Goal: Task Accomplishment & Management: Manage account settings

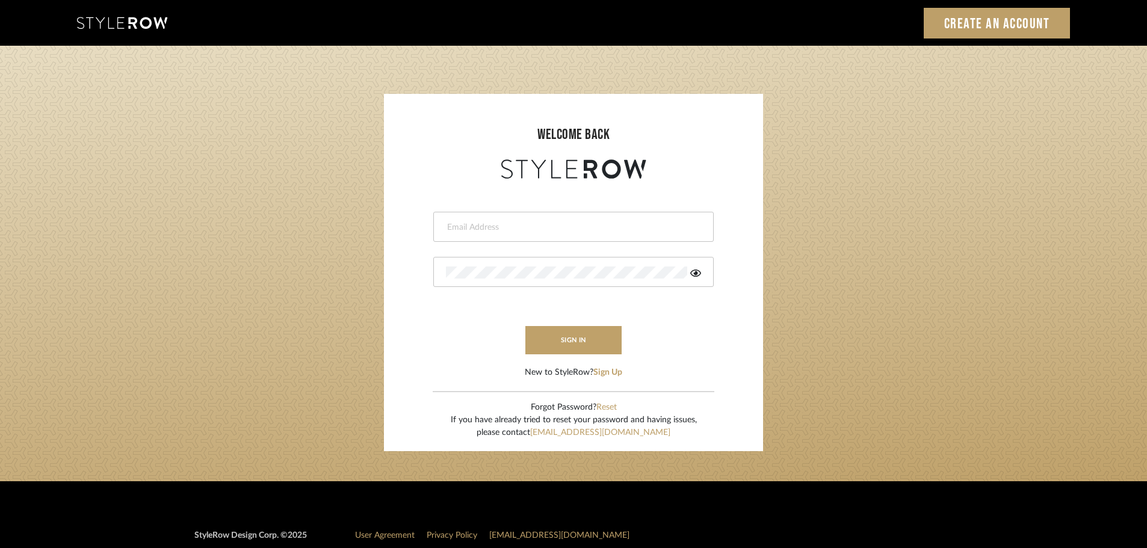
type input "peyton@studiodb.com"
click at [583, 338] on button "sign in" at bounding box center [573, 340] width 96 height 28
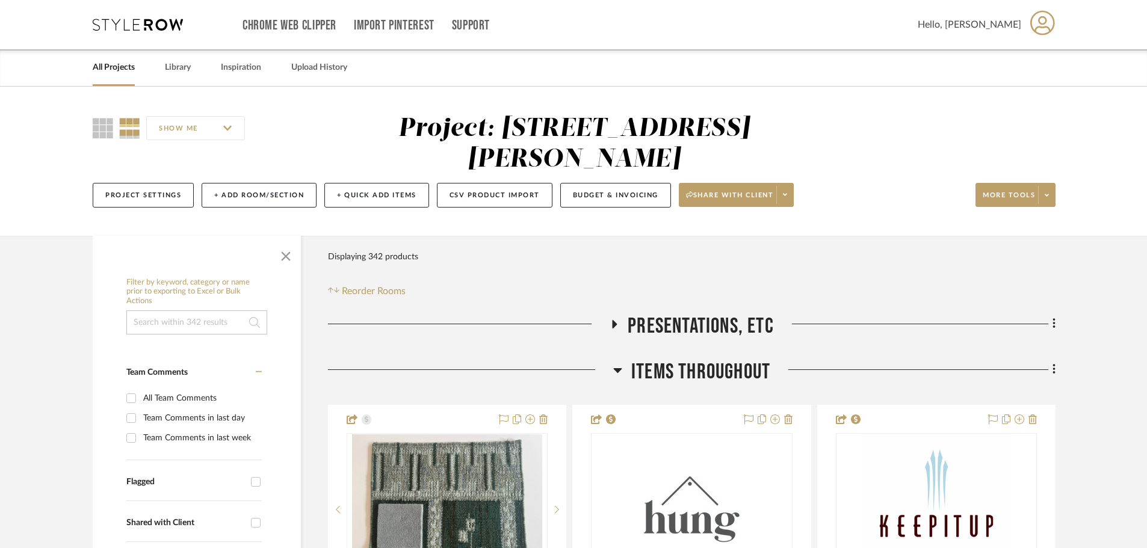
drag, startPoint x: 287, startPoint y: 266, endPoint x: 292, endPoint y: 262, distance: 6.5
click at [287, 266] on span "button" at bounding box center [285, 253] width 29 height 29
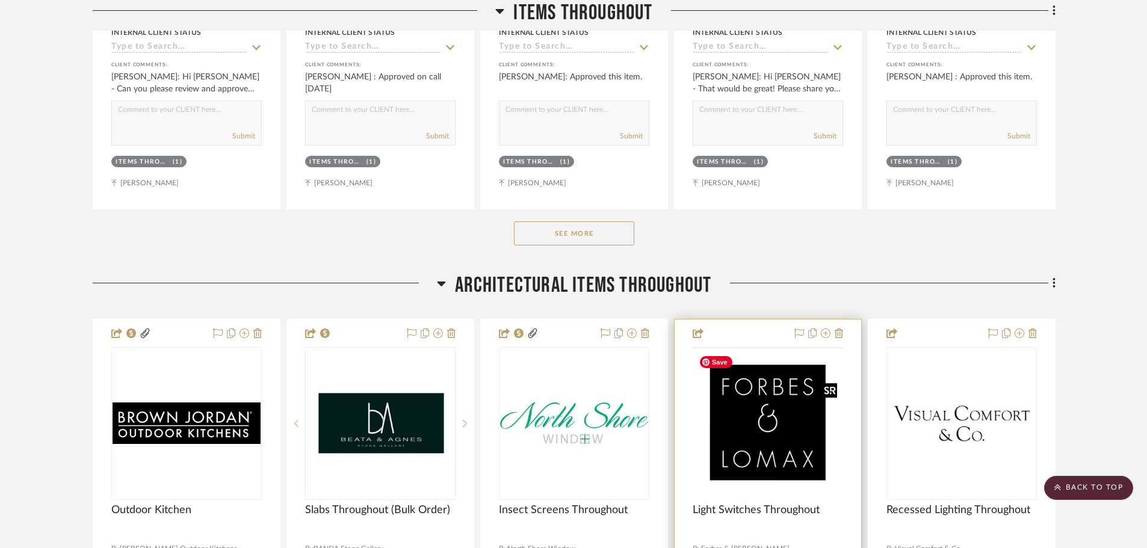
scroll to position [842, 0]
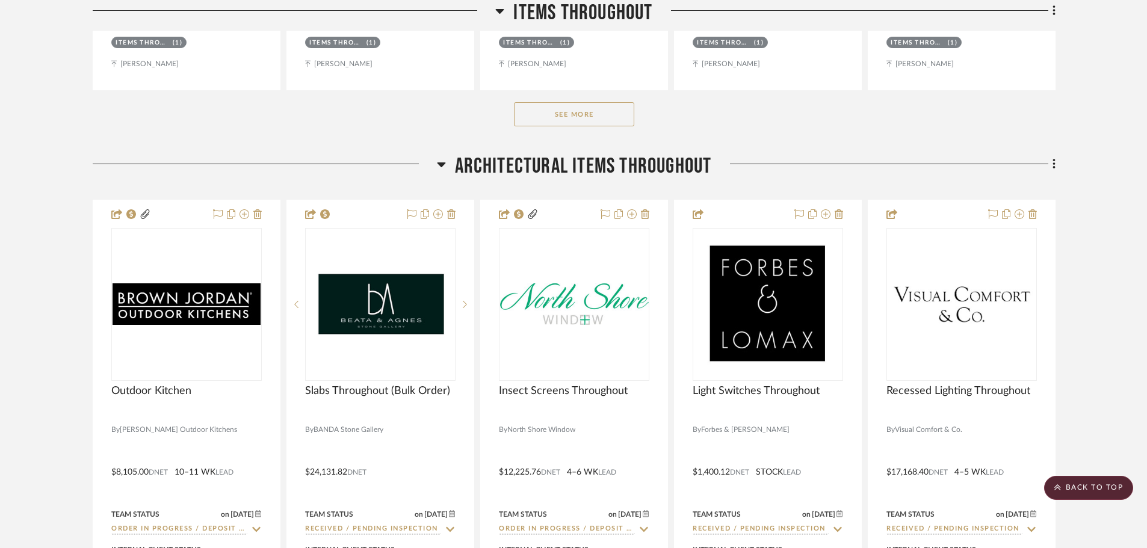
click at [588, 103] on button "See More" at bounding box center [574, 114] width 120 height 24
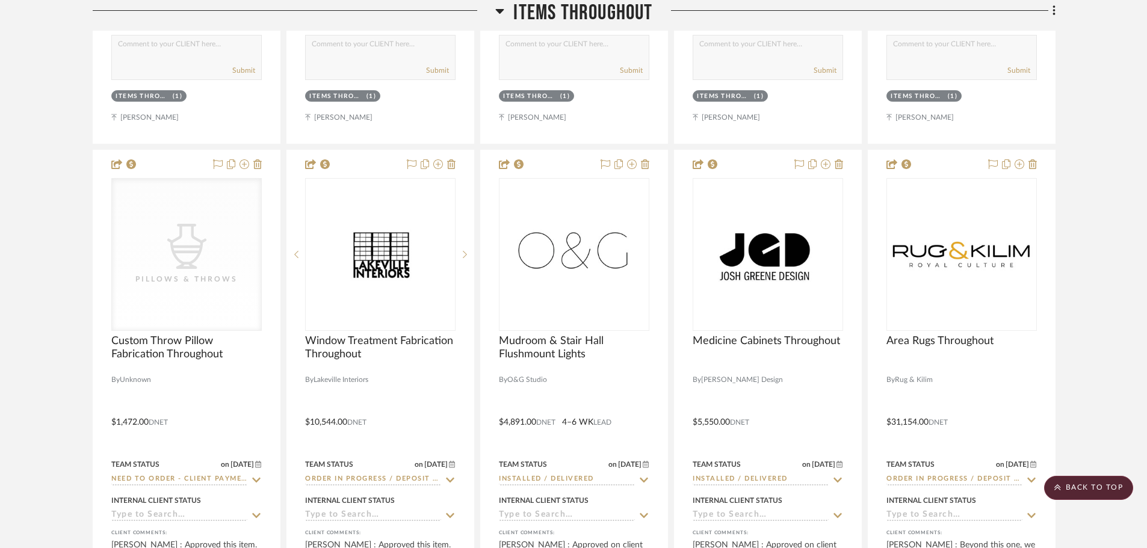
scroll to position [902, 0]
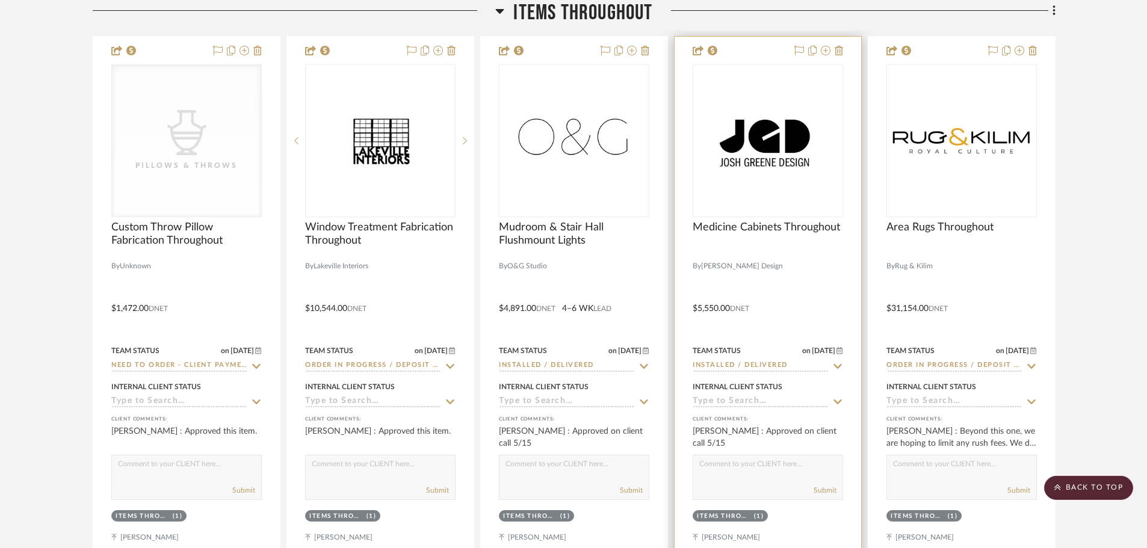
click at [839, 367] on icon at bounding box center [837, 365] width 8 height 5
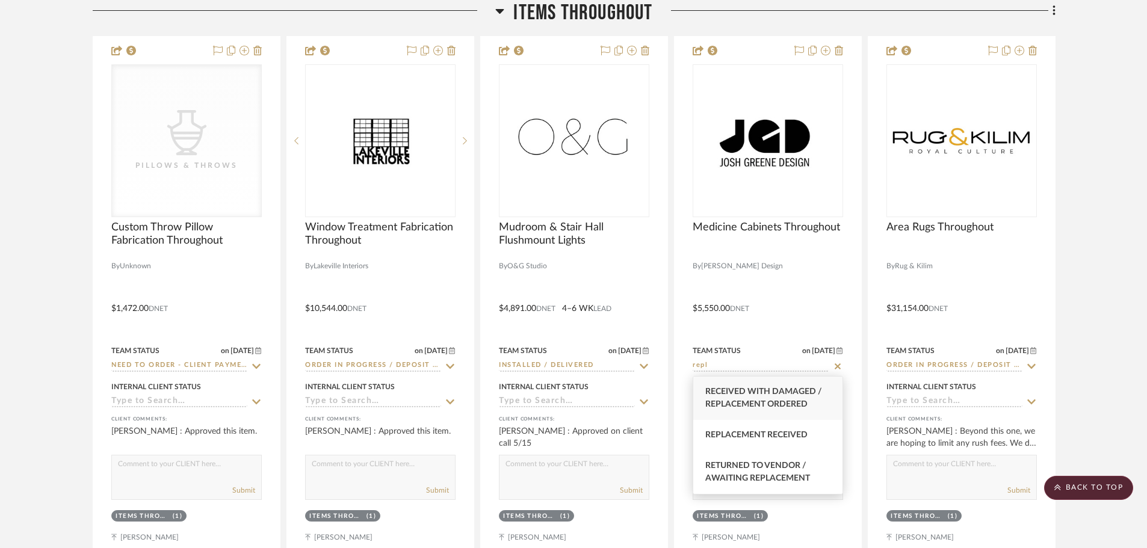
type input "repl"
click at [813, 404] on div "Received with Damaged / Replacement Ordered" at bounding box center [767, 398] width 149 height 43
type input "[DATE]"
type input "Received with Damaged / Replacement Ordered"
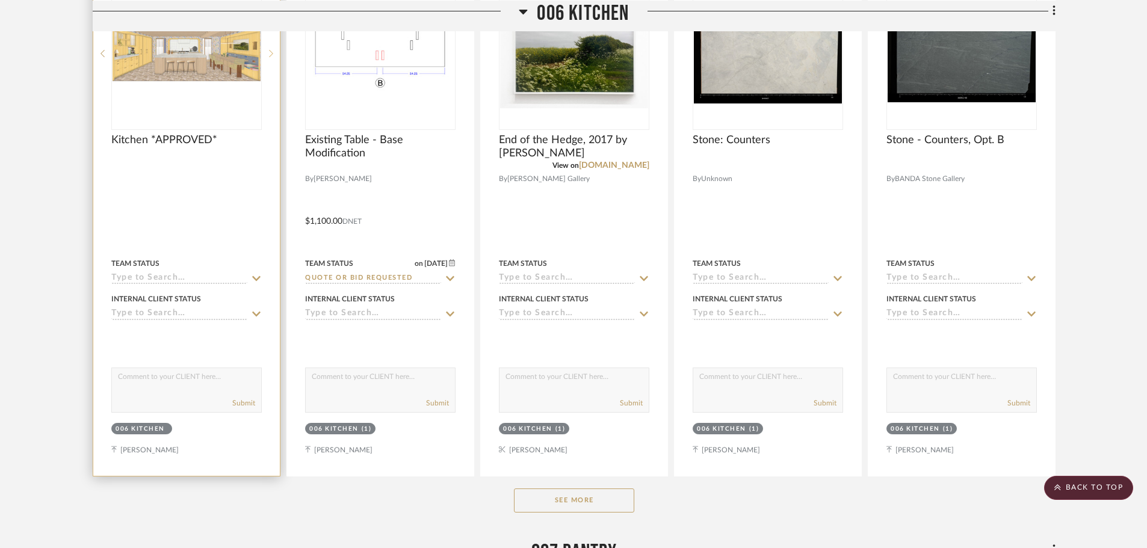
scroll to position [6317, 0]
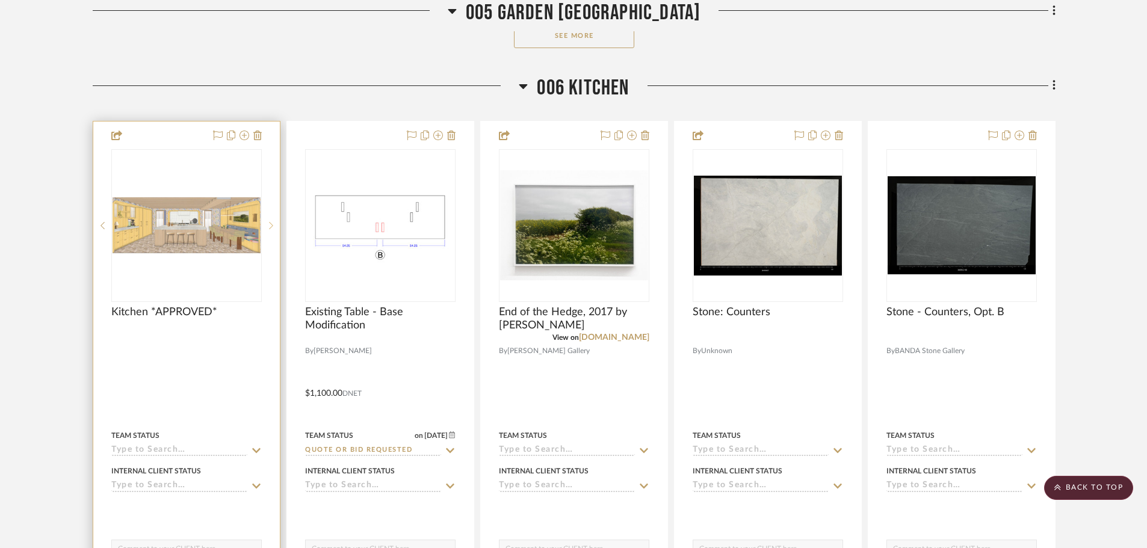
click at [274, 225] on sr-next-btn at bounding box center [271, 225] width 18 height 8
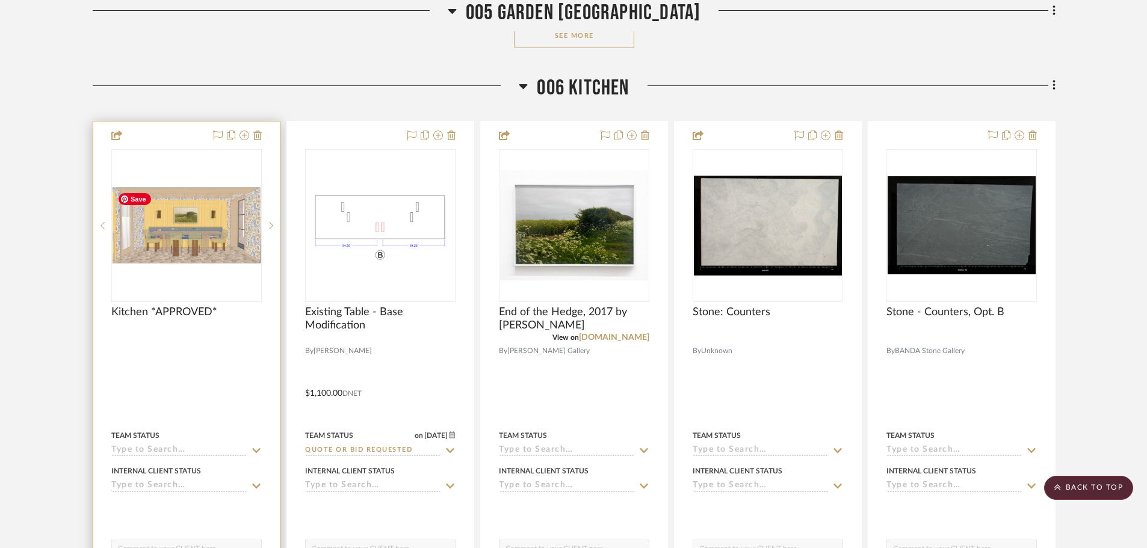
click at [197, 245] on img "1" at bounding box center [187, 225] width 148 height 76
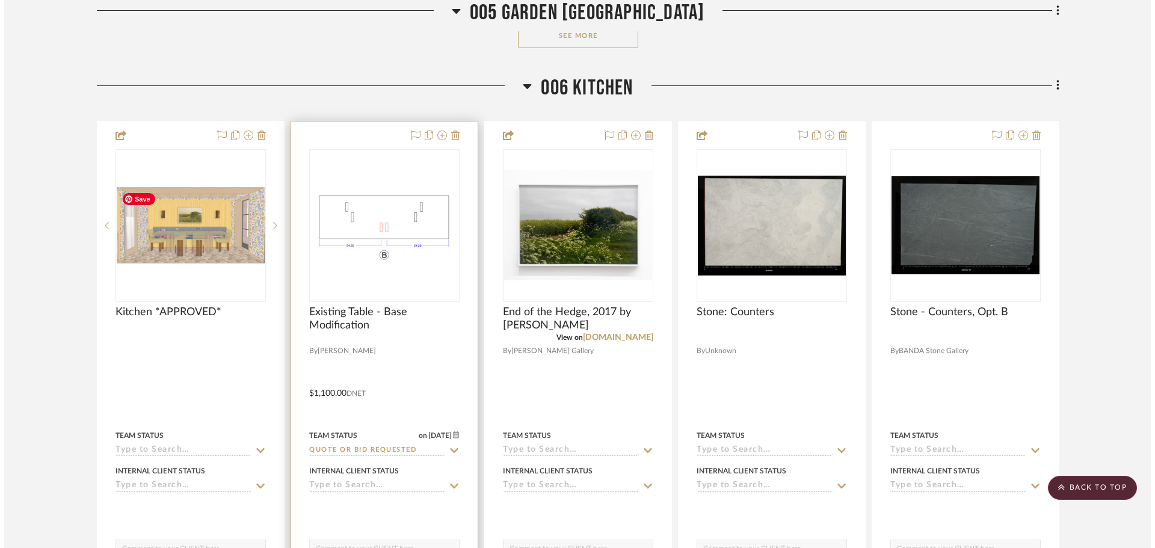
scroll to position [0, 0]
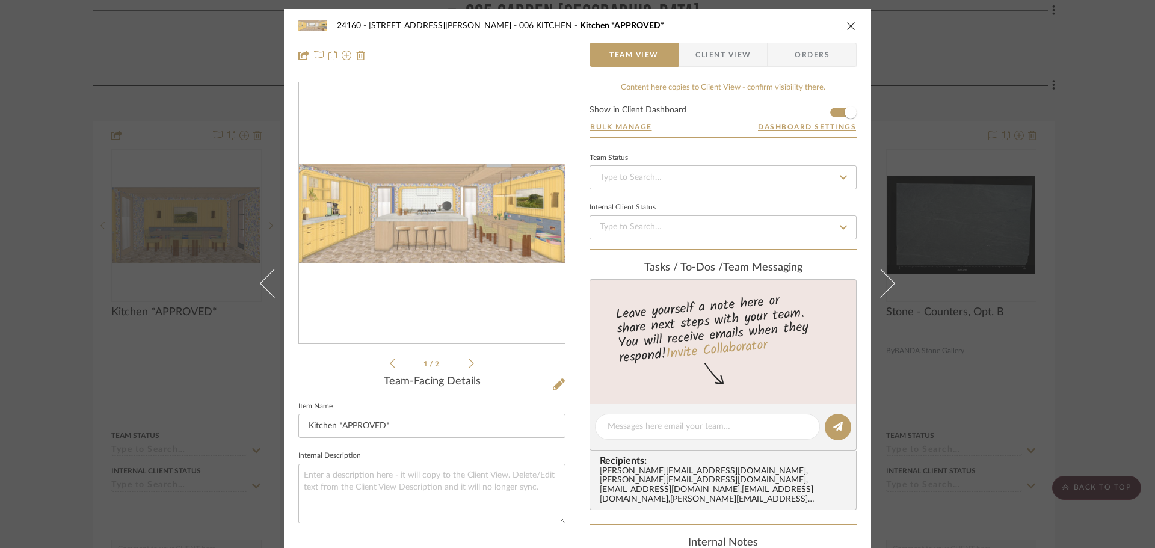
click at [469, 363] on icon at bounding box center [471, 363] width 5 height 11
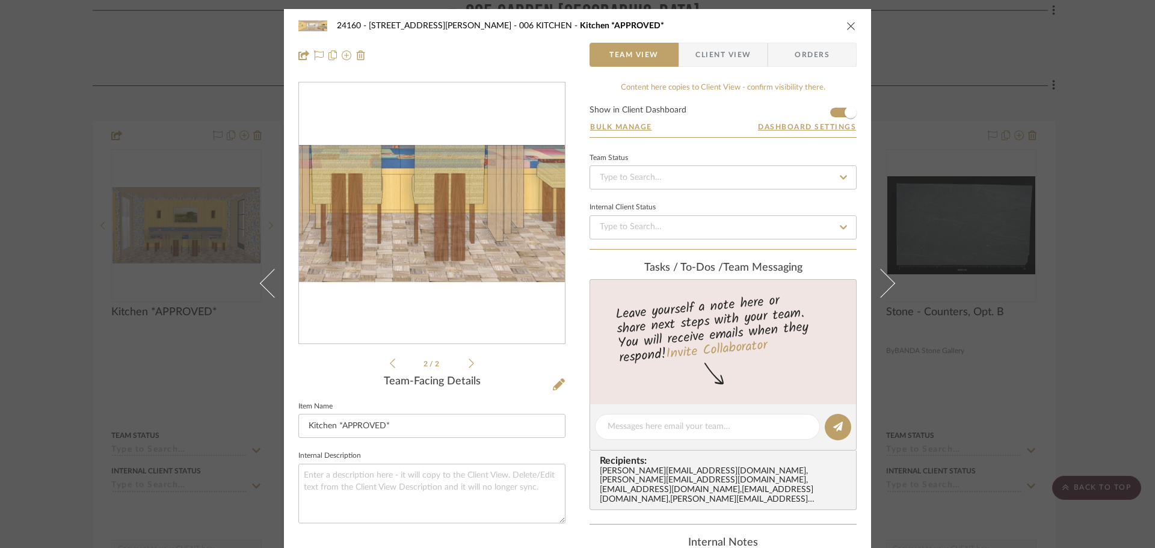
click at [437, 253] on img "1" at bounding box center [432, 213] width 266 height 137
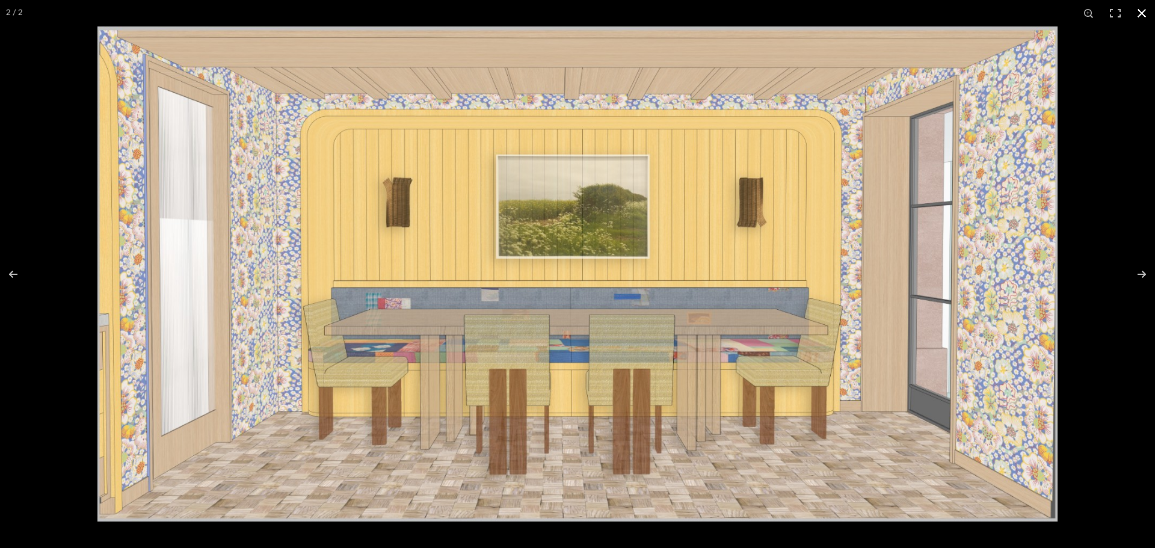
click at [1147, 13] on button at bounding box center [1142, 13] width 26 height 26
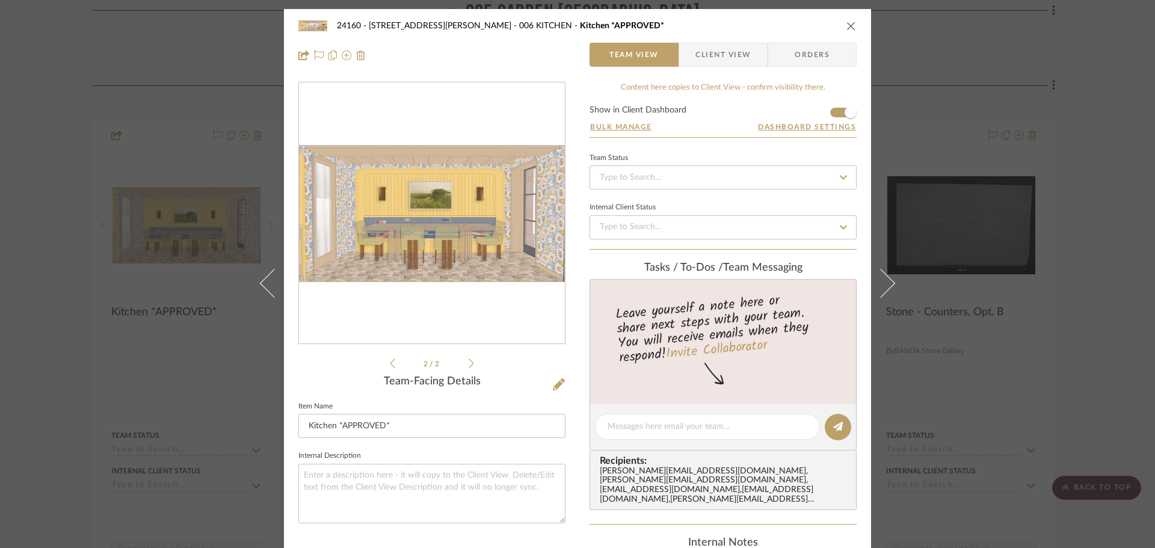
click at [1045, 221] on div "24160 - [STREET_ADDRESS] - [PERSON_NAME] 006 KITCHEN Kitchen *APPROVED* Team Vi…" at bounding box center [577, 274] width 1155 height 548
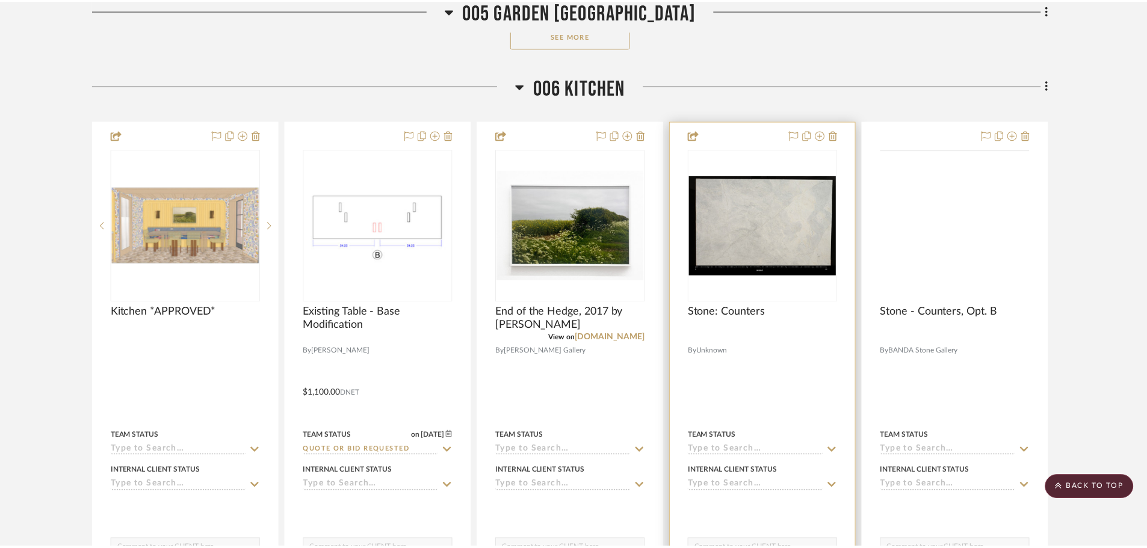
scroll to position [6317, 0]
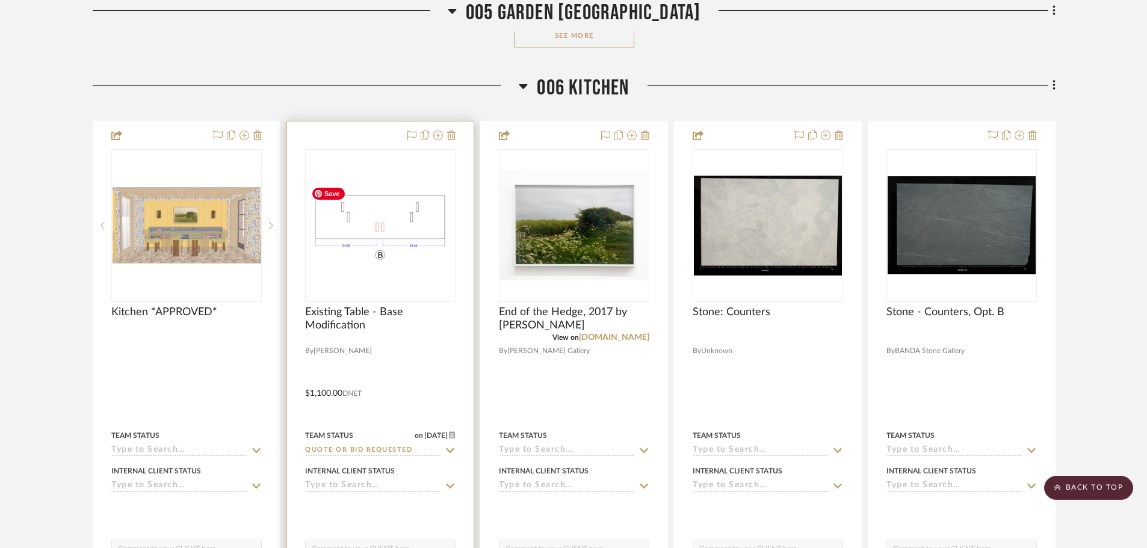
click at [388, 253] on img "0" at bounding box center [380, 225] width 148 height 87
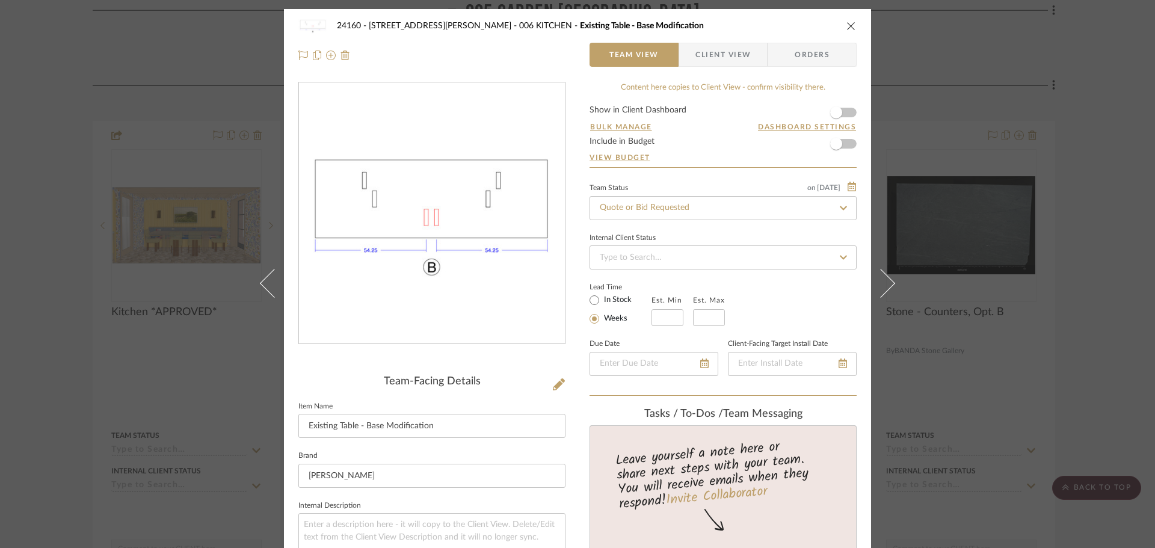
click at [992, 170] on div "24160 - [STREET_ADDRESS] - [PERSON_NAME] 006 KITCHEN Existing Table - Base Modi…" at bounding box center [577, 274] width 1155 height 548
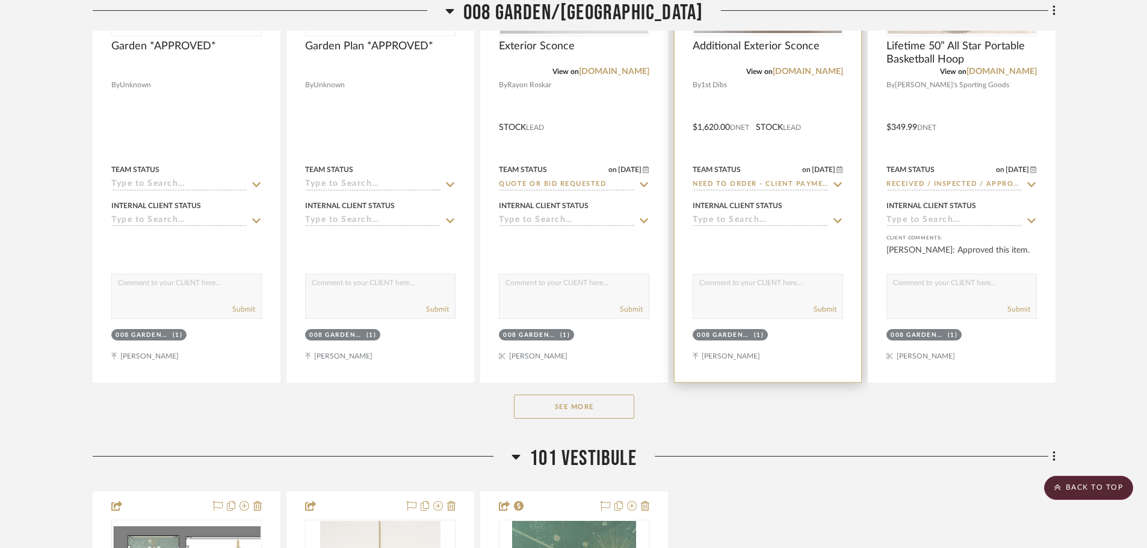
scroll to position [7100, 0]
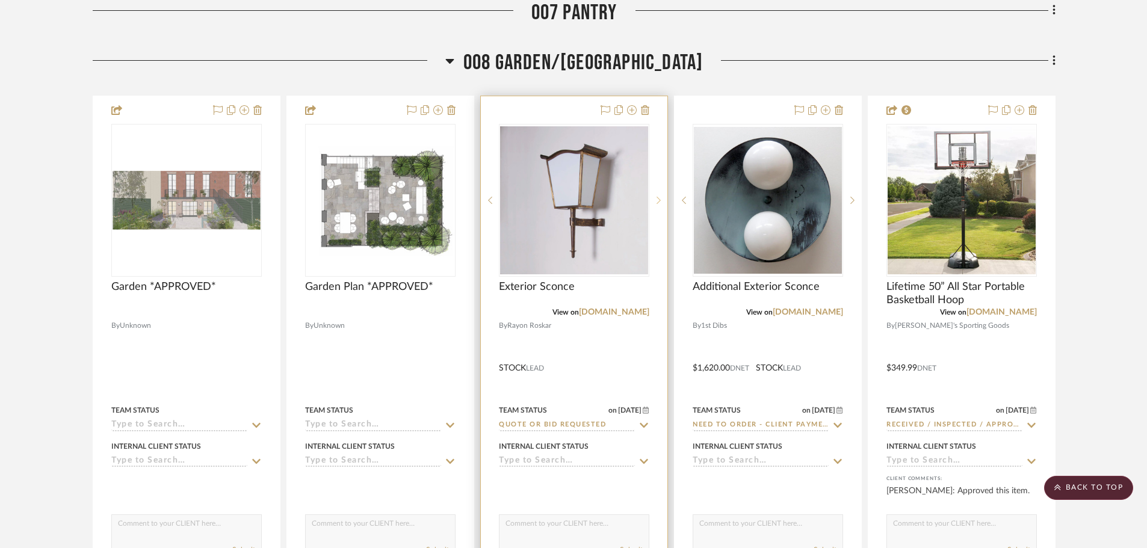
click at [659, 202] on icon at bounding box center [658, 200] width 4 height 7
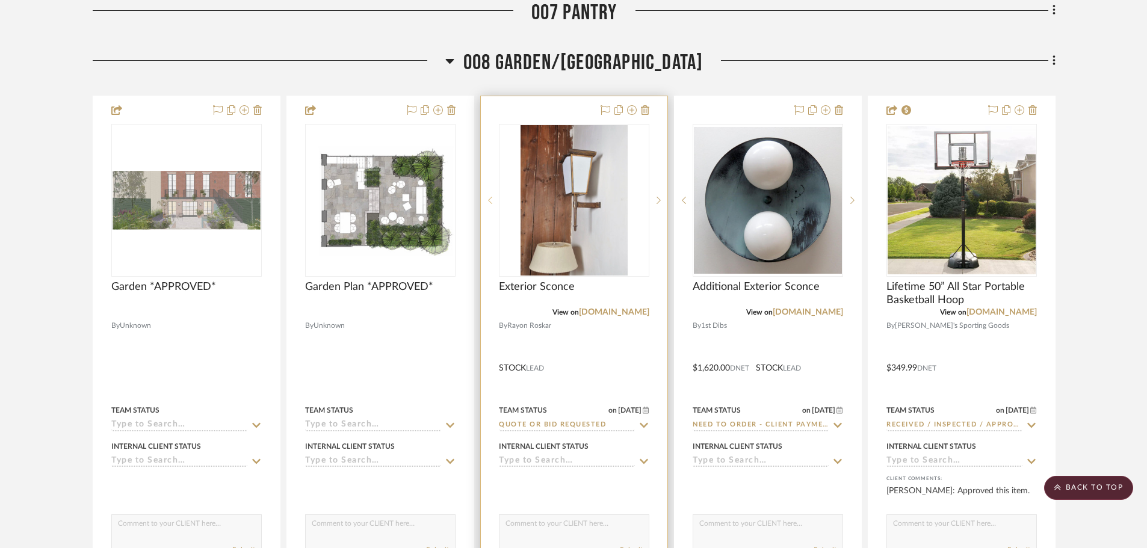
click at [484, 202] on sr-prev-btn at bounding box center [490, 200] width 18 height 8
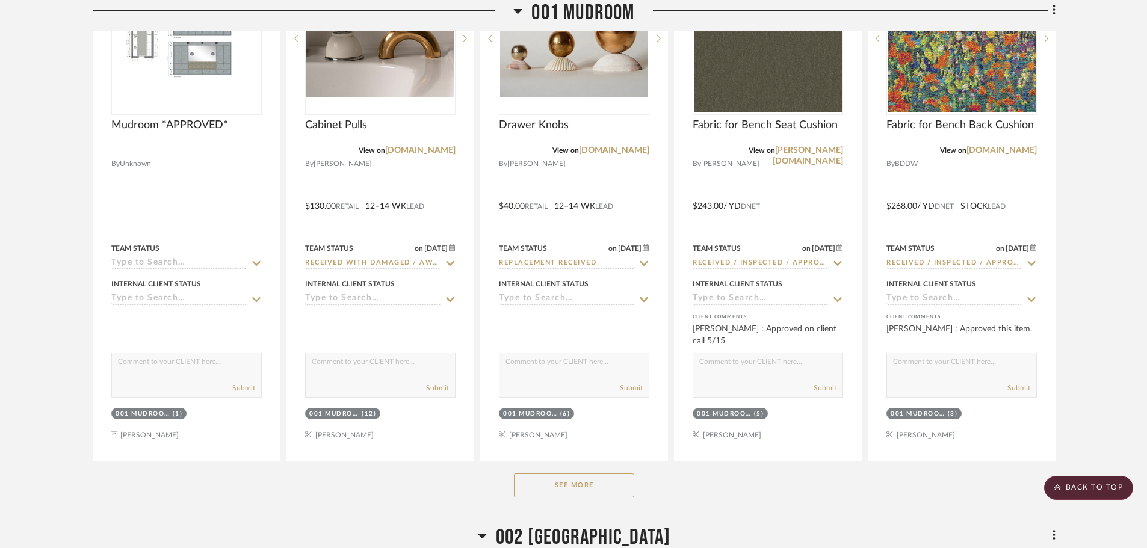
click at [560, 479] on button "See More" at bounding box center [574, 486] width 120 height 24
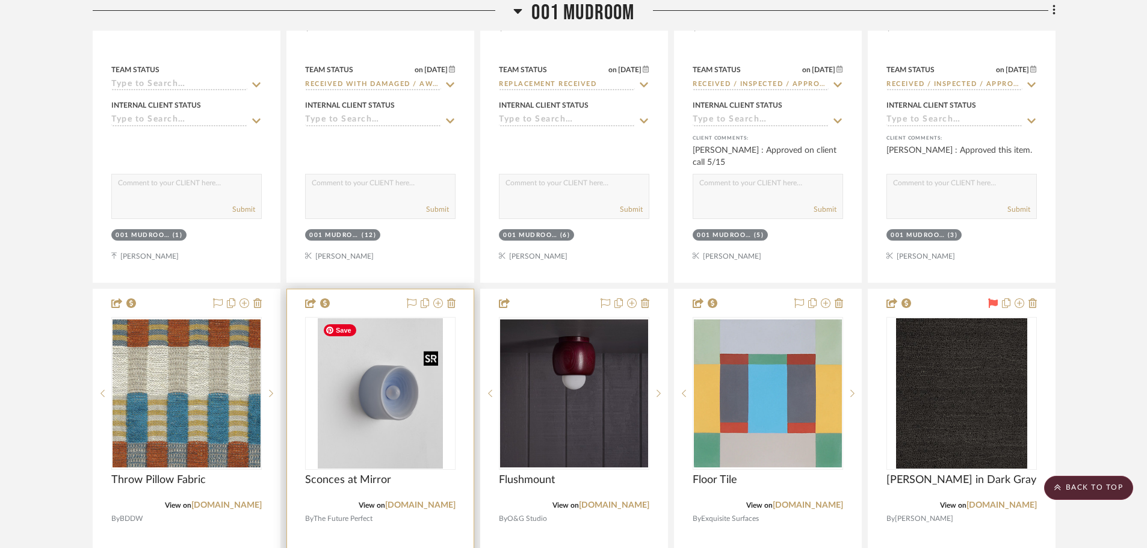
scroll to position [3610, 0]
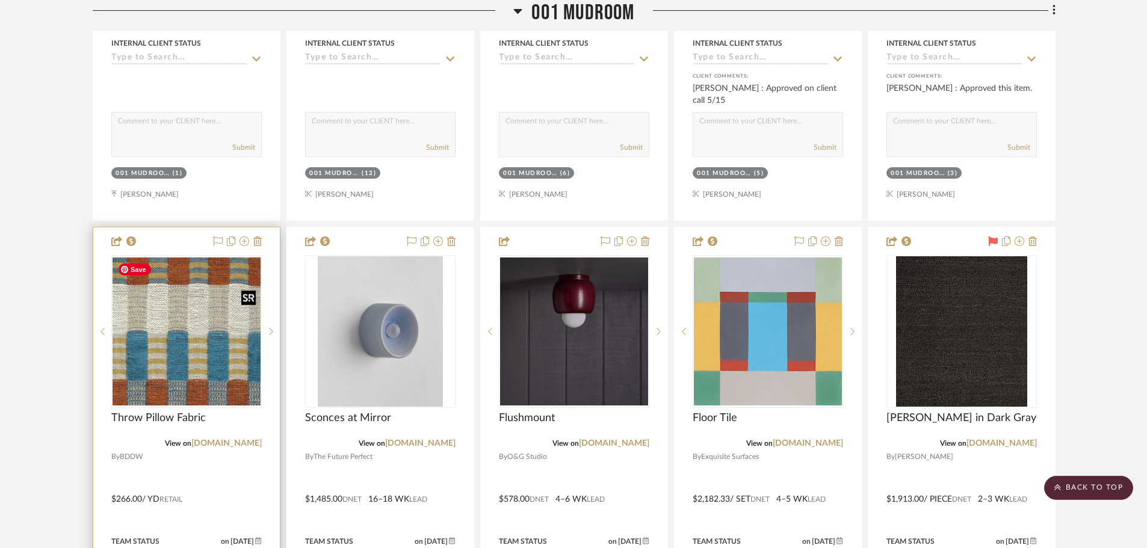
click at [0, 0] on img at bounding box center [0, 0] width 0 height 0
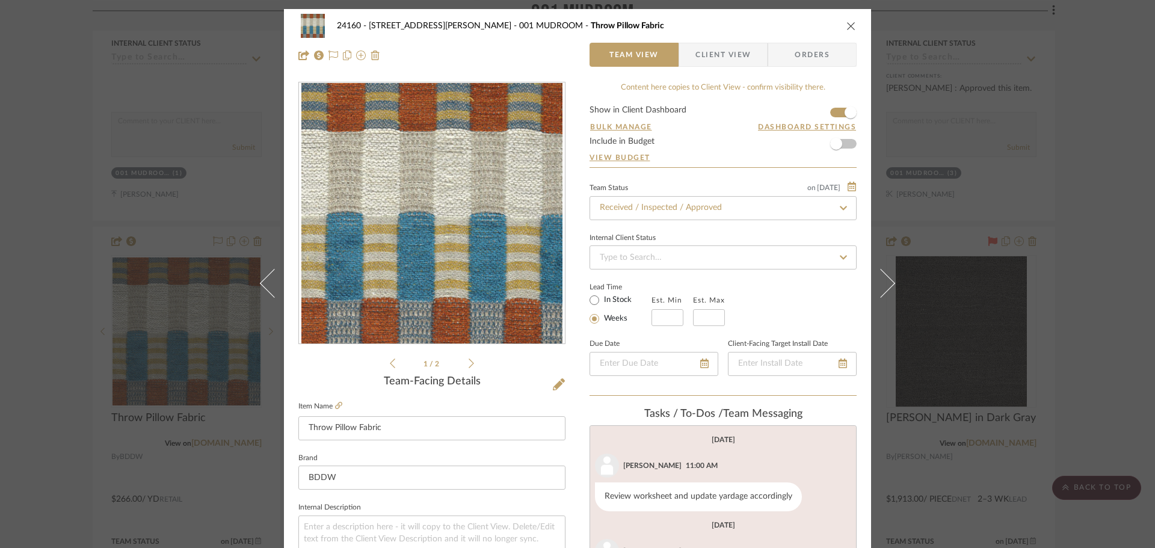
scroll to position [31, 0]
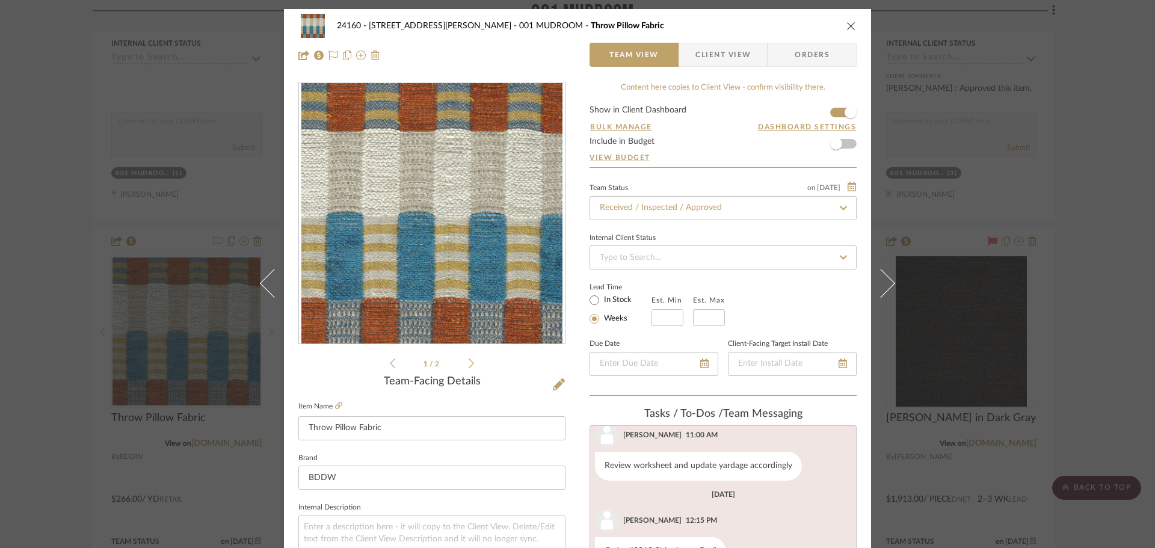
click at [1081, 230] on div "24160 - [STREET_ADDRESS] - [PERSON_NAME] 001 MUDROOM Throw Pillow Fabric Team V…" at bounding box center [577, 274] width 1155 height 548
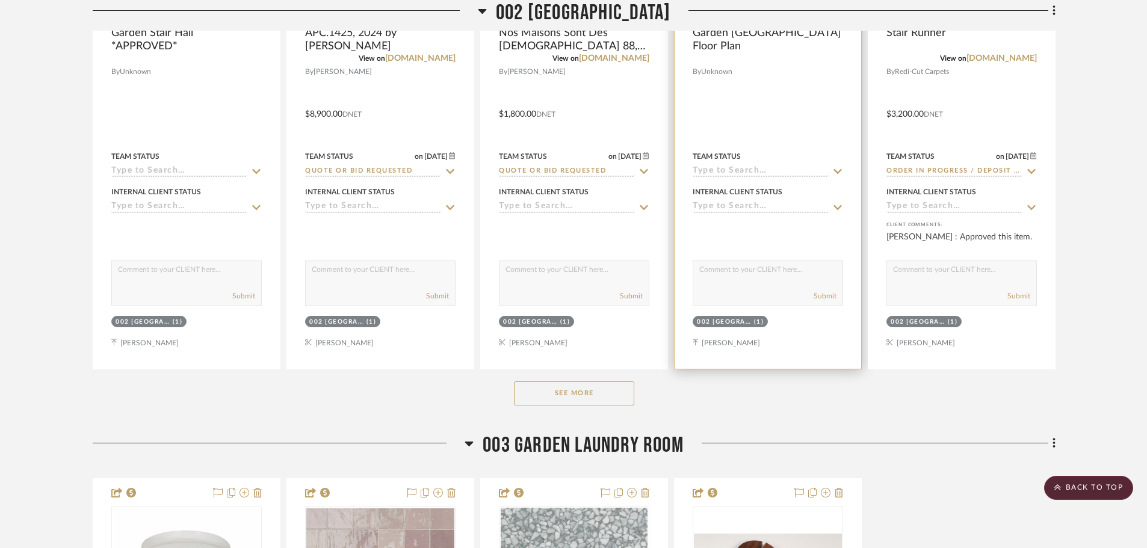
scroll to position [4693, 0]
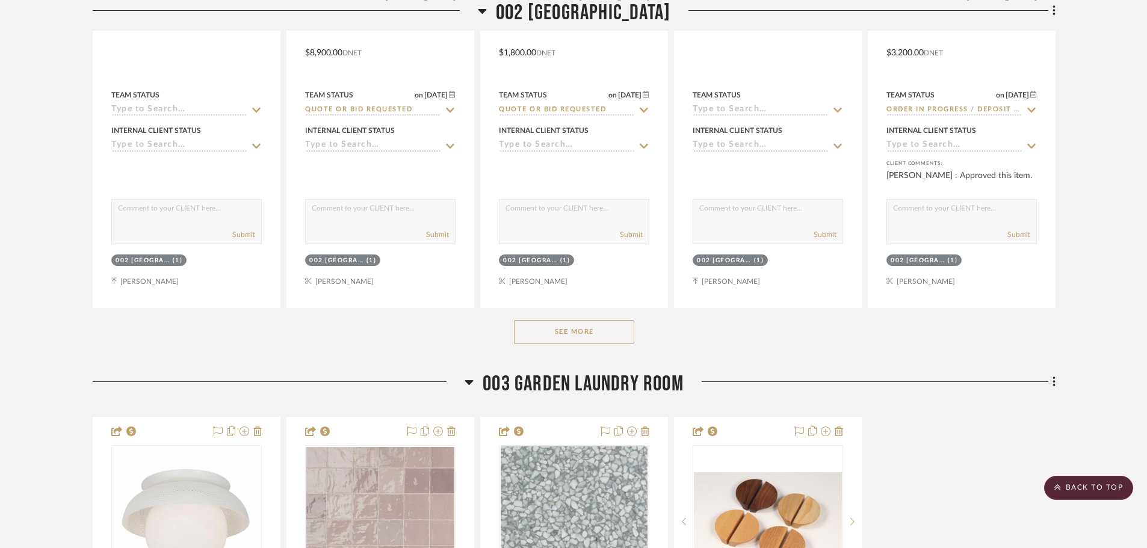
click at [628, 333] on button "See More" at bounding box center [574, 332] width 120 height 24
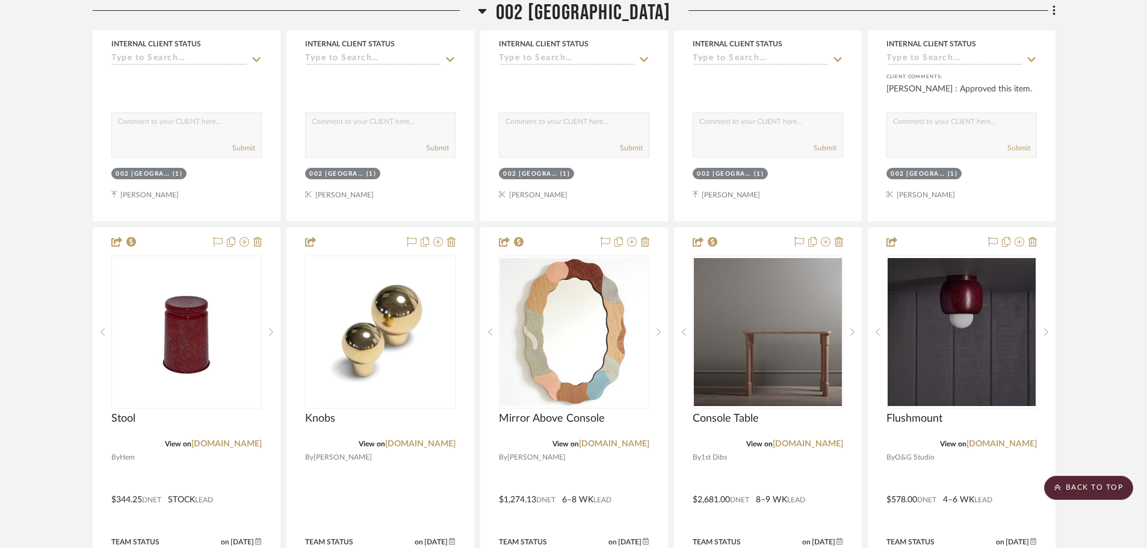
scroll to position [4753, 0]
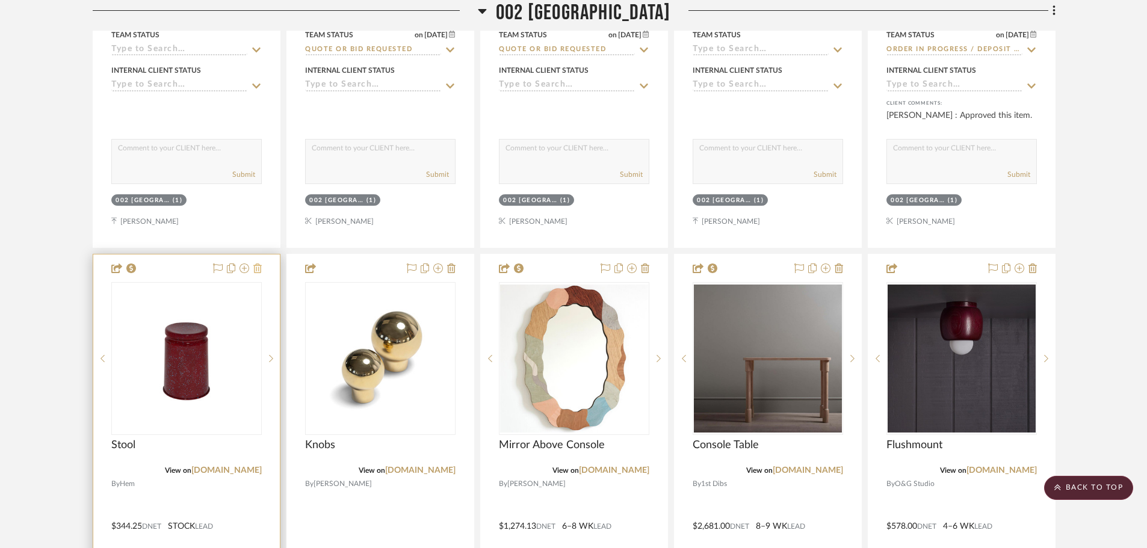
click at [255, 270] on icon at bounding box center [257, 269] width 8 height 10
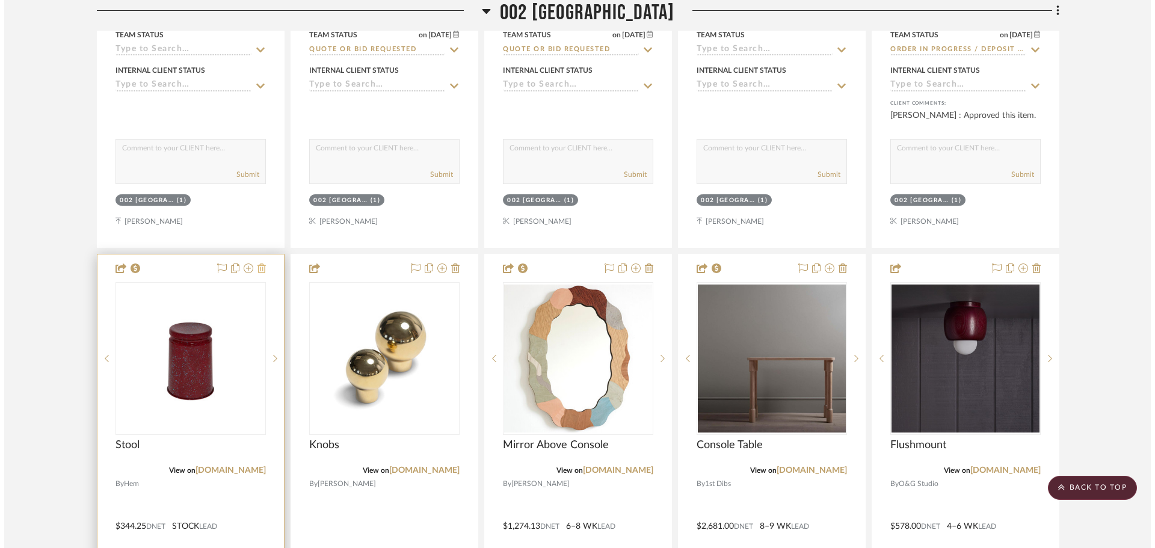
scroll to position [0, 0]
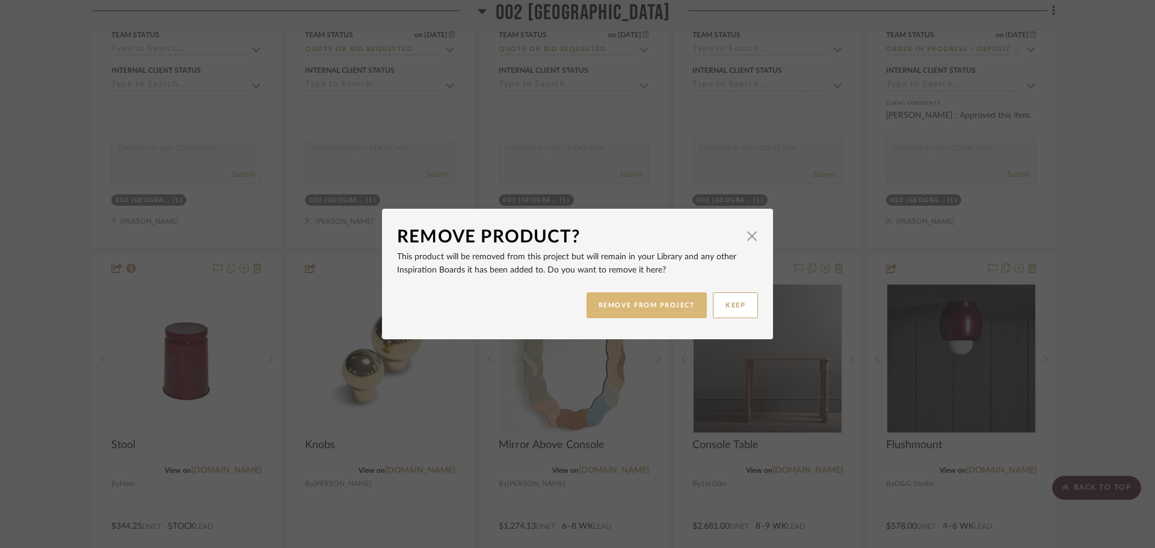
click at [631, 307] on button "REMOVE FROM PROJECT" at bounding box center [647, 305] width 121 height 26
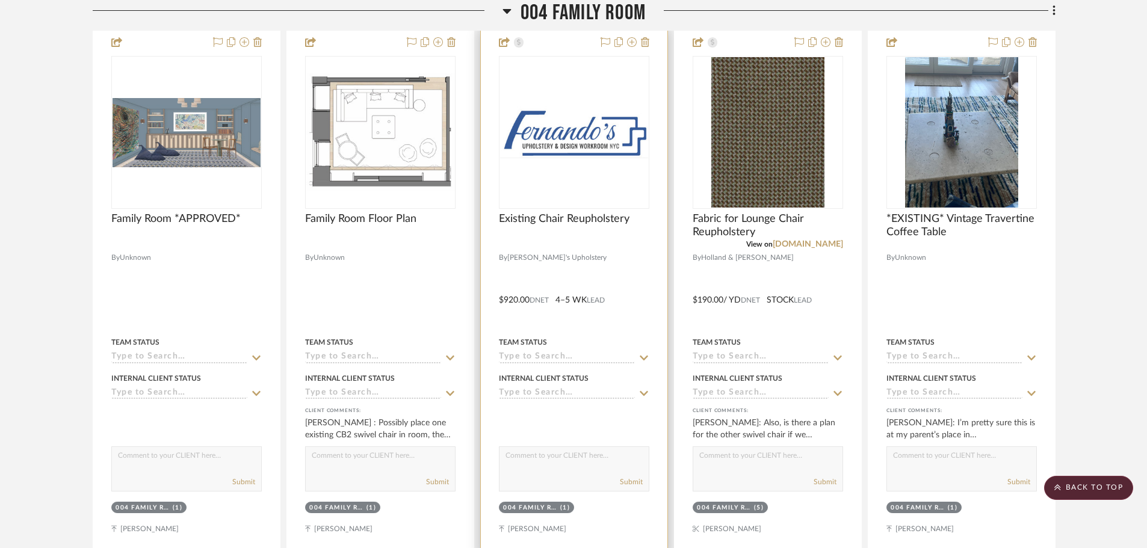
scroll to position [6257, 0]
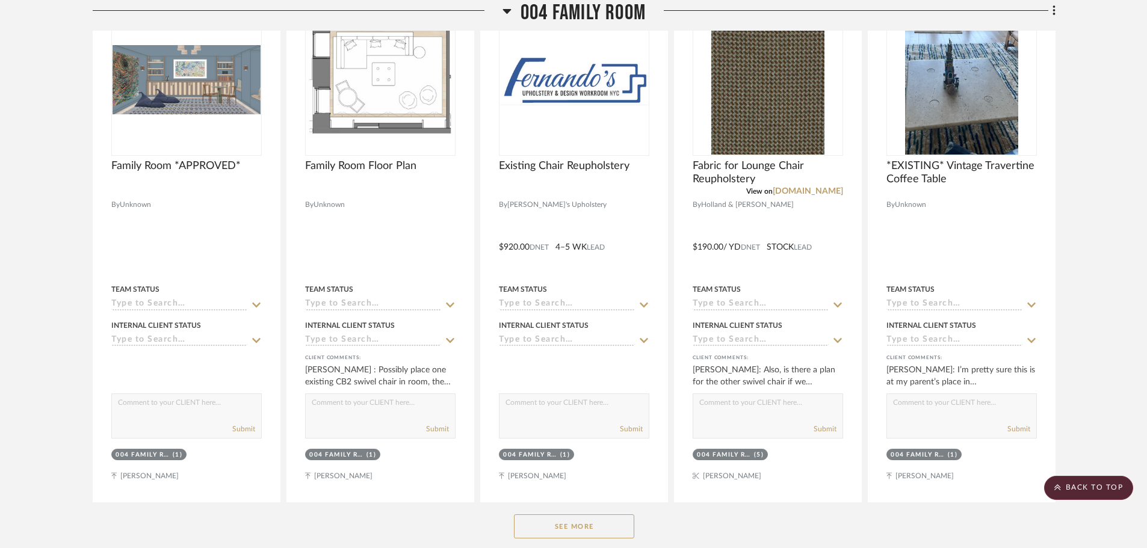
click at [575, 526] on button "See More" at bounding box center [574, 526] width 120 height 24
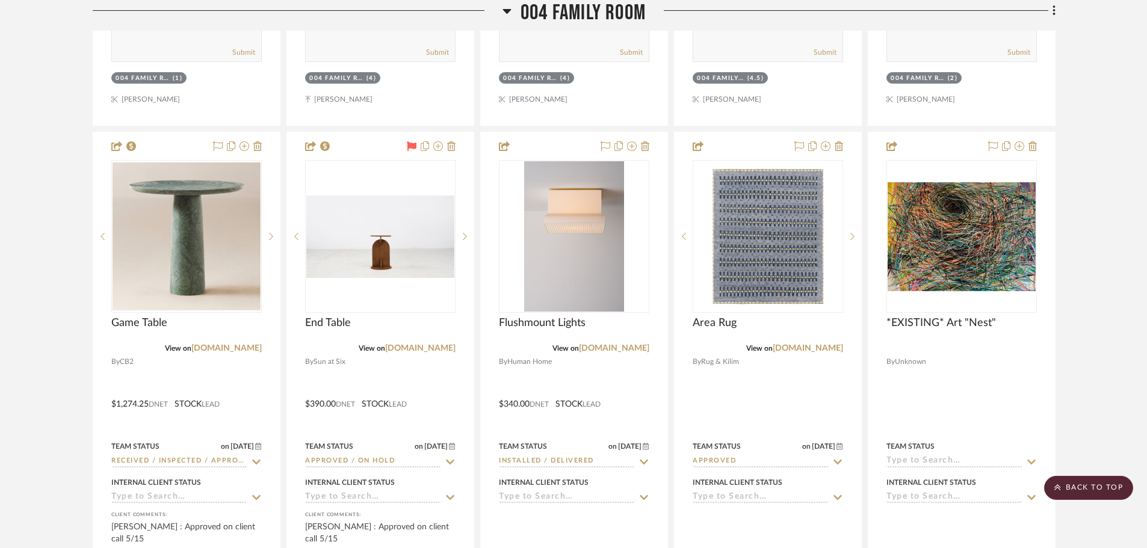
scroll to position [7761, 0]
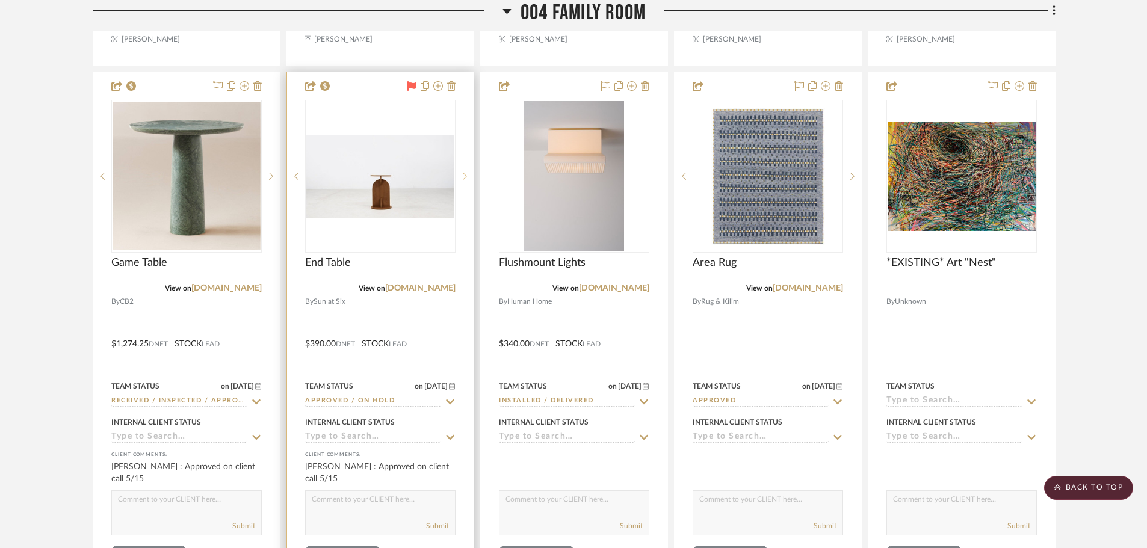
click at [463, 177] on icon at bounding box center [465, 176] width 4 height 8
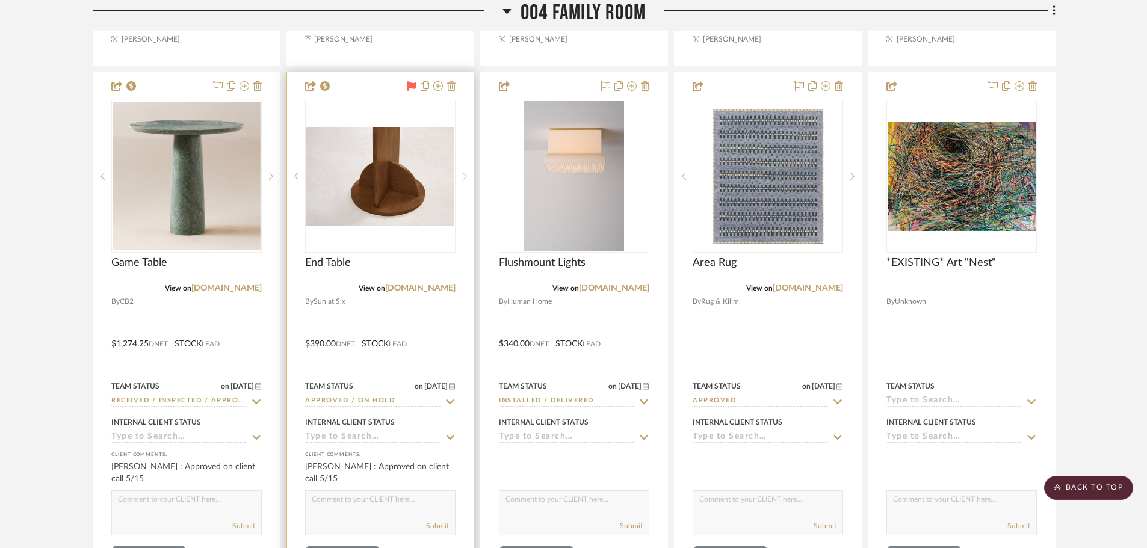
click at [463, 177] on icon at bounding box center [465, 176] width 4 height 8
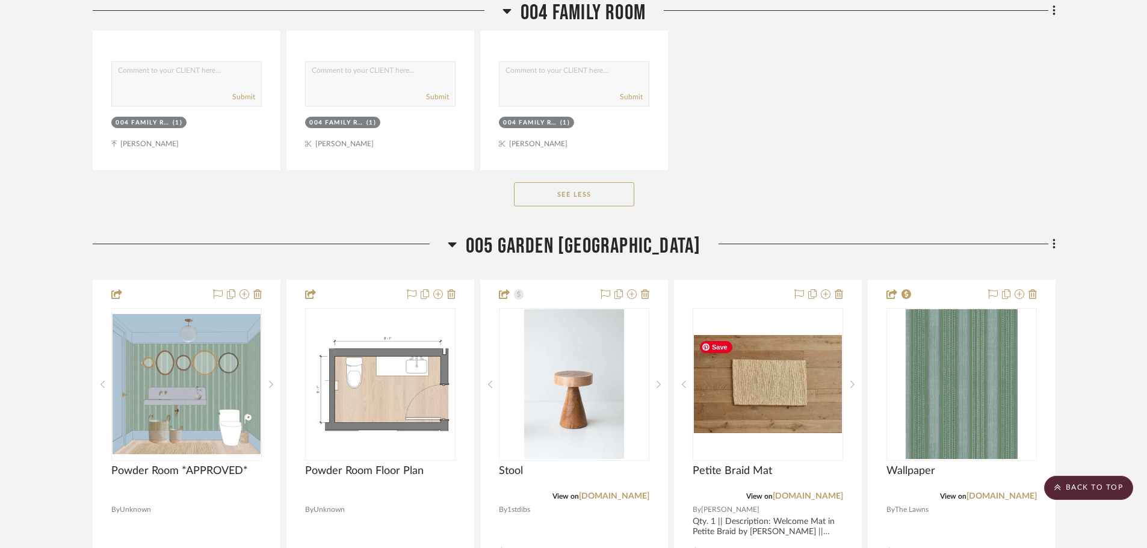
scroll to position [9025, 0]
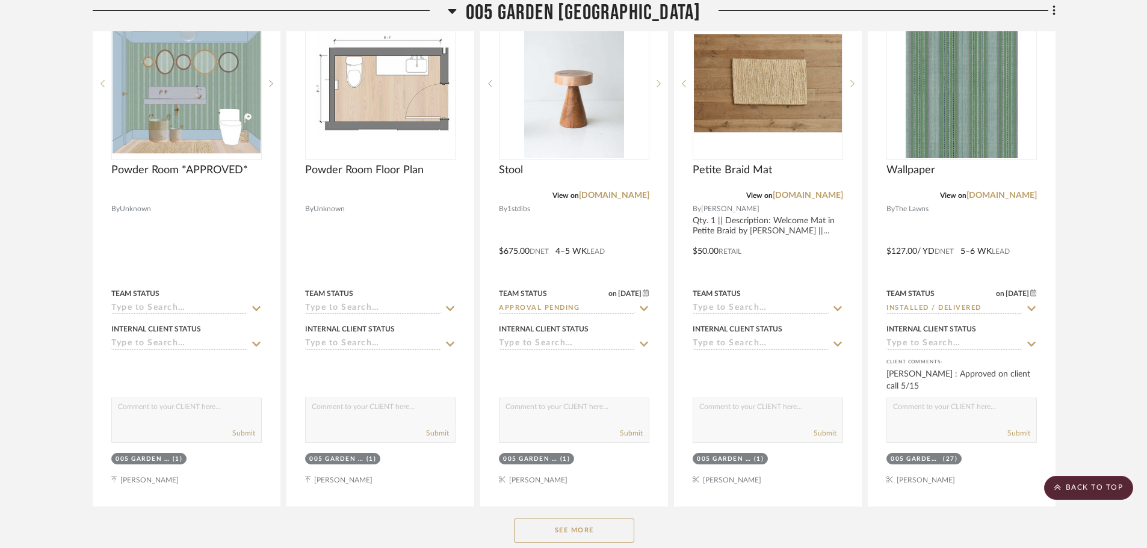
click at [594, 537] on button "See More" at bounding box center [574, 531] width 120 height 24
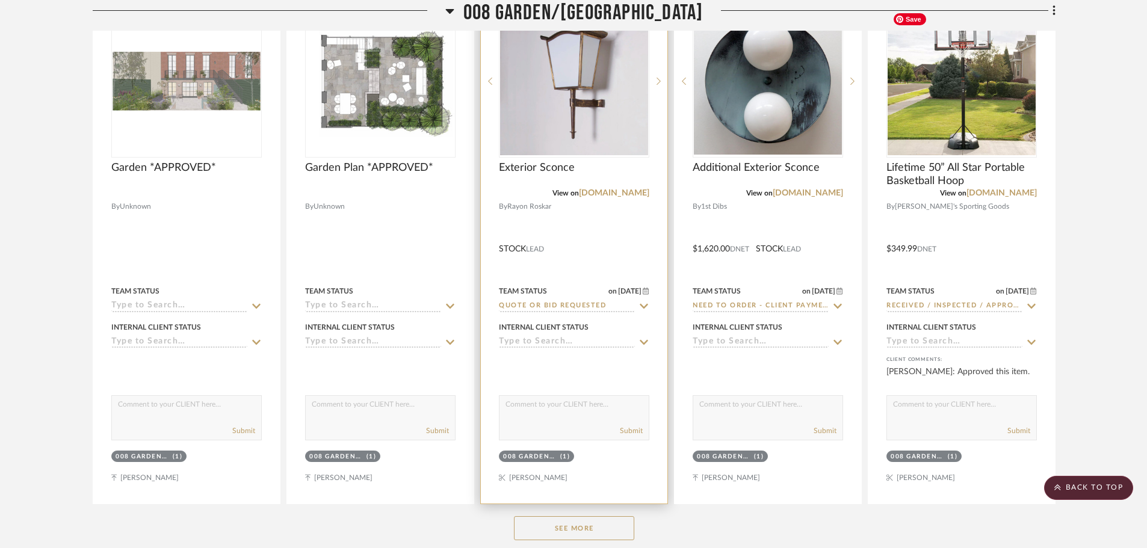
scroll to position [11010, 0]
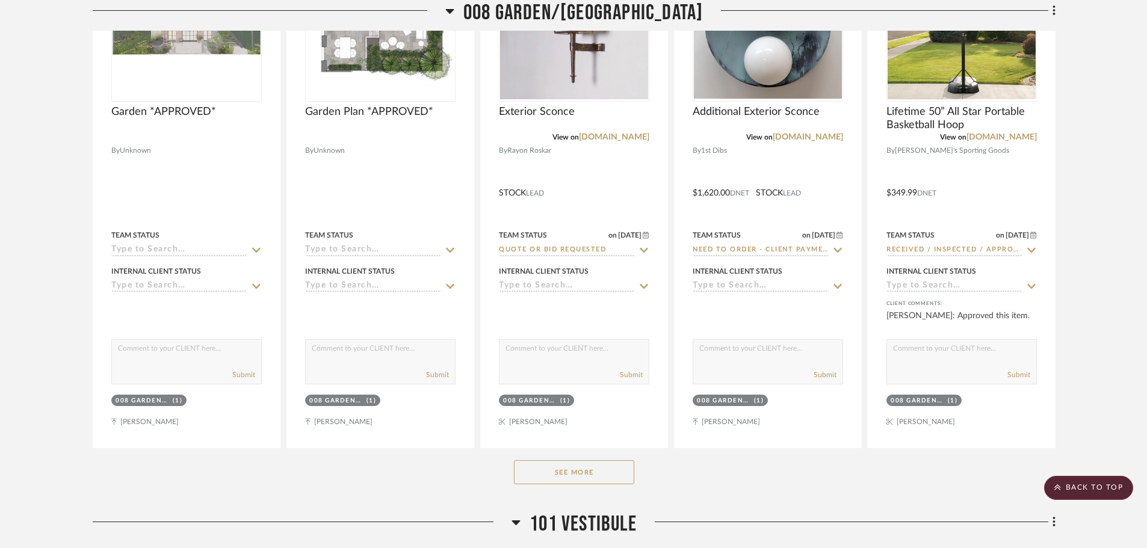
click at [551, 482] on button "See More" at bounding box center [574, 472] width 120 height 24
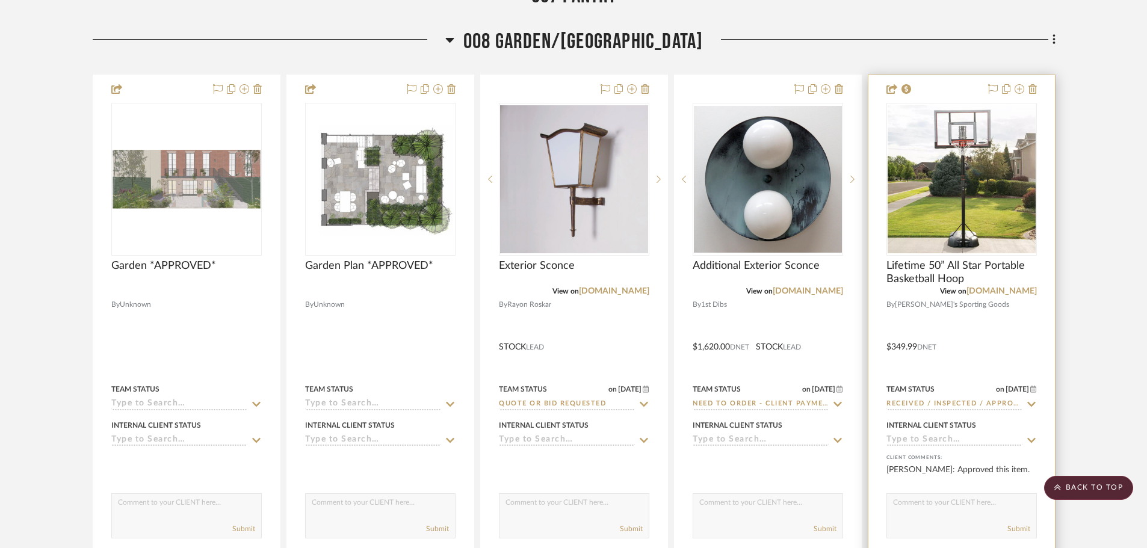
scroll to position [10830, 0]
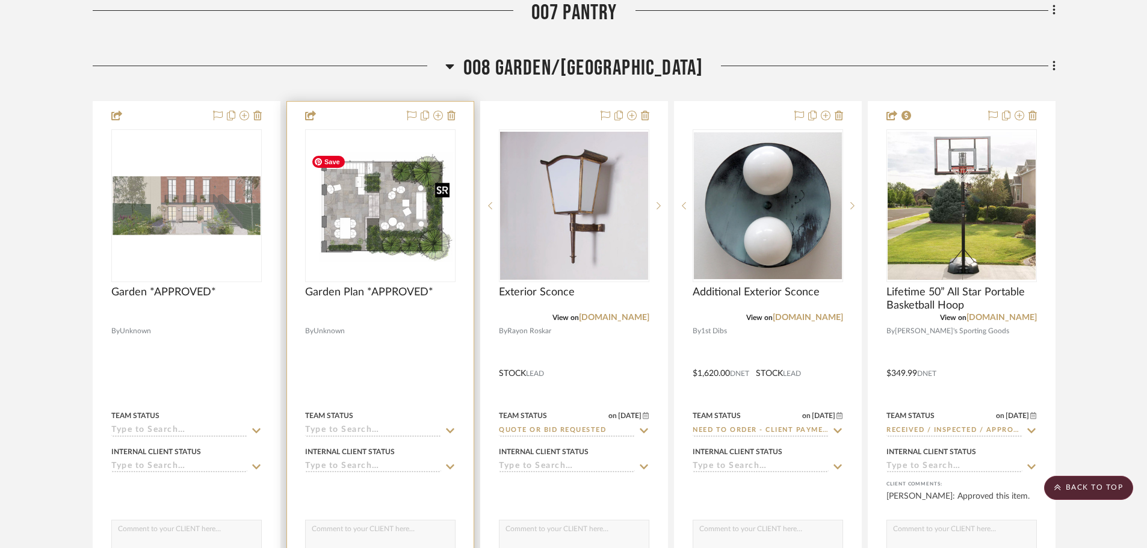
click at [0, 0] on img at bounding box center [0, 0] width 0 height 0
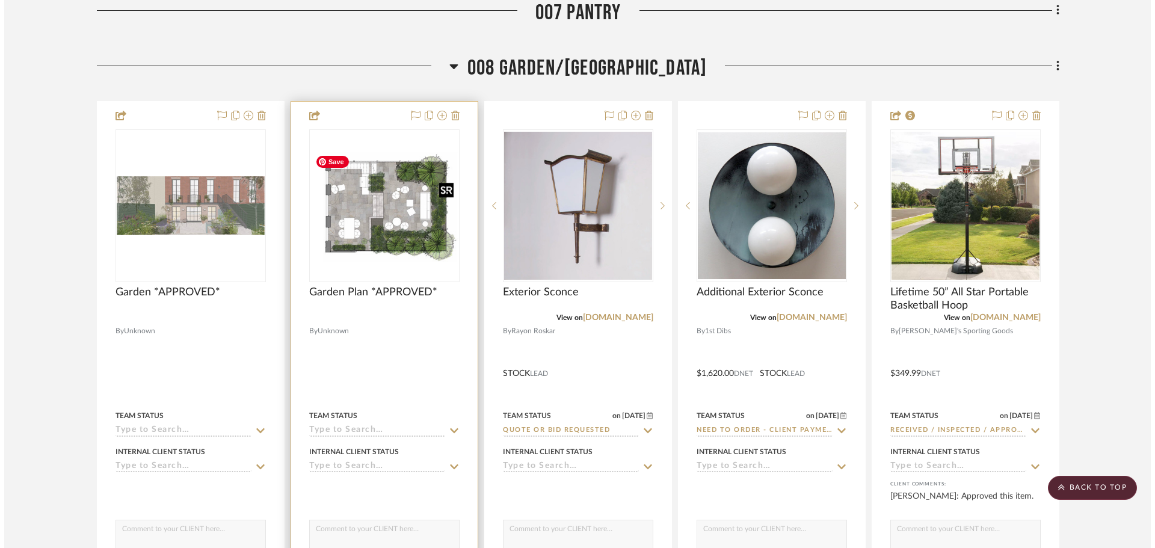
scroll to position [0, 0]
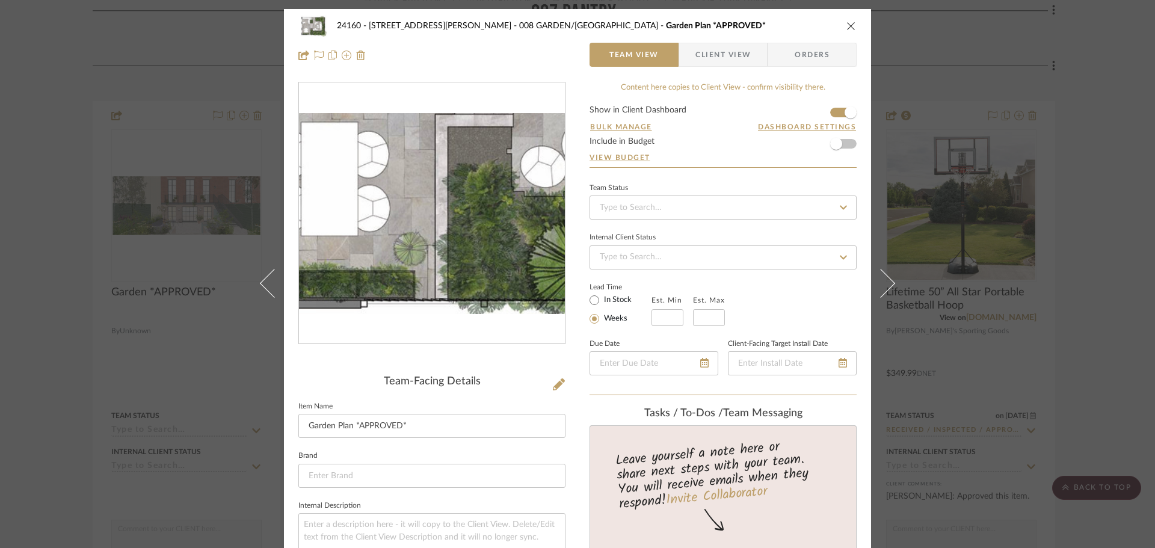
click at [399, 265] on img "0" at bounding box center [432, 213] width 266 height 201
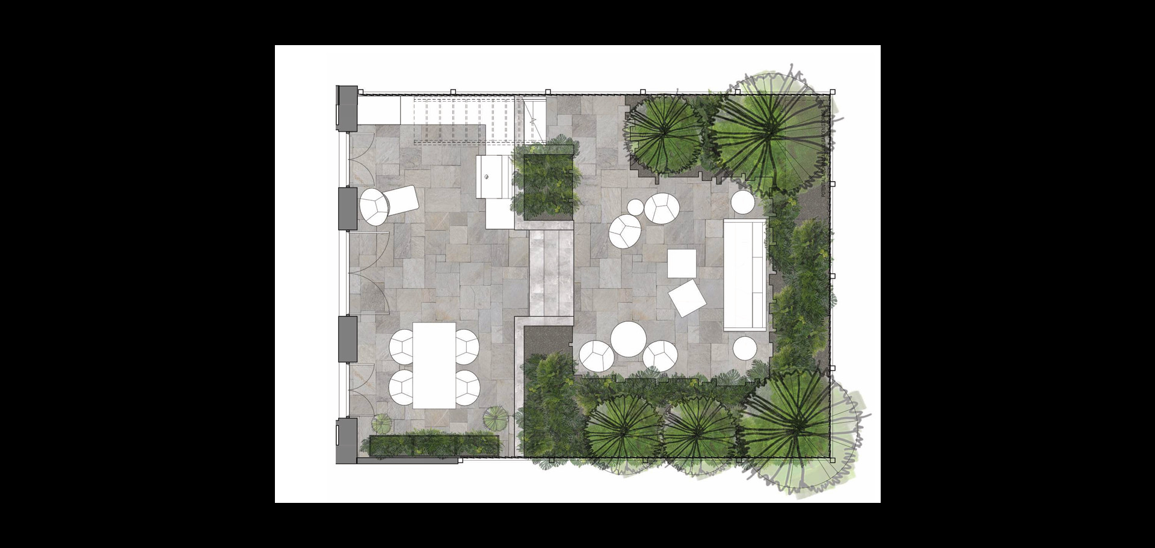
click at [987, 352] on div at bounding box center [809, 298] width 1068 height 507
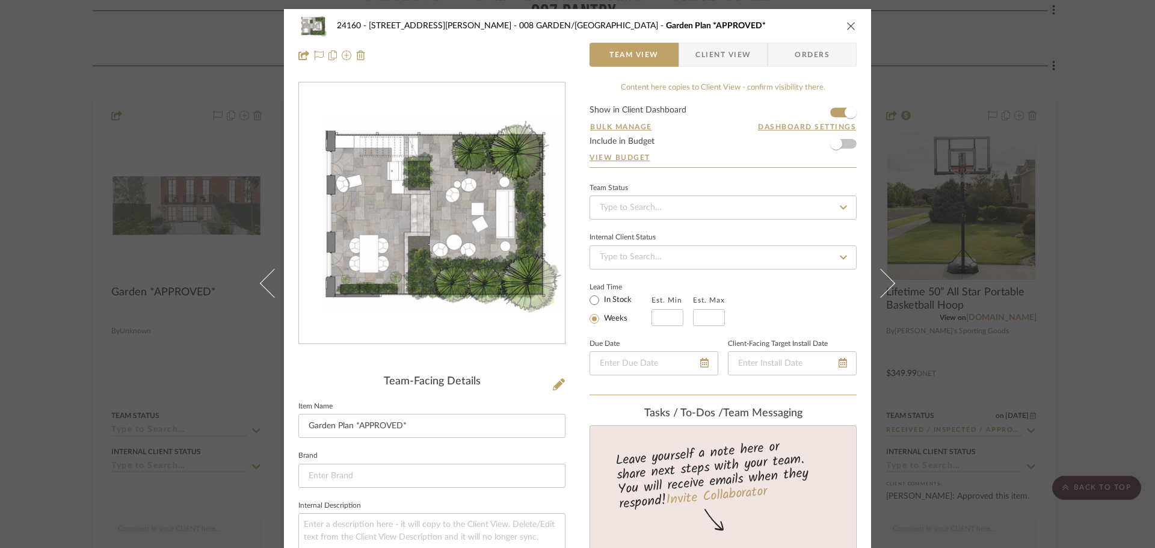
click at [1020, 344] on div "24160 - [STREET_ADDRESS] - [PERSON_NAME] 008 GARDEN/TERRACE Garden Plan *APPROV…" at bounding box center [577, 274] width 1155 height 548
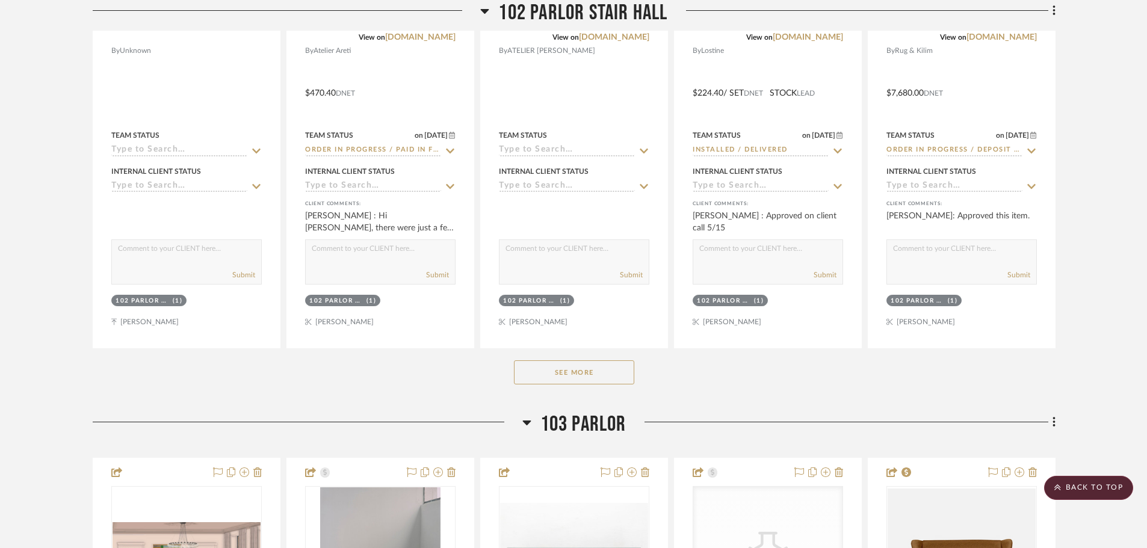
scroll to position [12876, 0]
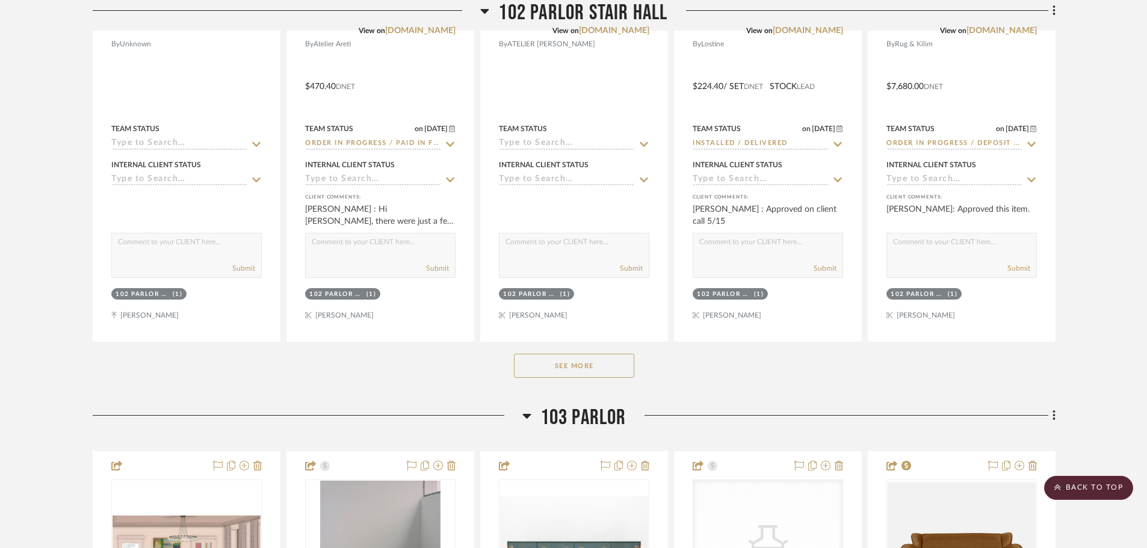
click at [598, 365] on button "See More" at bounding box center [574, 366] width 120 height 24
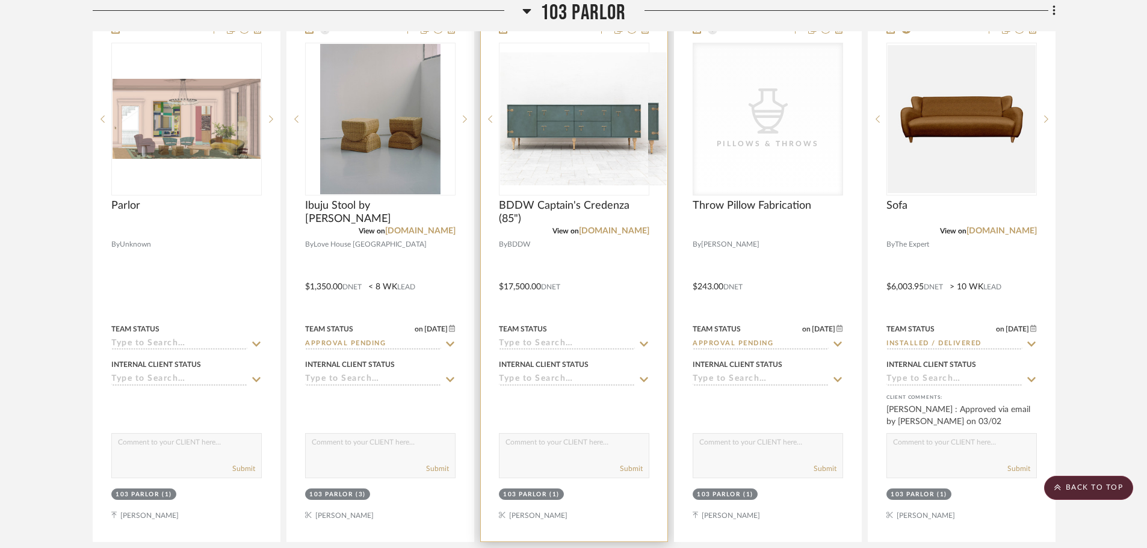
scroll to position [13778, 0]
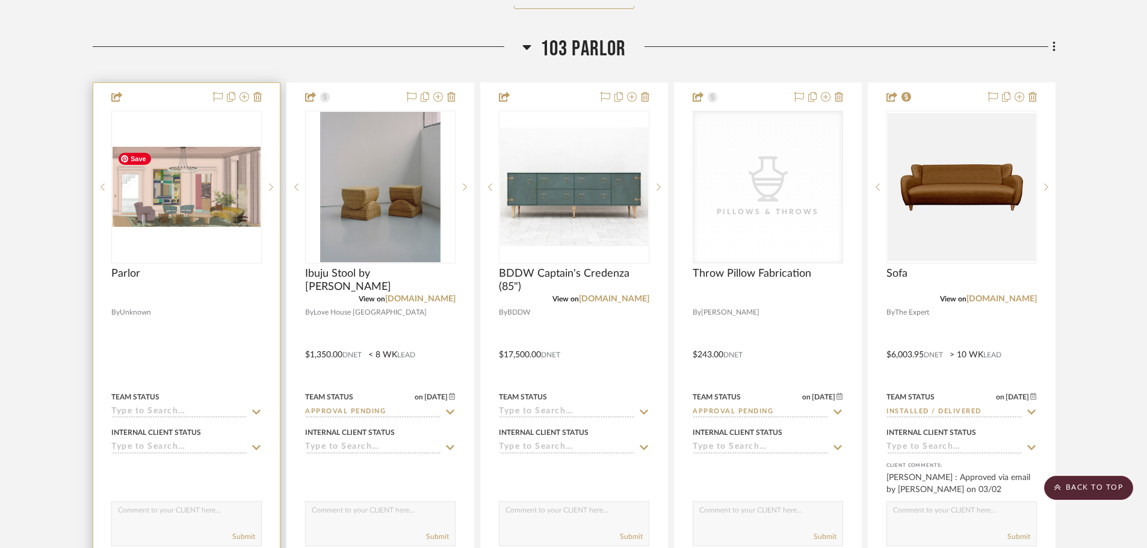
click at [0, 0] on img at bounding box center [0, 0] width 0 height 0
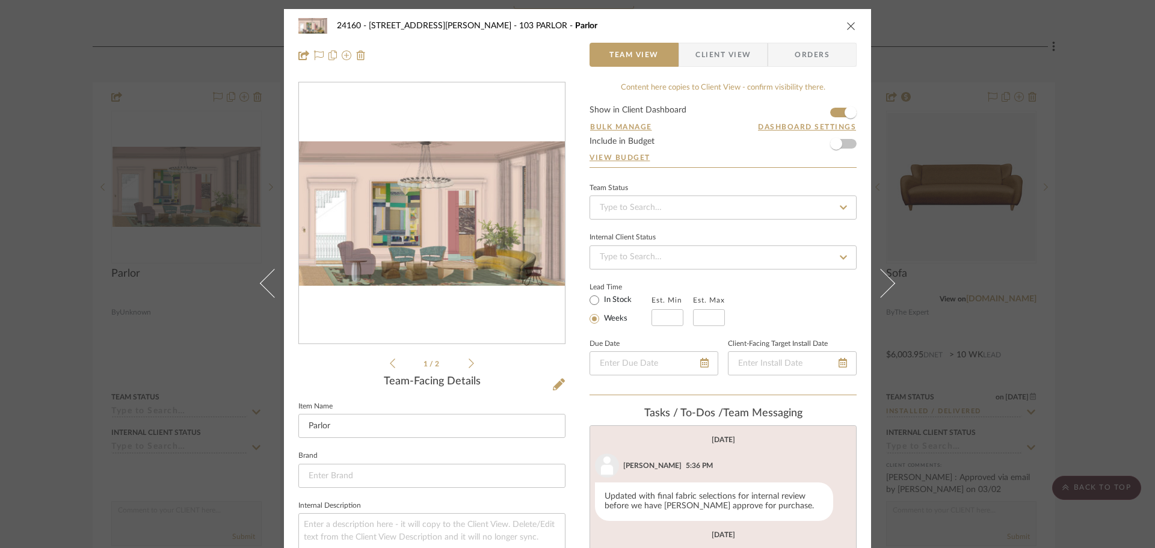
scroll to position [17, 0]
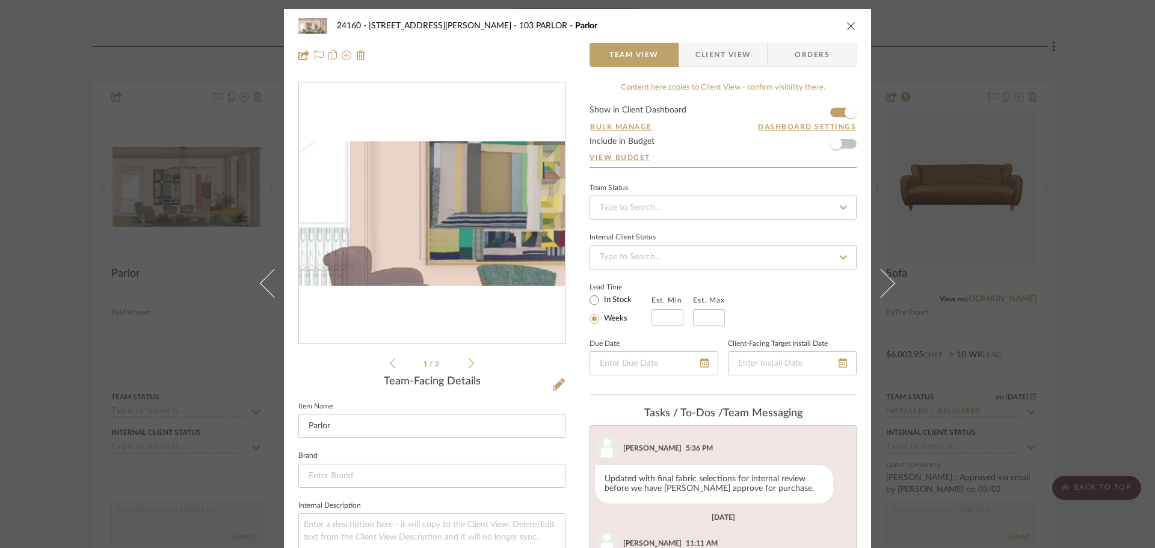
click at [369, 230] on img "0" at bounding box center [432, 213] width 266 height 145
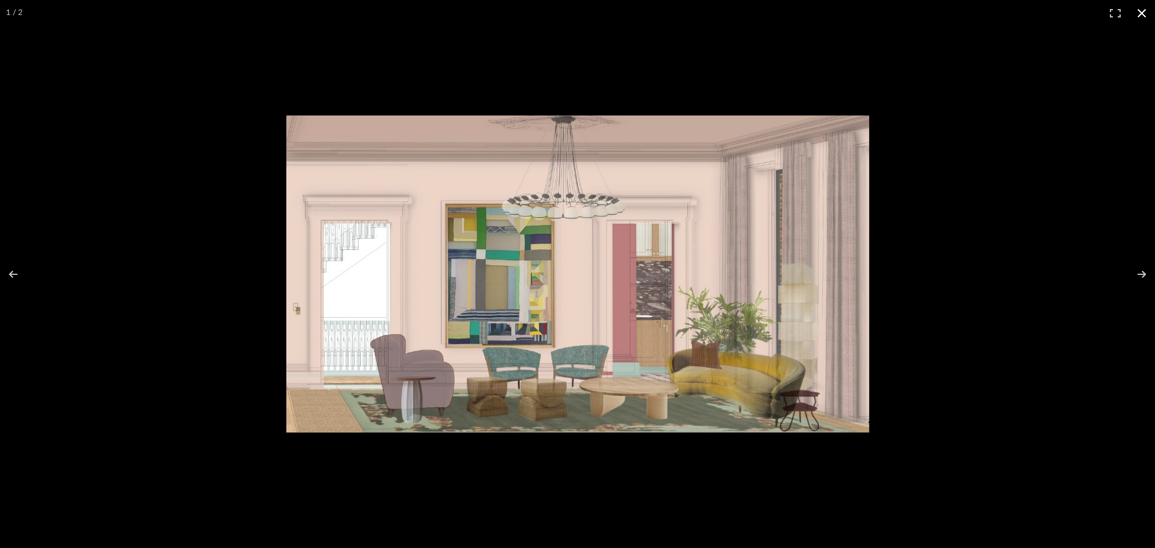
click at [1150, 10] on button at bounding box center [1142, 13] width 26 height 26
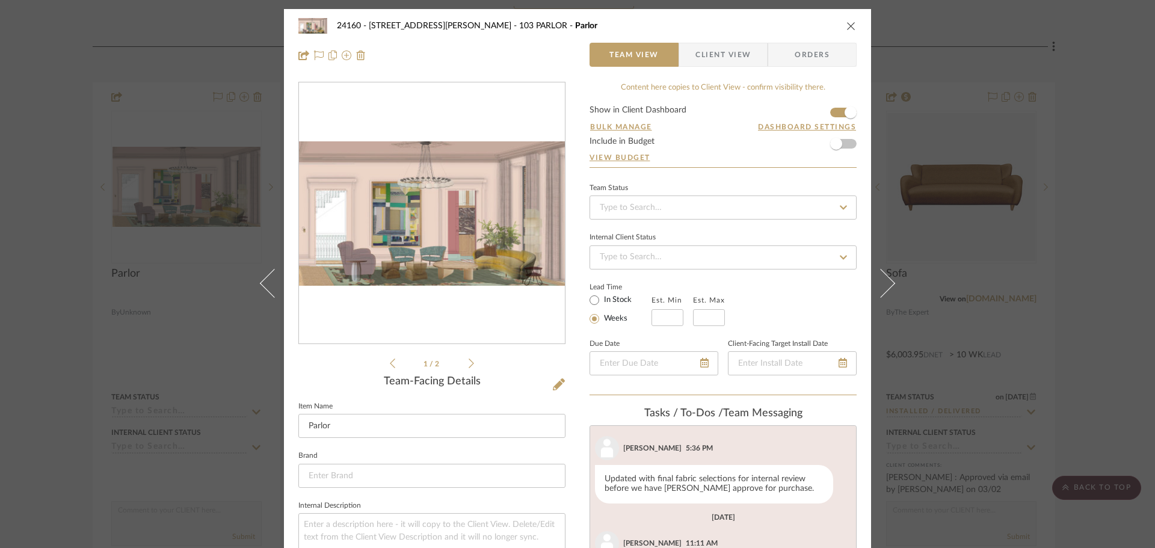
click at [1063, 224] on div "24160 - [STREET_ADDRESS] - [PERSON_NAME] 103 PARLOR Parlor Team View Client Vie…" at bounding box center [577, 274] width 1155 height 548
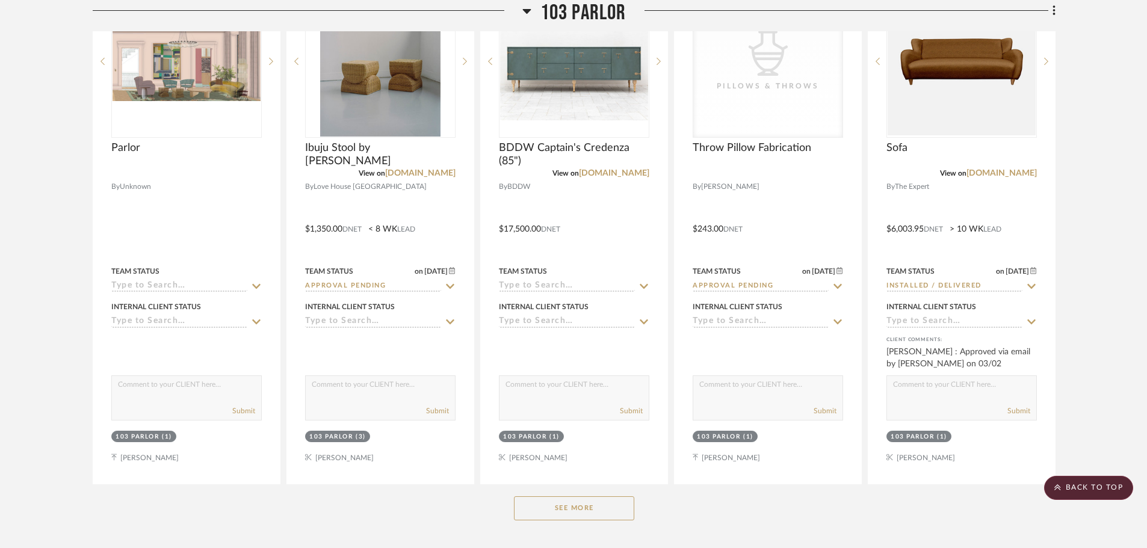
scroll to position [13959, 0]
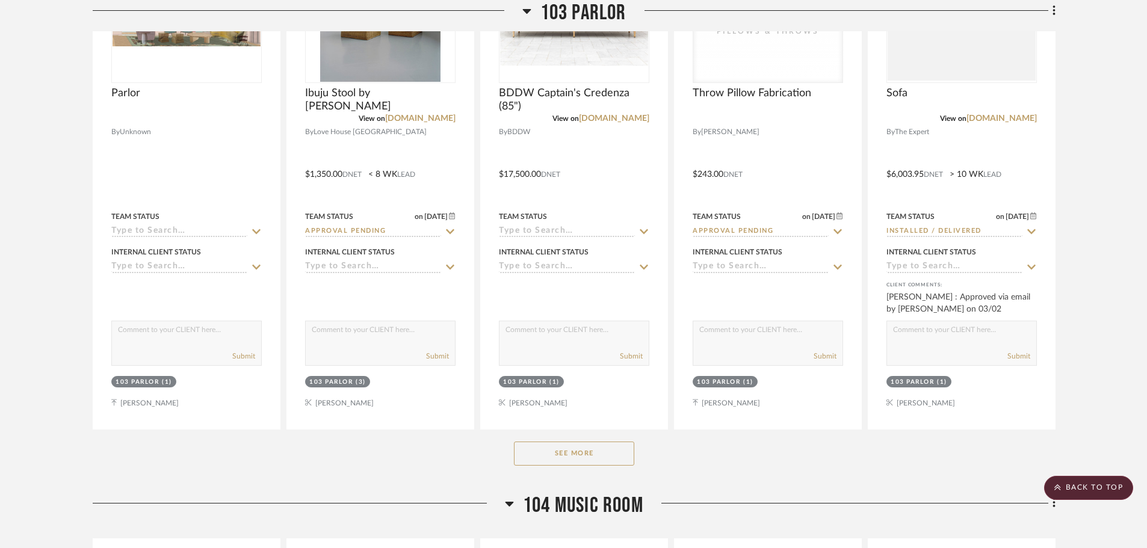
click at [545, 450] on button "See More" at bounding box center [574, 454] width 120 height 24
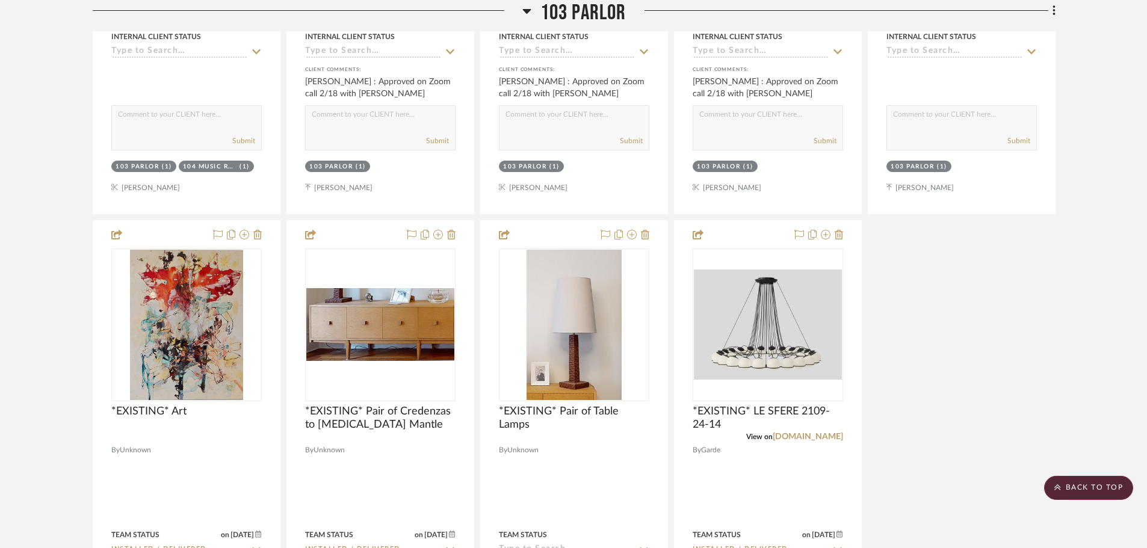
scroll to position [15763, 0]
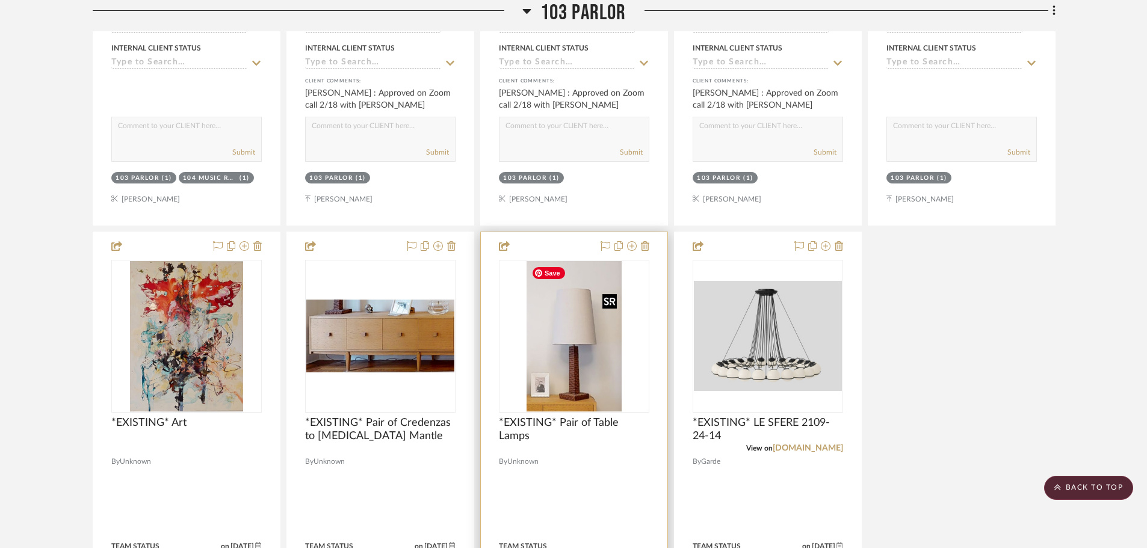
click at [582, 345] on img "0" at bounding box center [573, 336] width 95 height 150
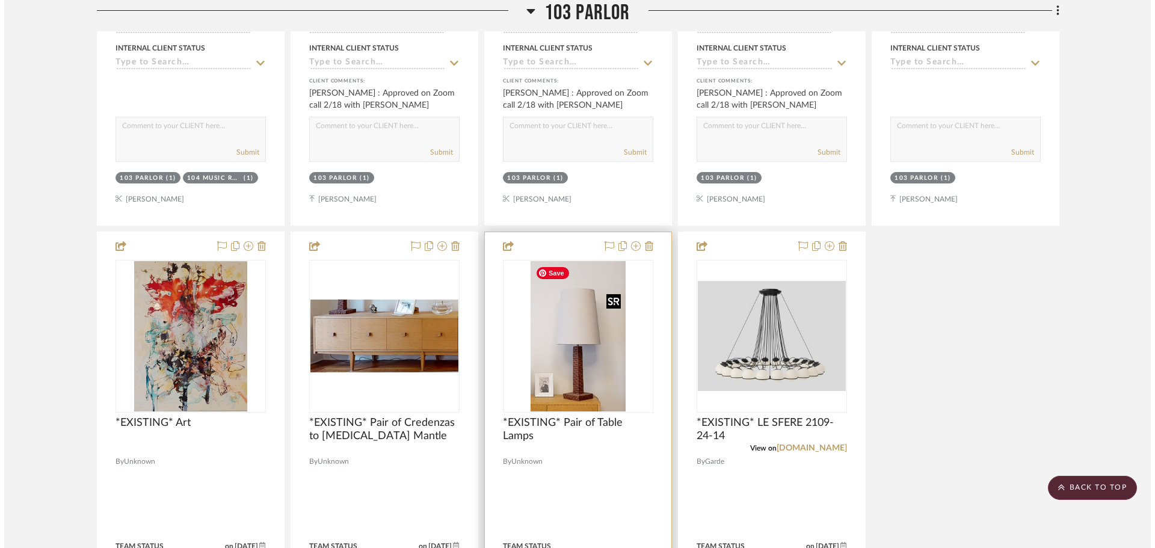
scroll to position [0, 0]
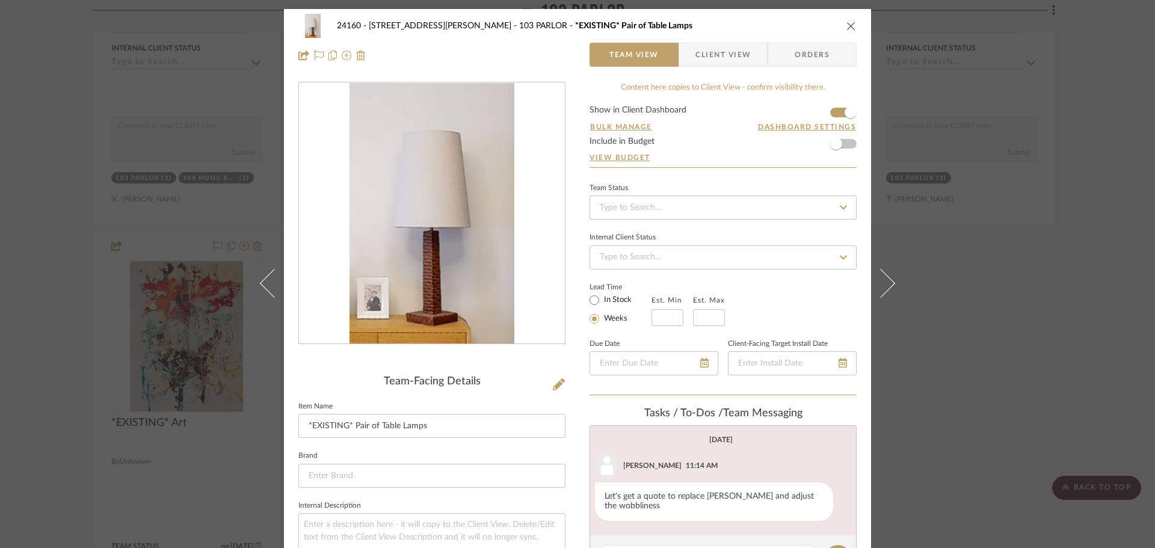
click at [912, 333] on div "24160 - [STREET_ADDRESS] - [PERSON_NAME] 103 PARLOR *EXISTING* Pair of Table La…" at bounding box center [577, 274] width 1155 height 548
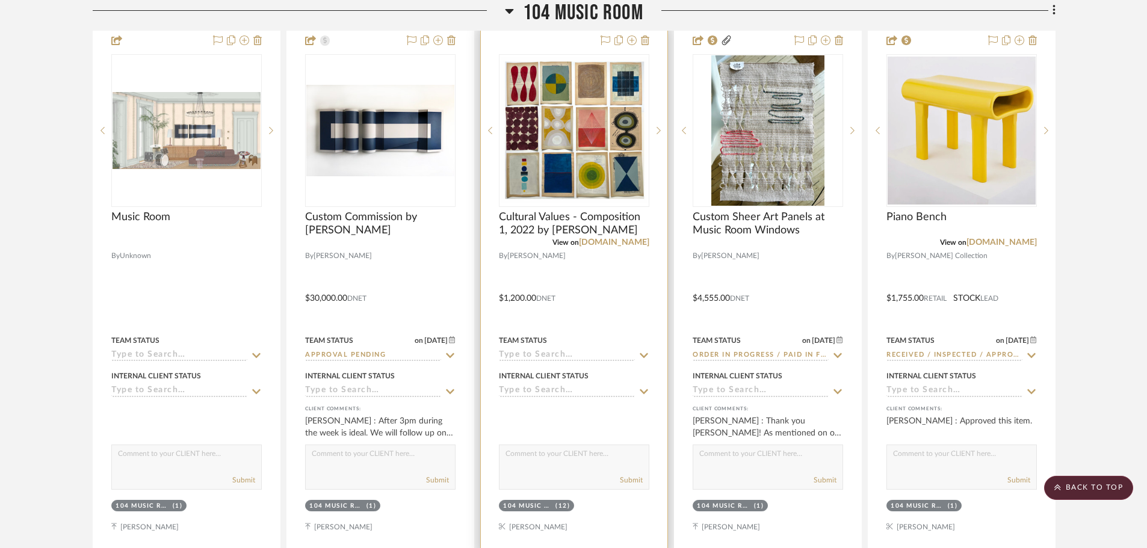
scroll to position [16666, 0]
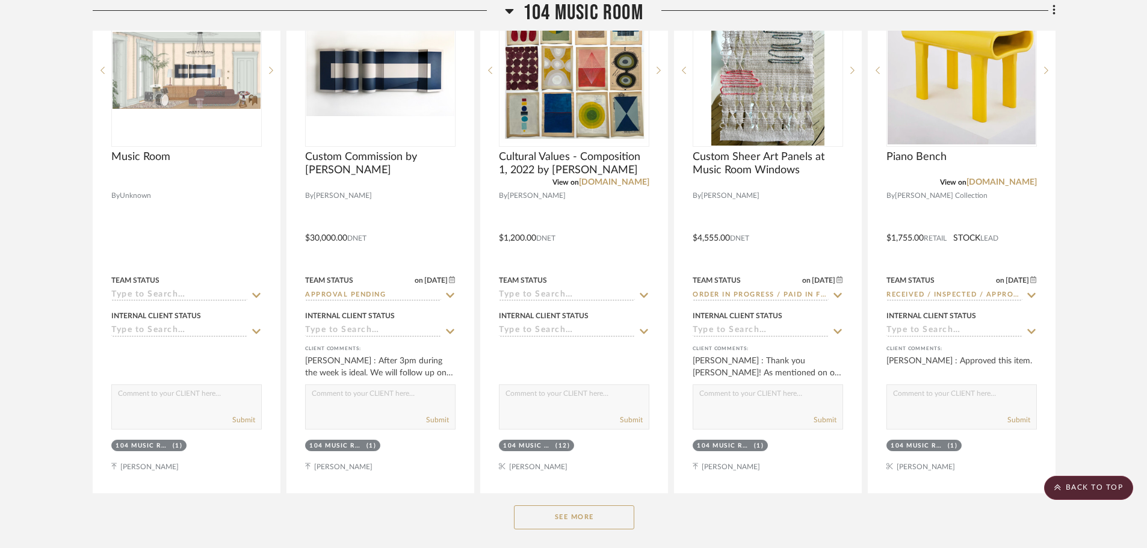
click at [568, 514] on button "See More" at bounding box center [574, 517] width 120 height 24
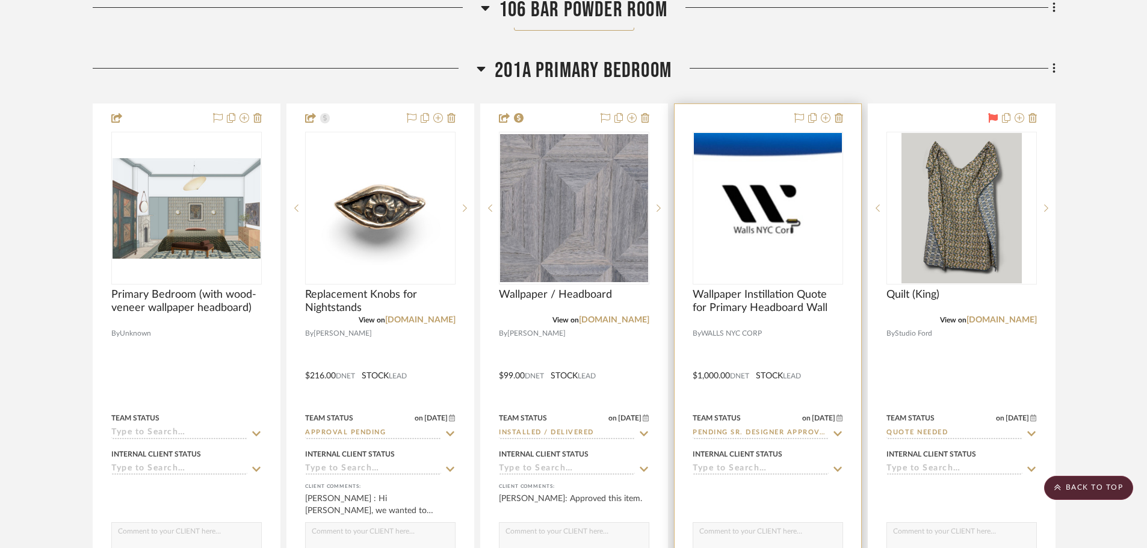
scroll to position [20156, 0]
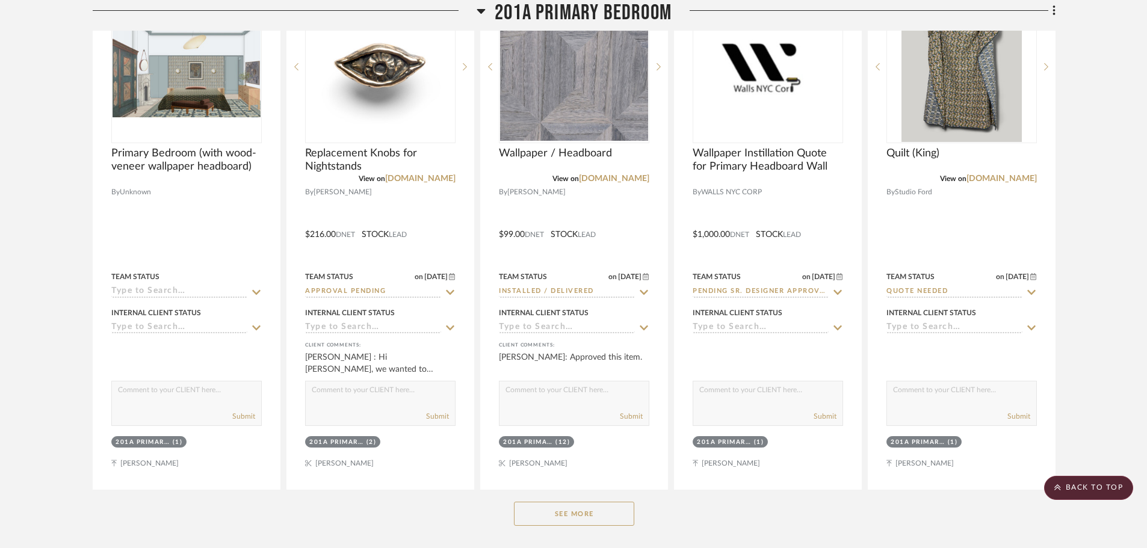
click at [617, 508] on button "See More" at bounding box center [574, 514] width 120 height 24
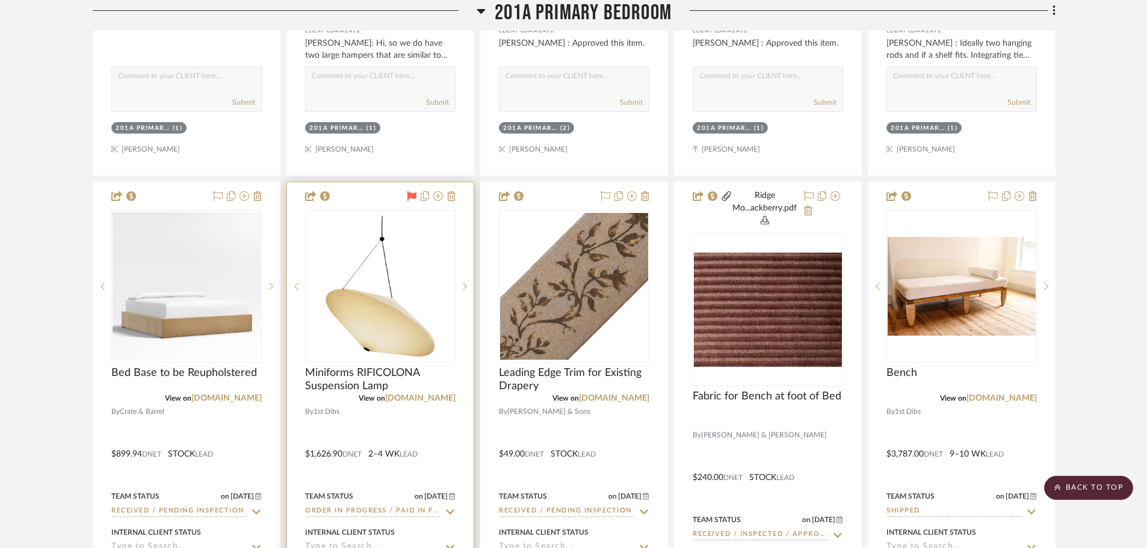
scroll to position [21539, 0]
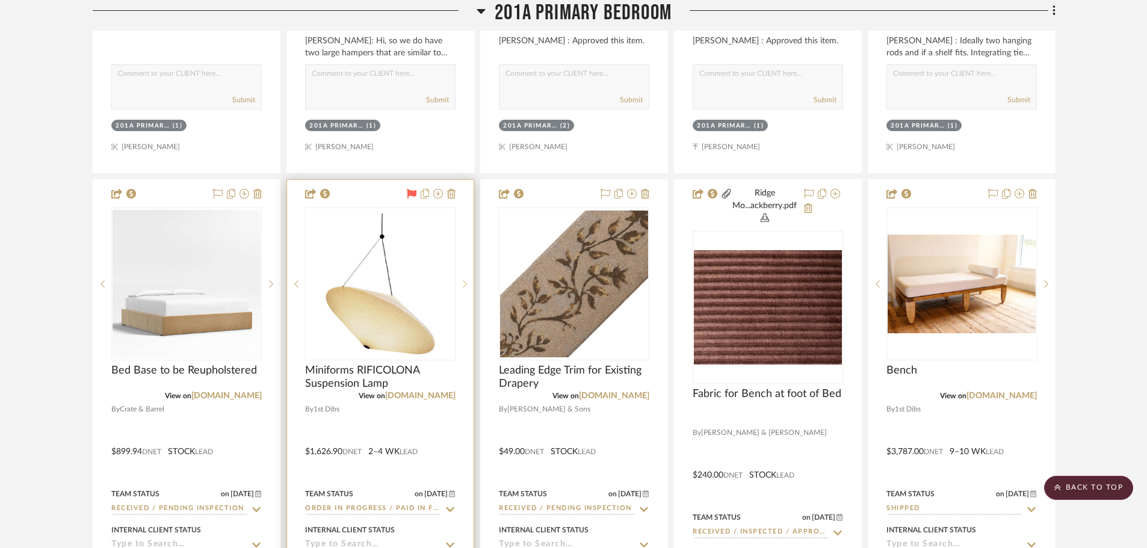
click at [466, 284] on icon at bounding box center [465, 284] width 4 height 8
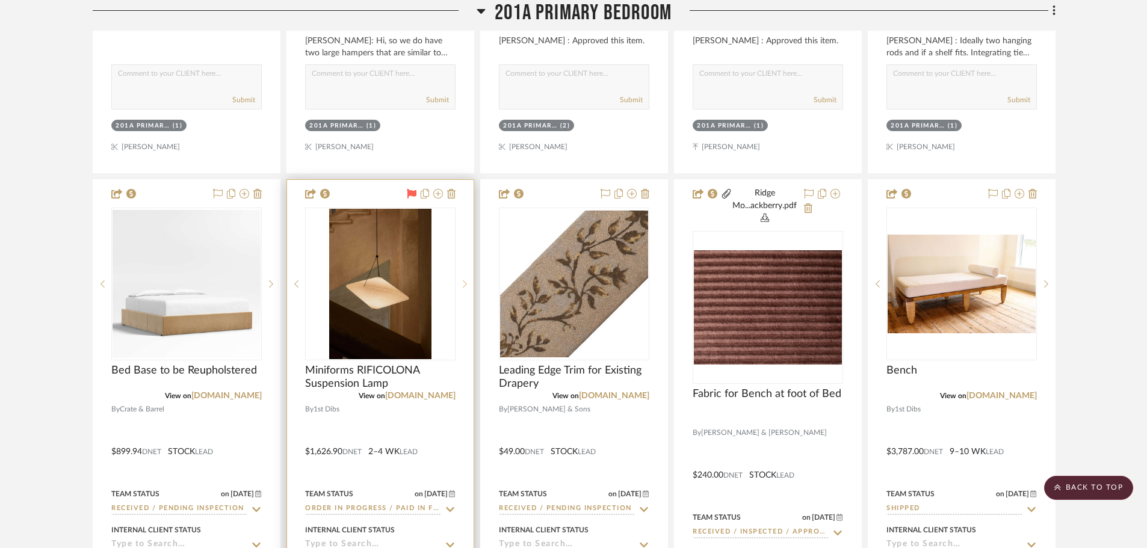
click at [466, 284] on icon at bounding box center [465, 284] width 4 height 8
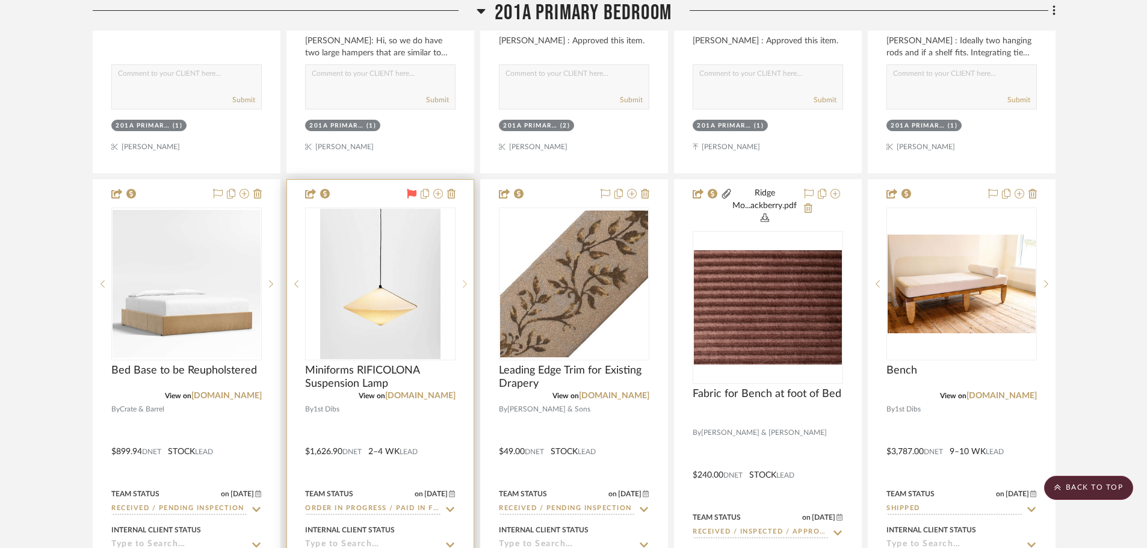
click at [466, 284] on icon at bounding box center [465, 284] width 4 height 8
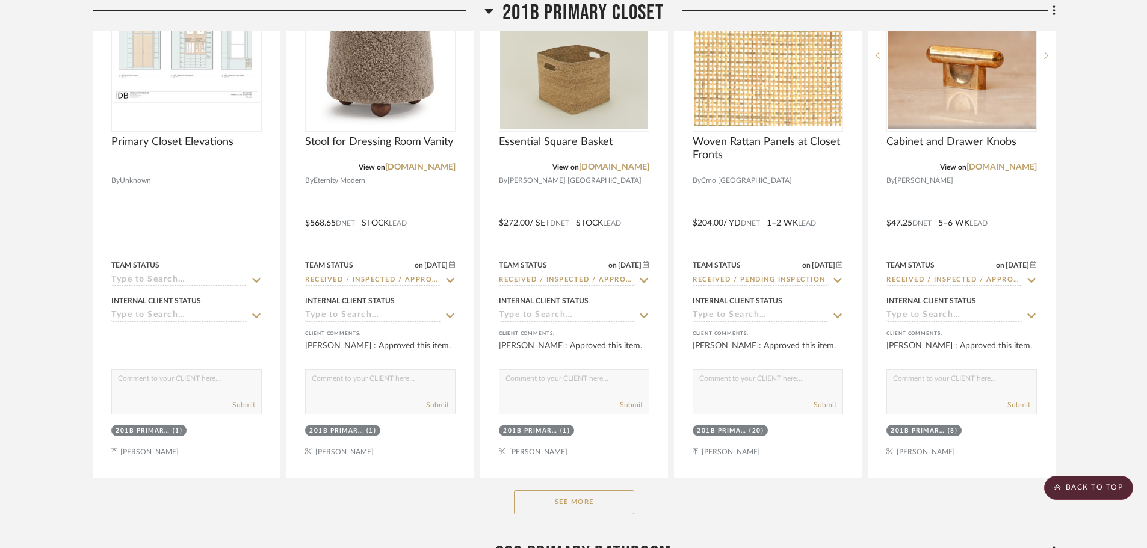
scroll to position [23044, 0]
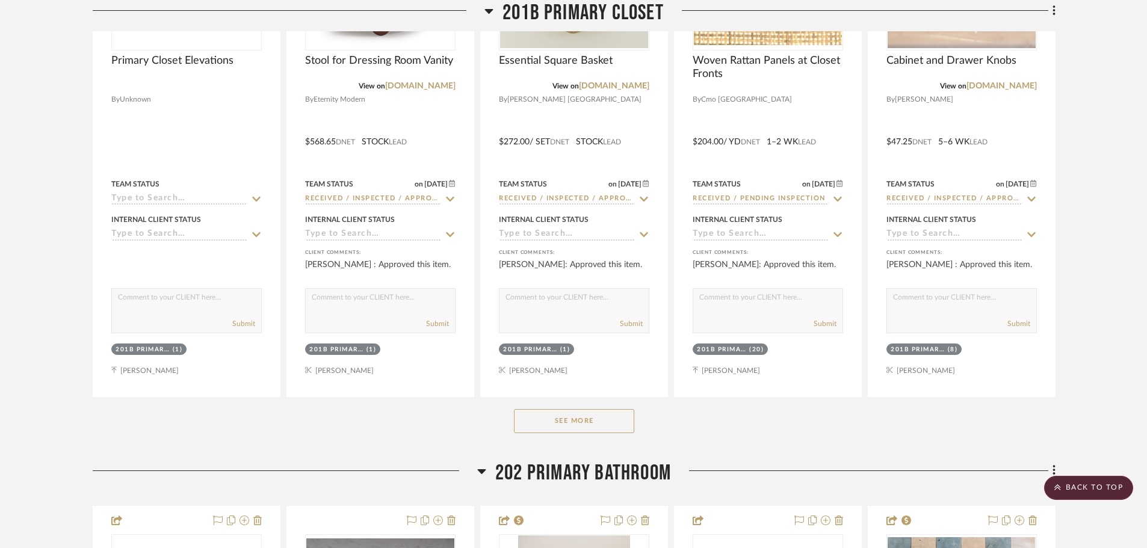
click at [600, 418] on button "See More" at bounding box center [574, 421] width 120 height 24
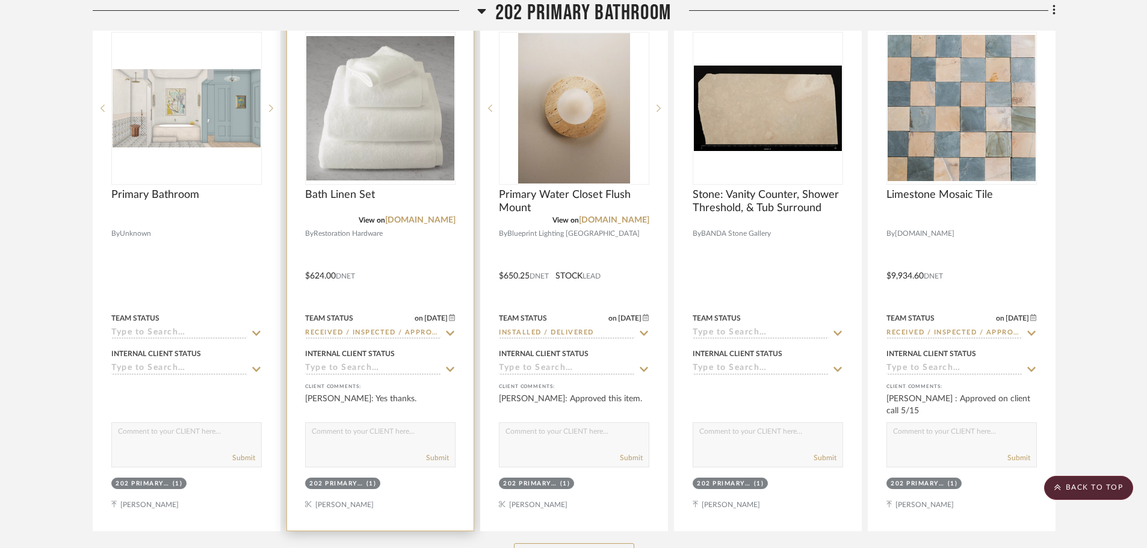
scroll to position [24127, 0]
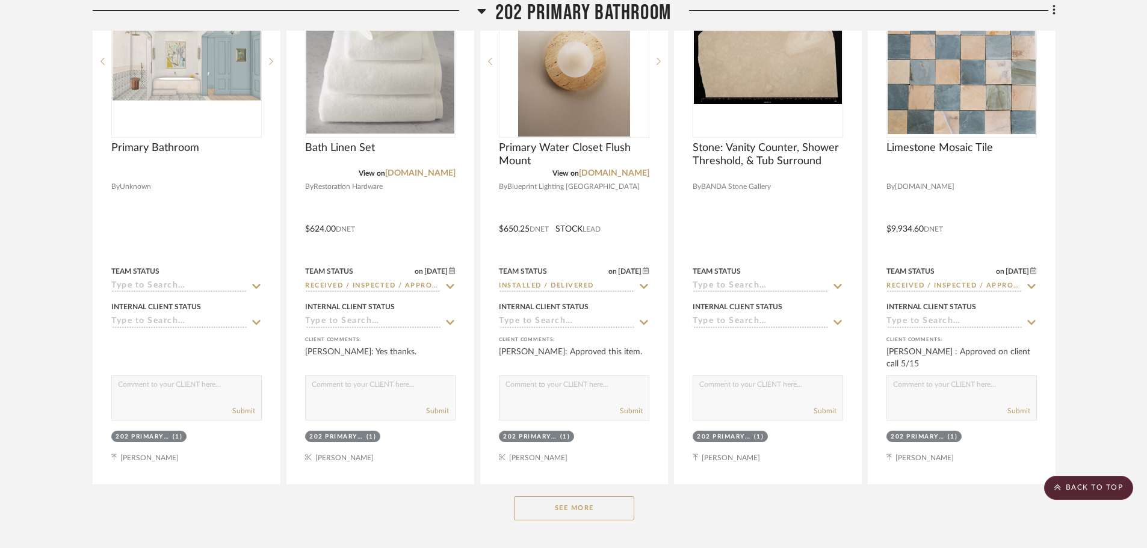
click at [538, 510] on button "See More" at bounding box center [574, 508] width 120 height 24
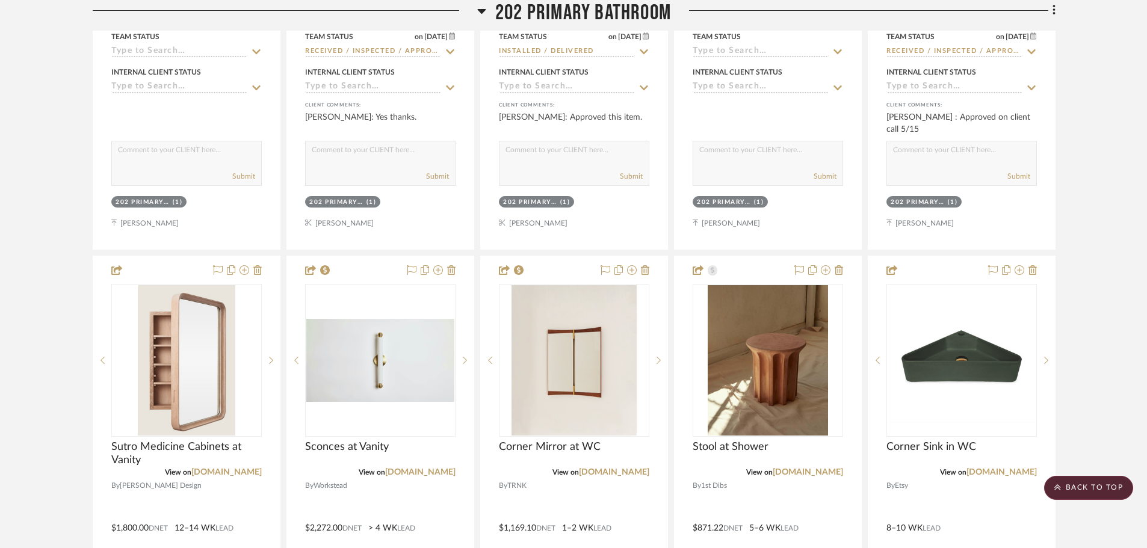
scroll to position [24427, 0]
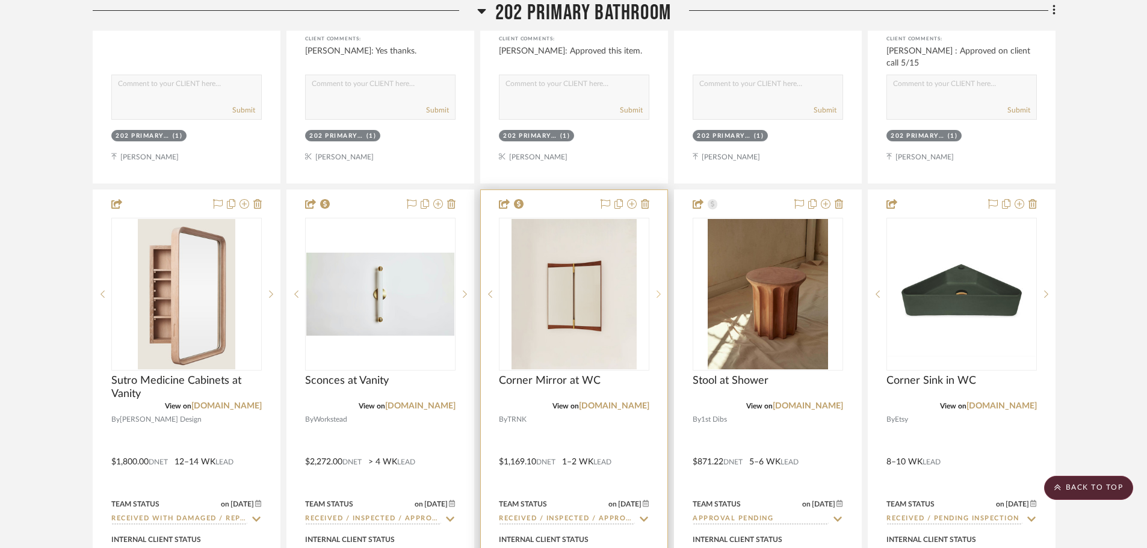
click at [655, 294] on sr-next-btn at bounding box center [658, 294] width 18 height 8
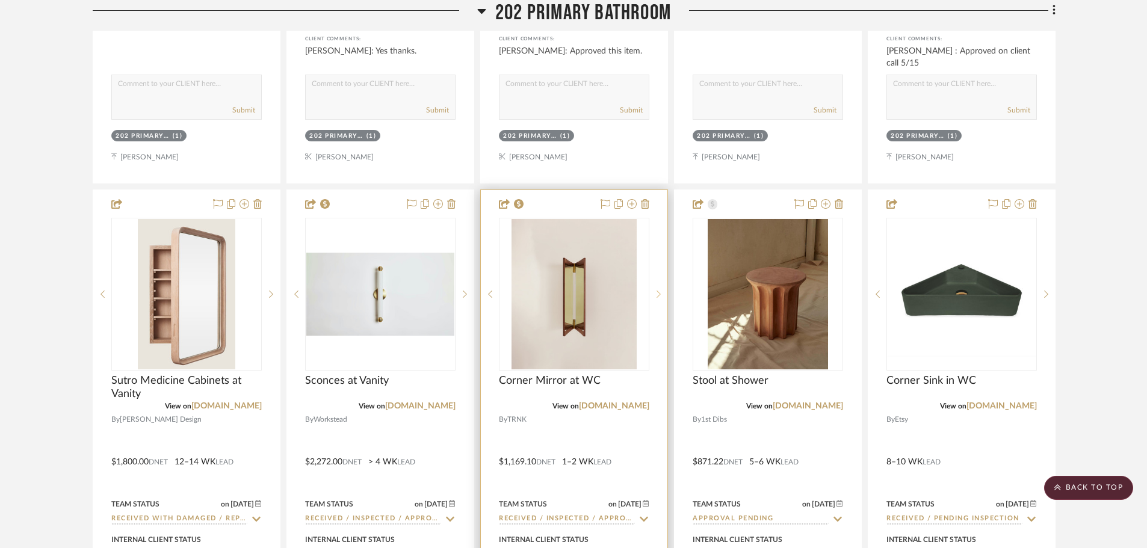
click at [655, 294] on sr-next-btn at bounding box center [658, 294] width 18 height 8
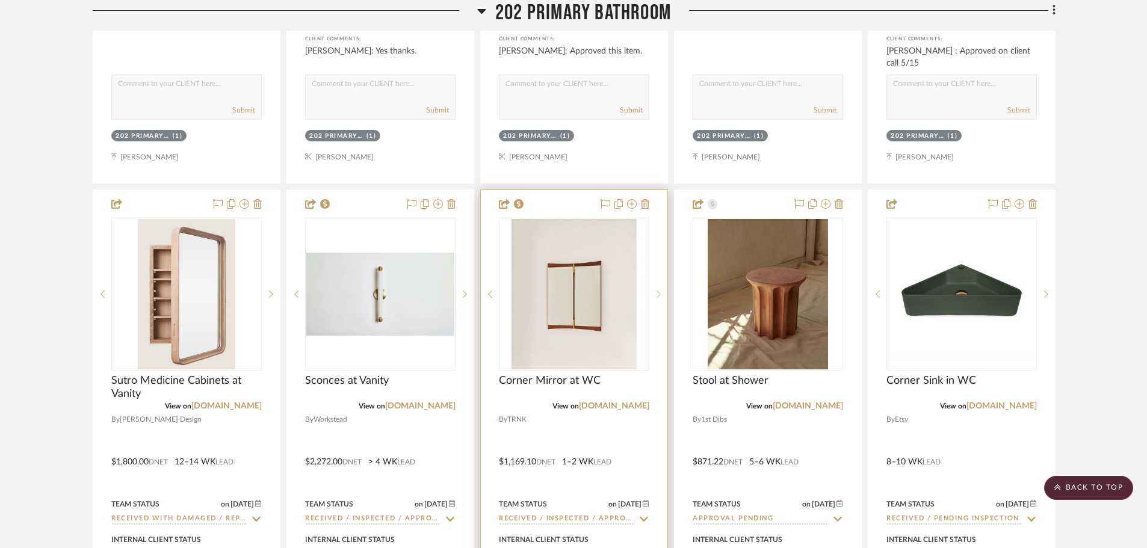
click at [655, 294] on sr-next-btn at bounding box center [658, 294] width 18 height 8
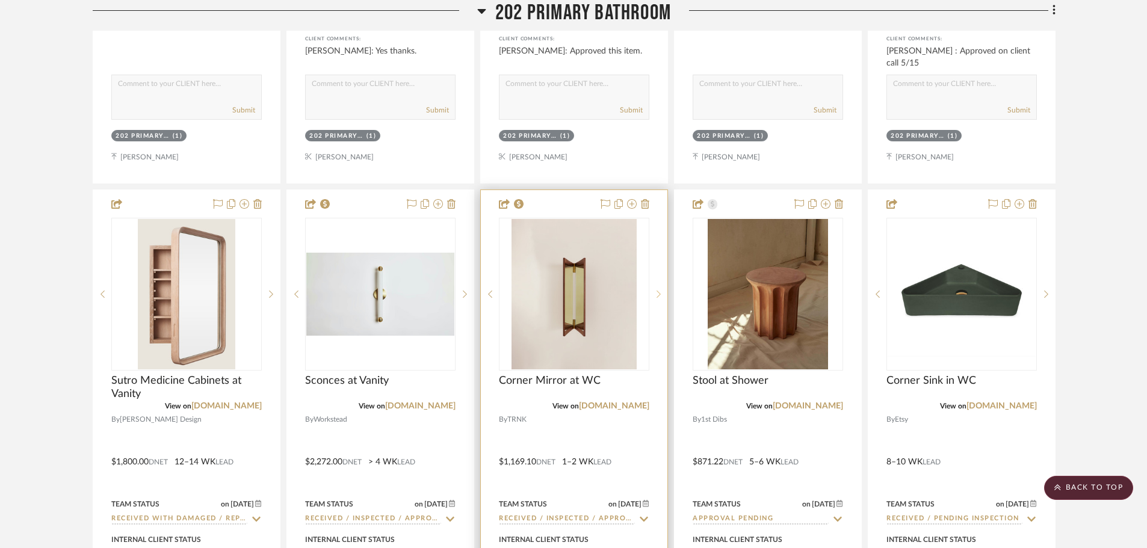
click at [655, 294] on sr-next-btn at bounding box center [658, 294] width 18 height 8
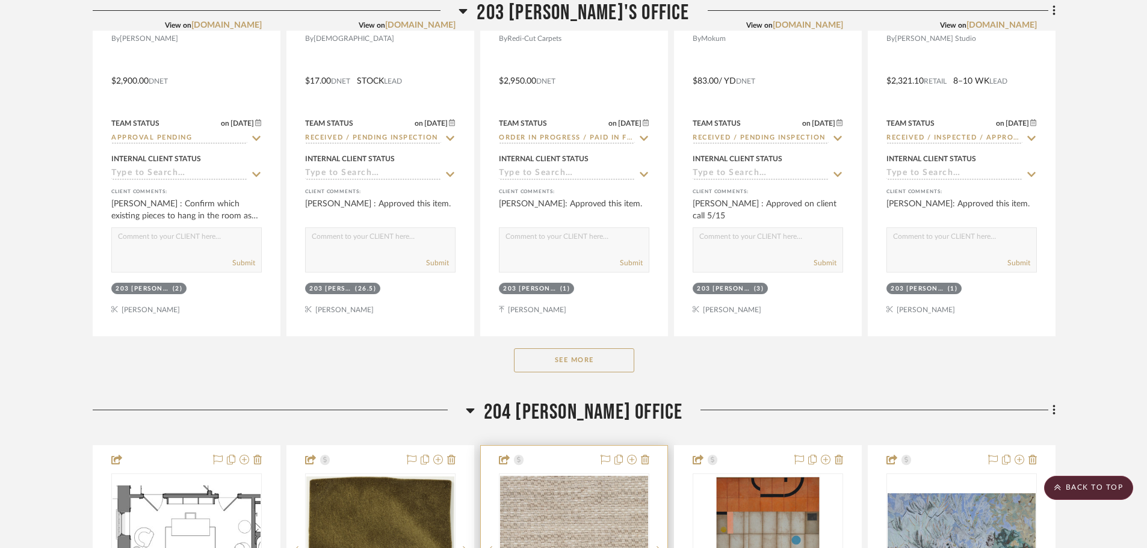
scroll to position [25450, 0]
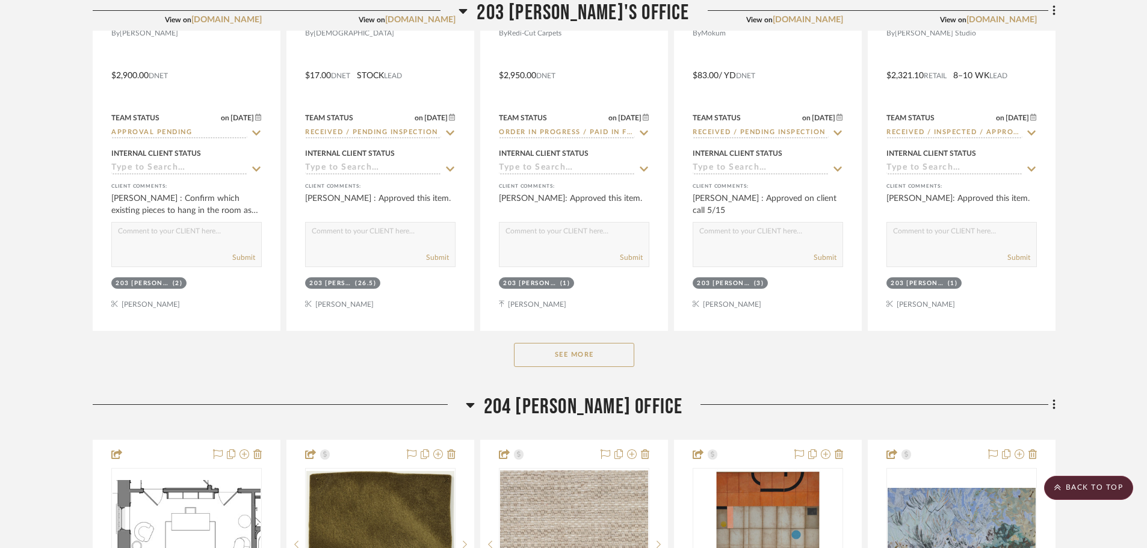
click at [581, 351] on button "See More" at bounding box center [574, 355] width 120 height 24
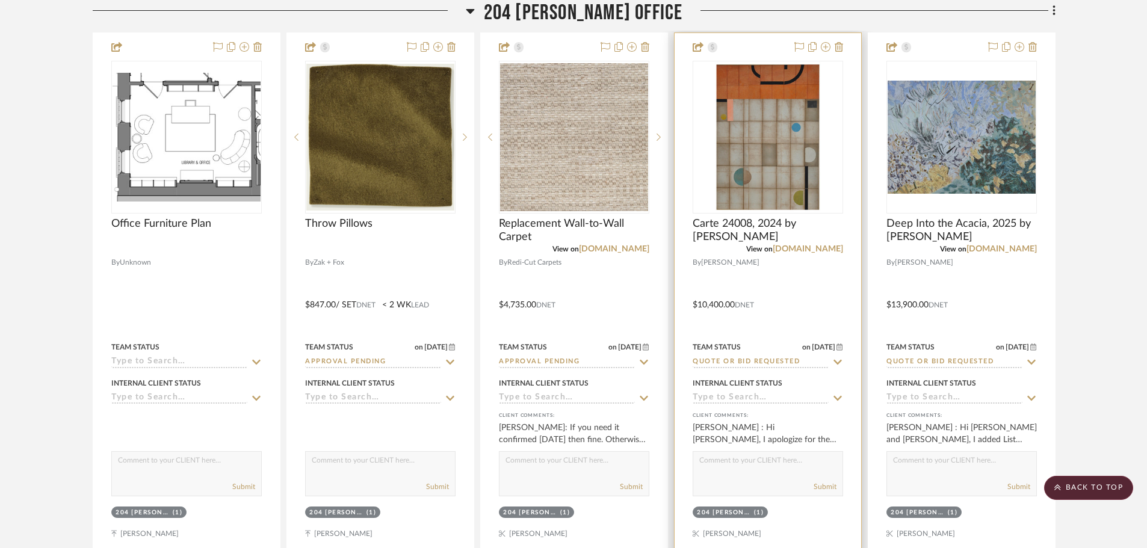
scroll to position [26533, 0]
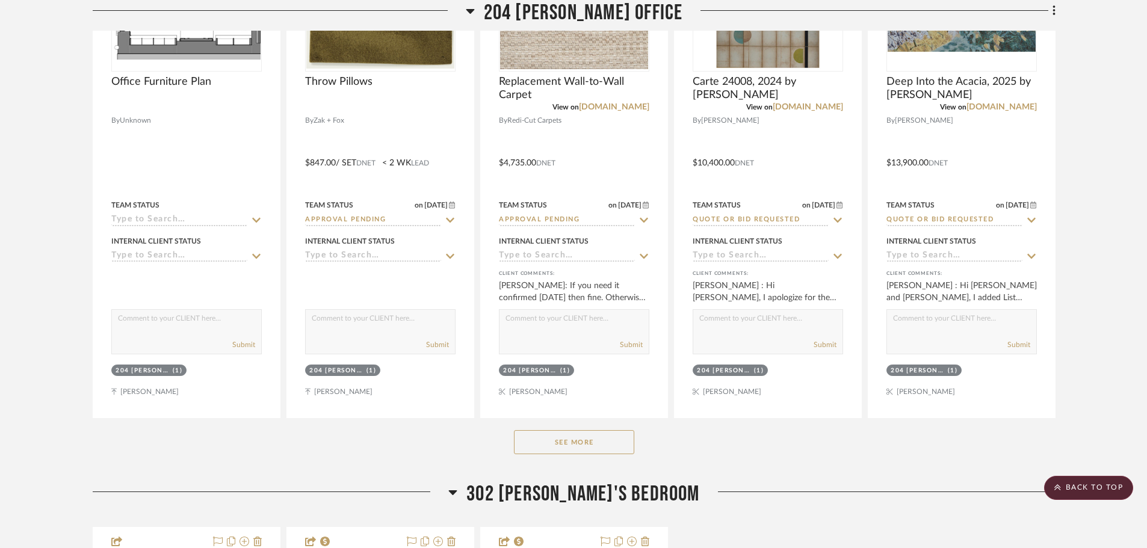
click at [590, 439] on button "See More" at bounding box center [574, 442] width 120 height 24
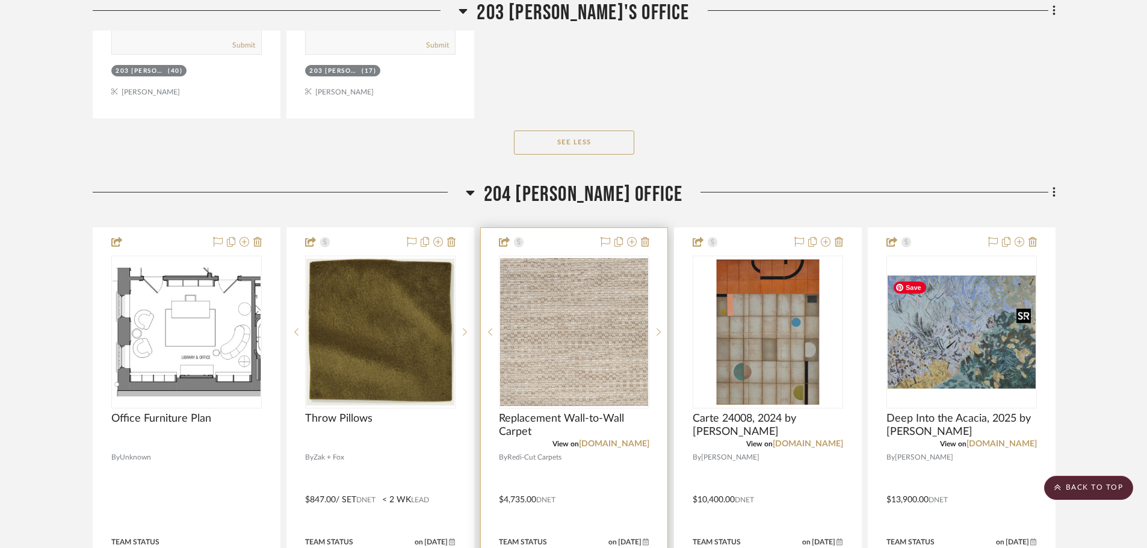
scroll to position [26172, 0]
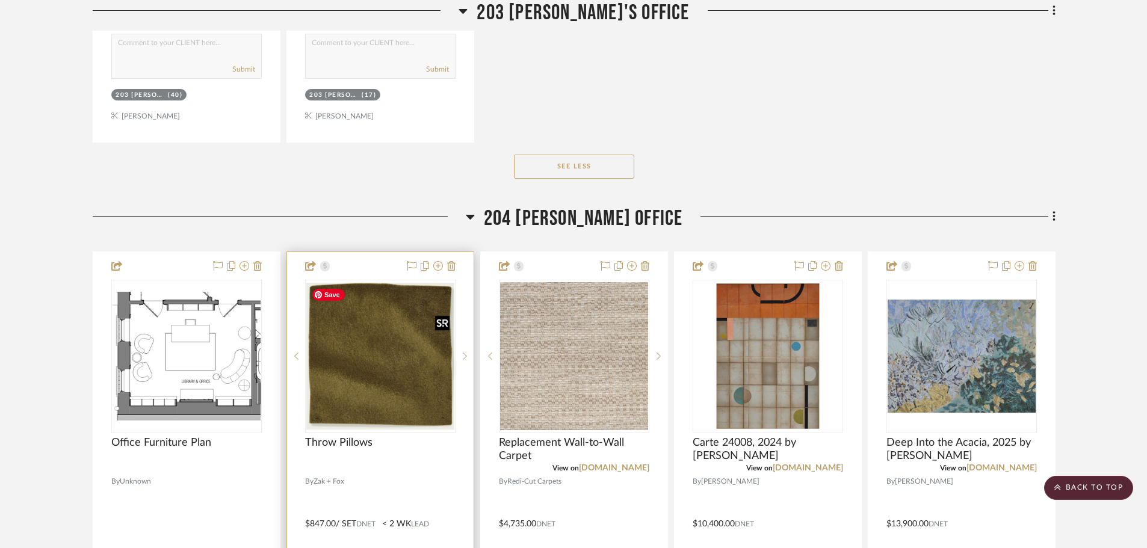
click at [392, 368] on img "0" at bounding box center [380, 356] width 148 height 147
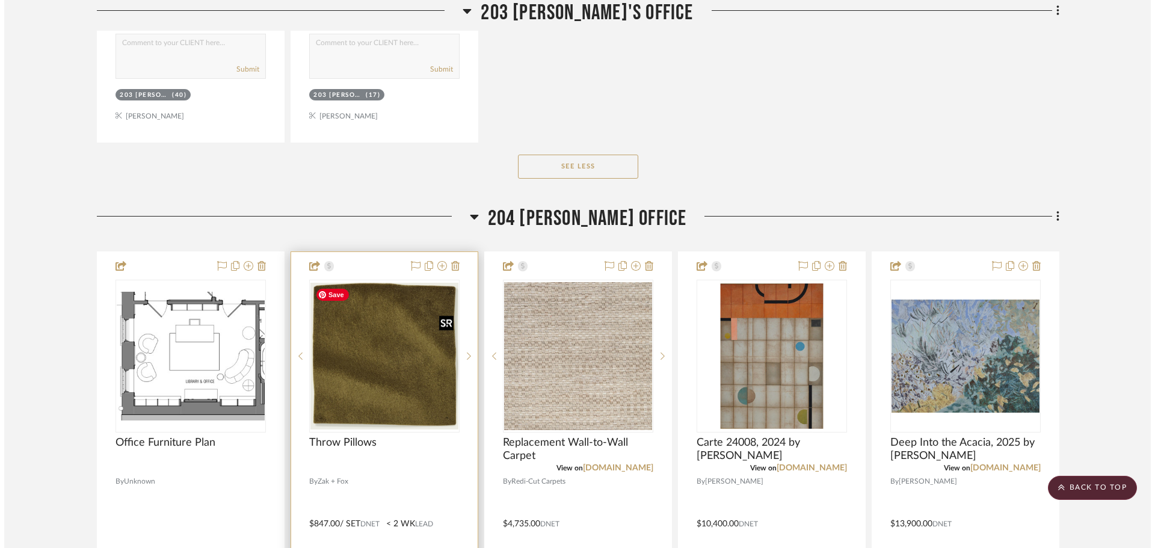
scroll to position [0, 0]
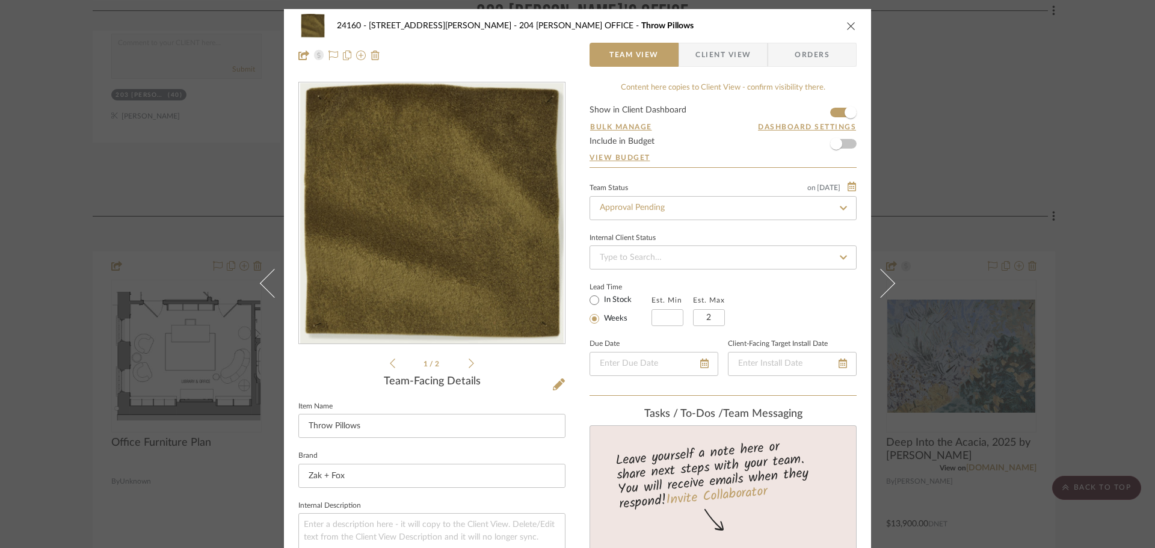
click at [463, 365] on li "1 / 2" at bounding box center [431, 363] width 73 height 14
click at [469, 365] on icon at bounding box center [471, 363] width 5 height 11
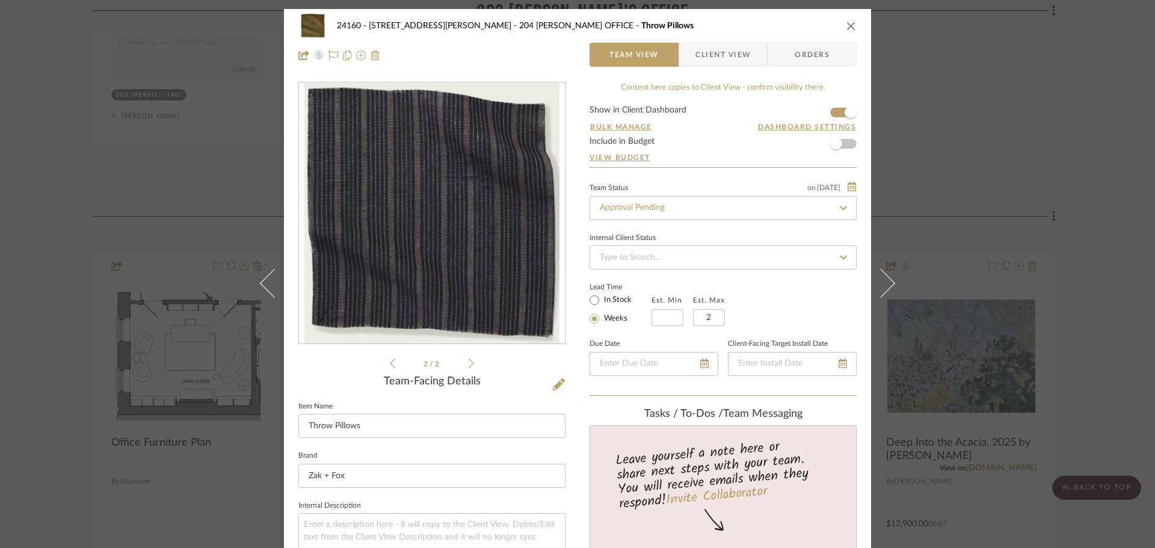
click at [1093, 177] on div "24160 - [STREET_ADDRESS] - [PERSON_NAME] 204 [PERSON_NAME] OFFICE Throw Pillows…" at bounding box center [577, 274] width 1155 height 548
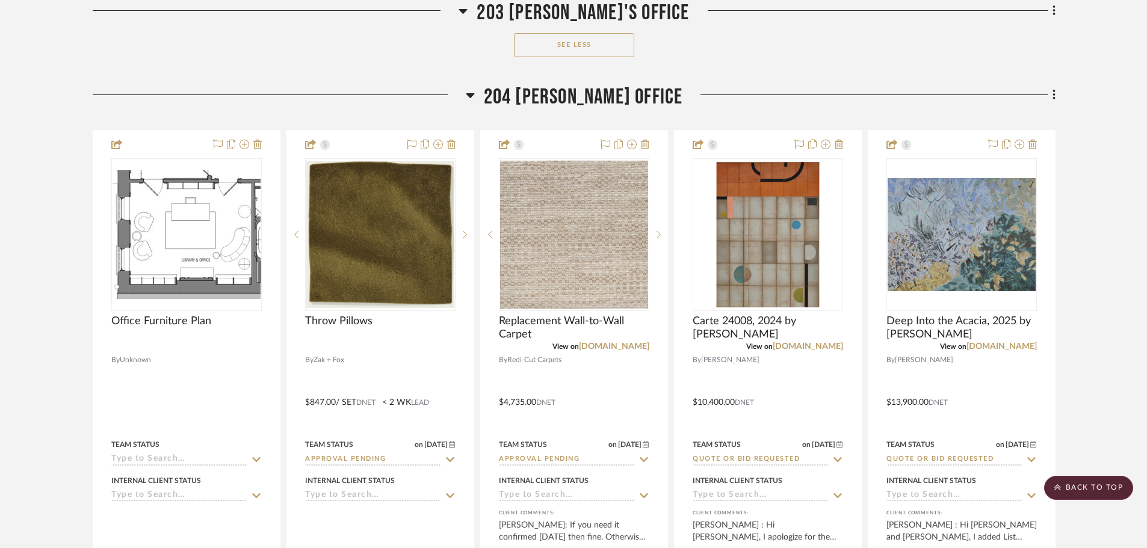
scroll to position [26293, 0]
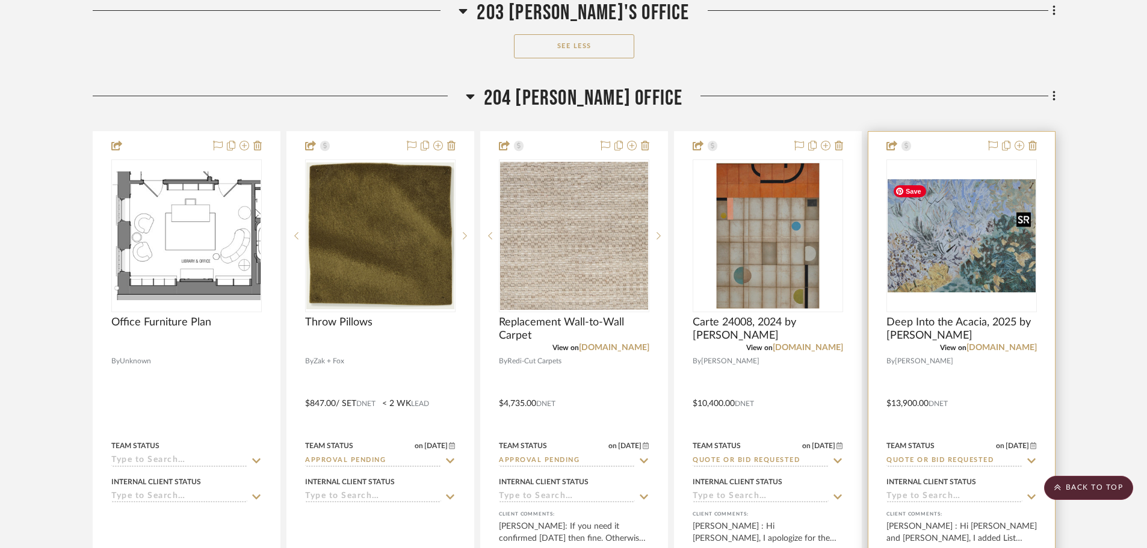
click at [973, 259] on img "0" at bounding box center [961, 235] width 148 height 113
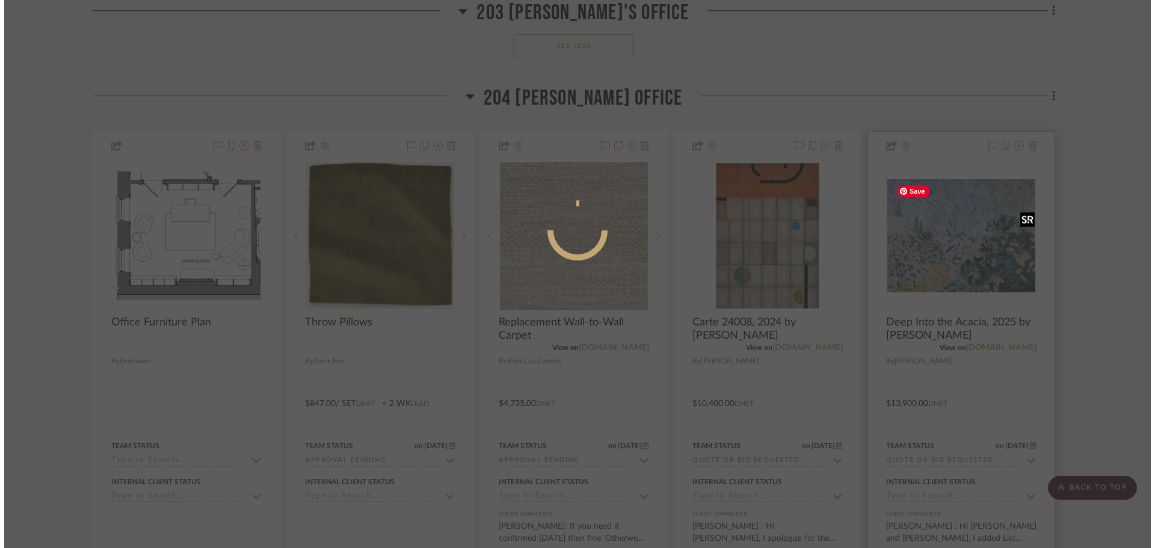
scroll to position [0, 0]
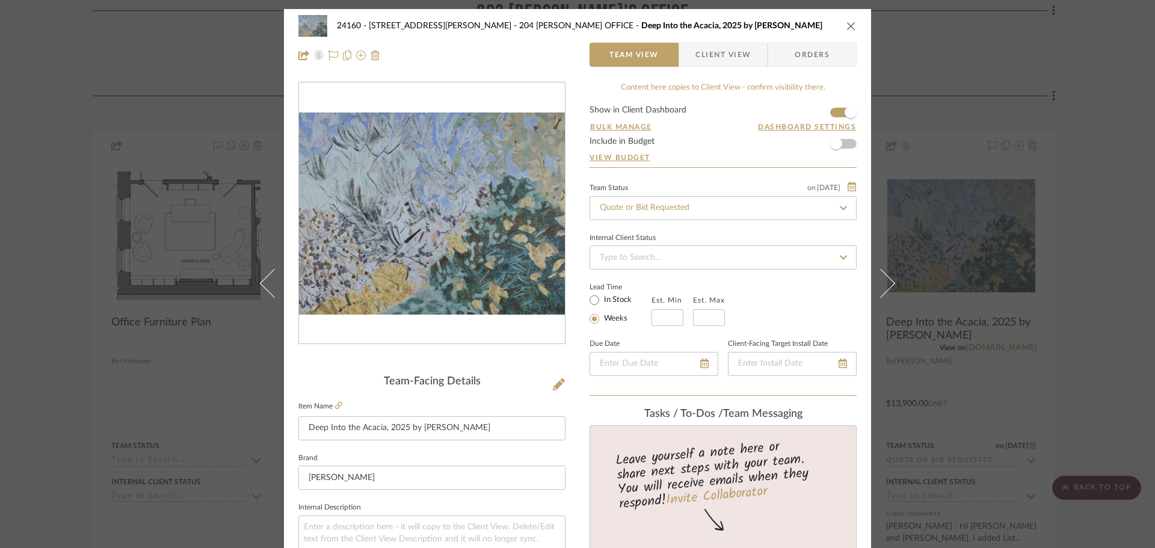
click at [1054, 299] on div "24160 - [STREET_ADDRESS] - [PERSON_NAME] 204 [PERSON_NAME] OFFICE Deep Into the…" at bounding box center [577, 274] width 1155 height 548
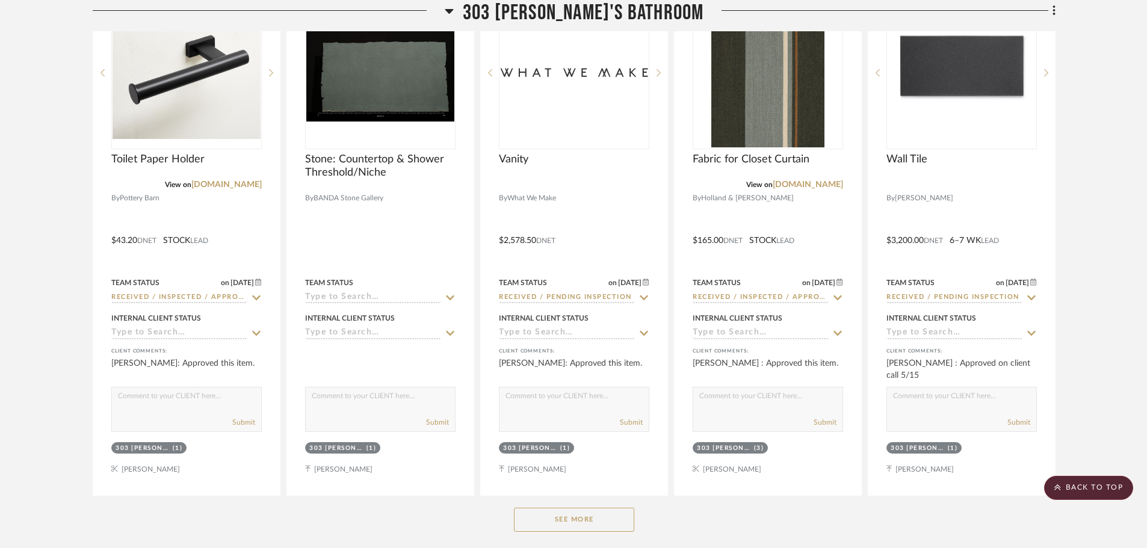
scroll to position [28759, 0]
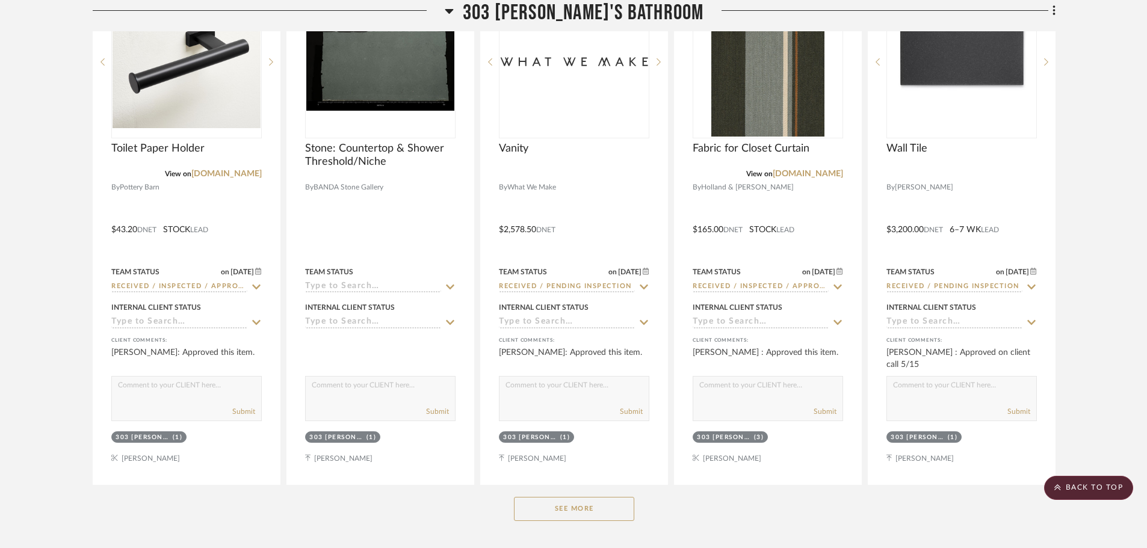
click at [566, 514] on button "See More" at bounding box center [574, 509] width 120 height 24
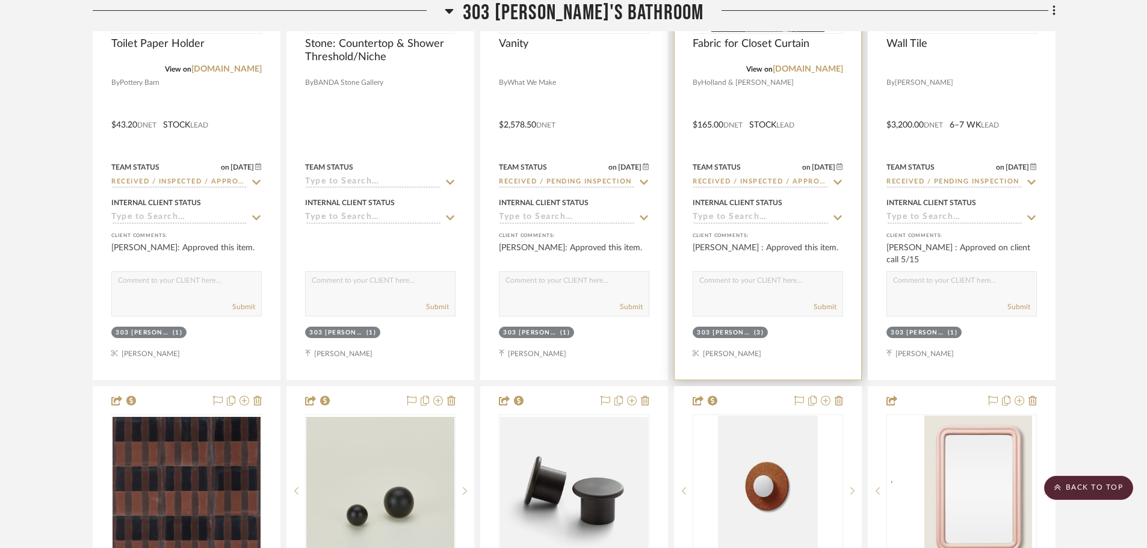
scroll to position [29000, 0]
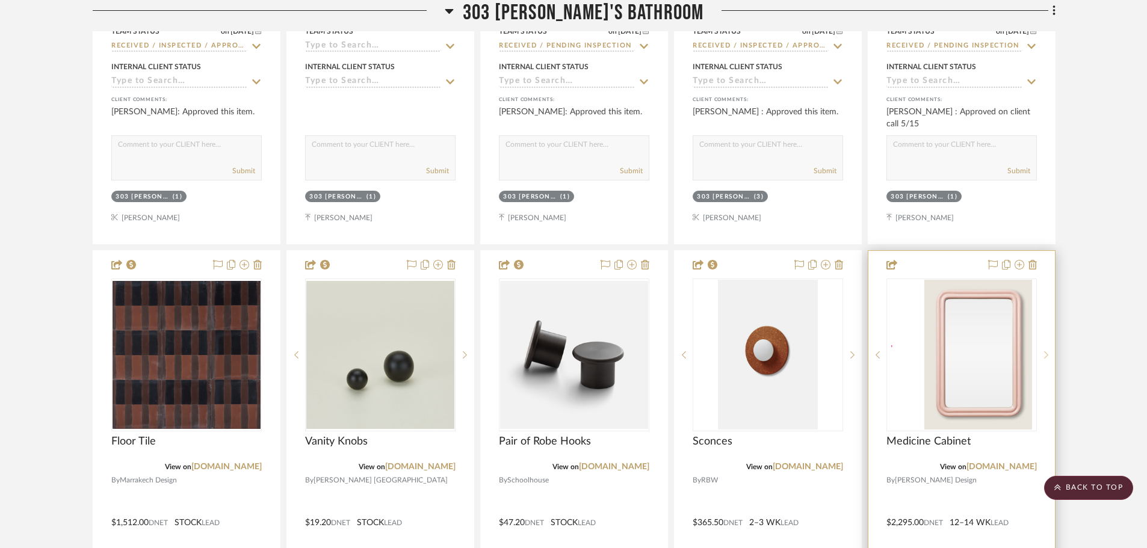
click at [1044, 356] on icon at bounding box center [1046, 355] width 4 height 8
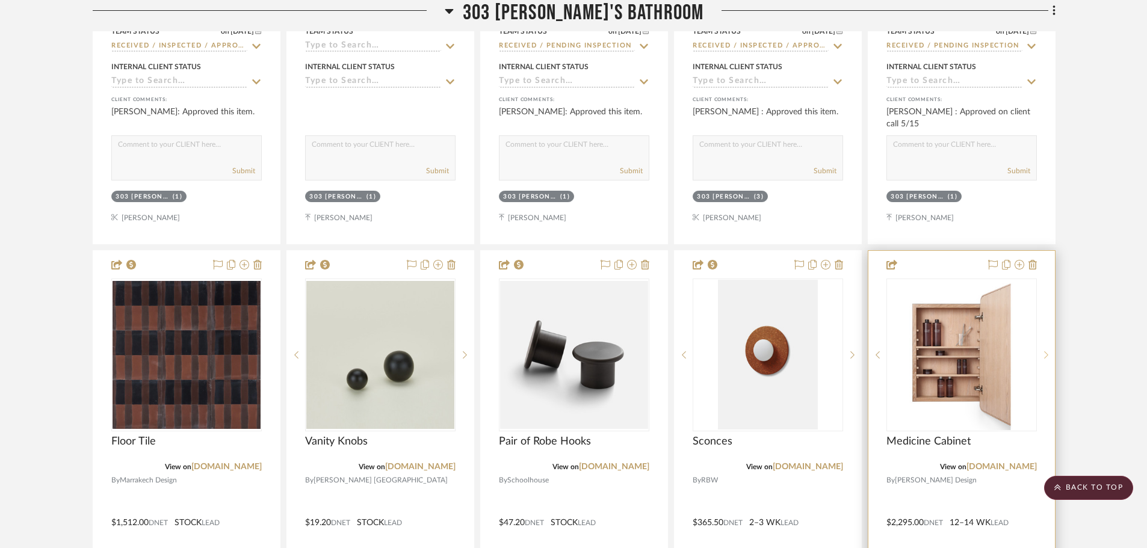
click at [1044, 356] on icon at bounding box center [1046, 355] width 4 height 8
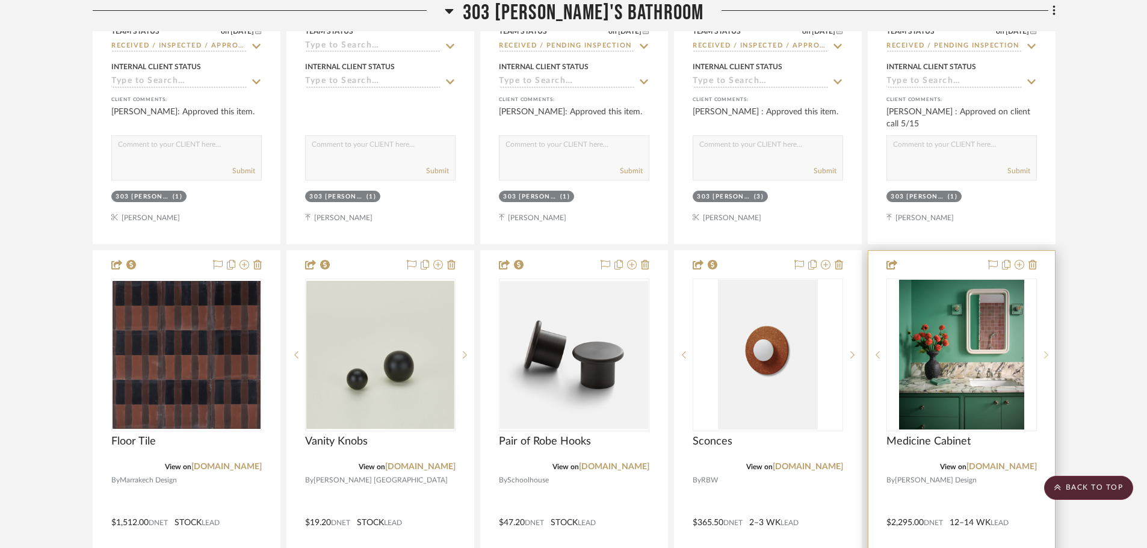
click at [1044, 356] on icon at bounding box center [1046, 355] width 4 height 8
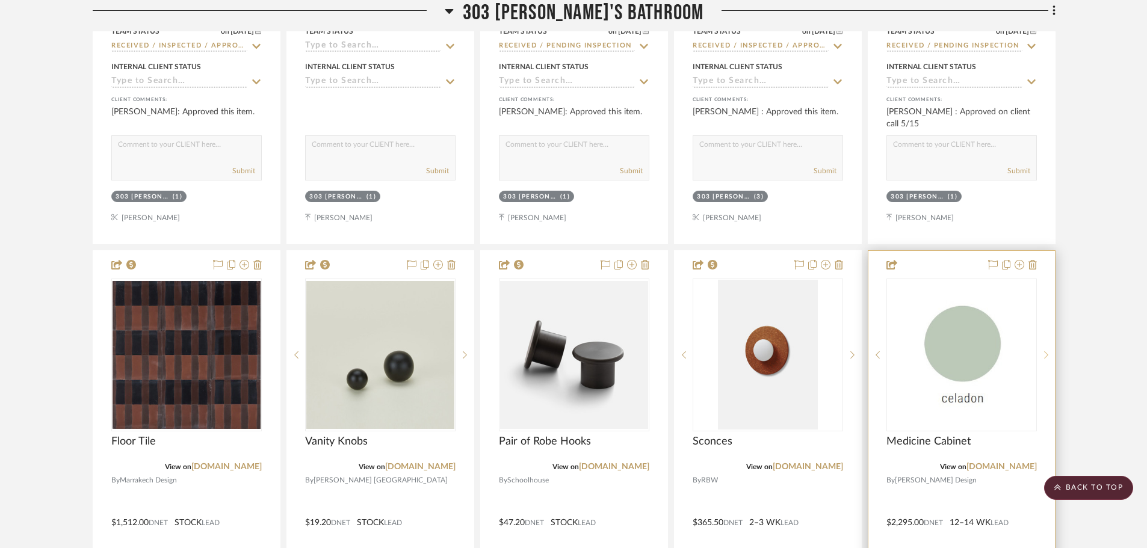
click at [1044, 356] on icon at bounding box center [1046, 355] width 4 height 8
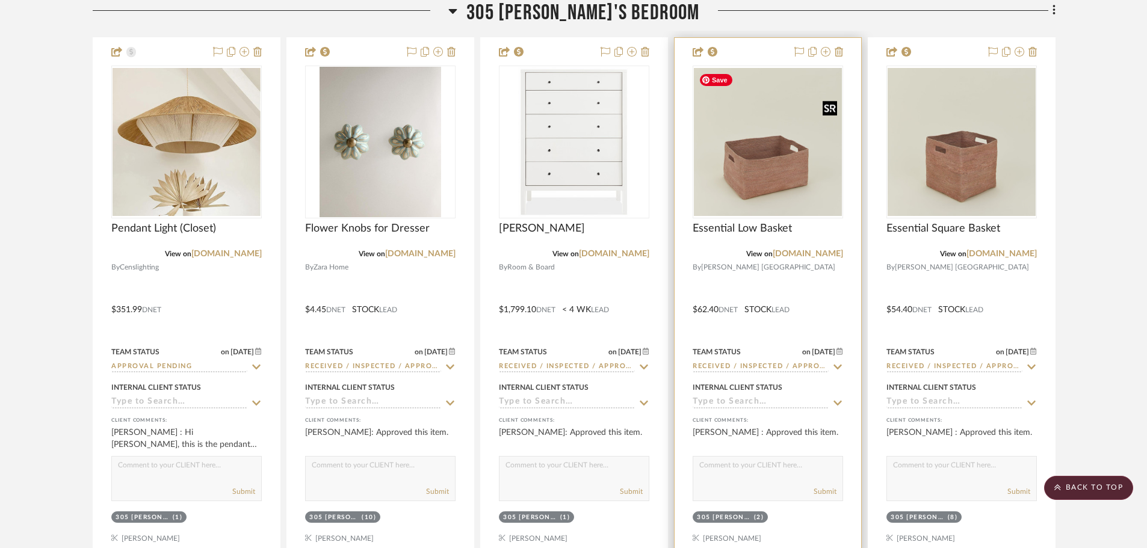
scroll to position [30504, 0]
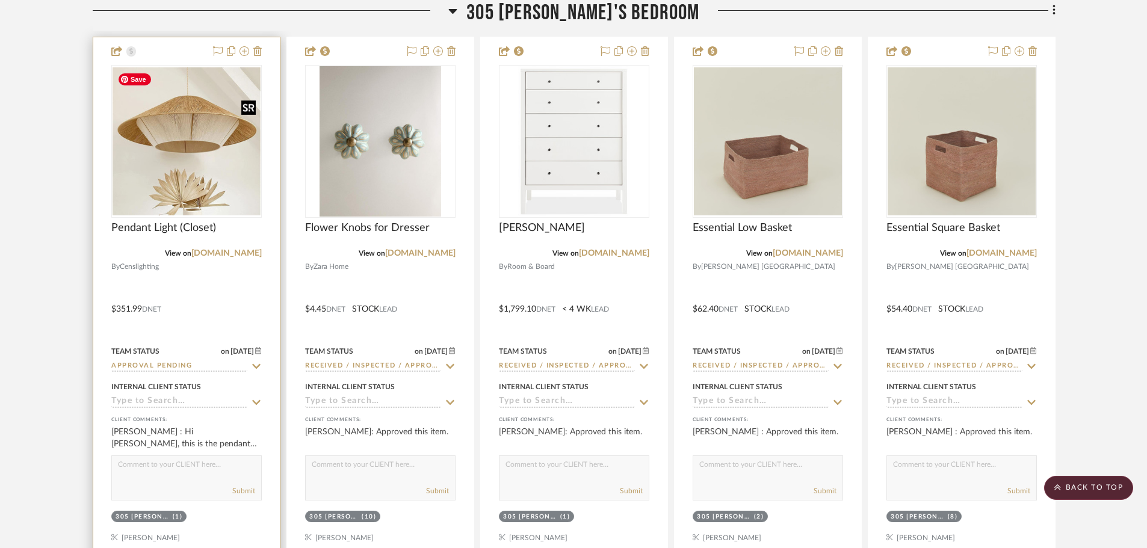
click at [201, 148] on img "0" at bounding box center [187, 141] width 148 height 148
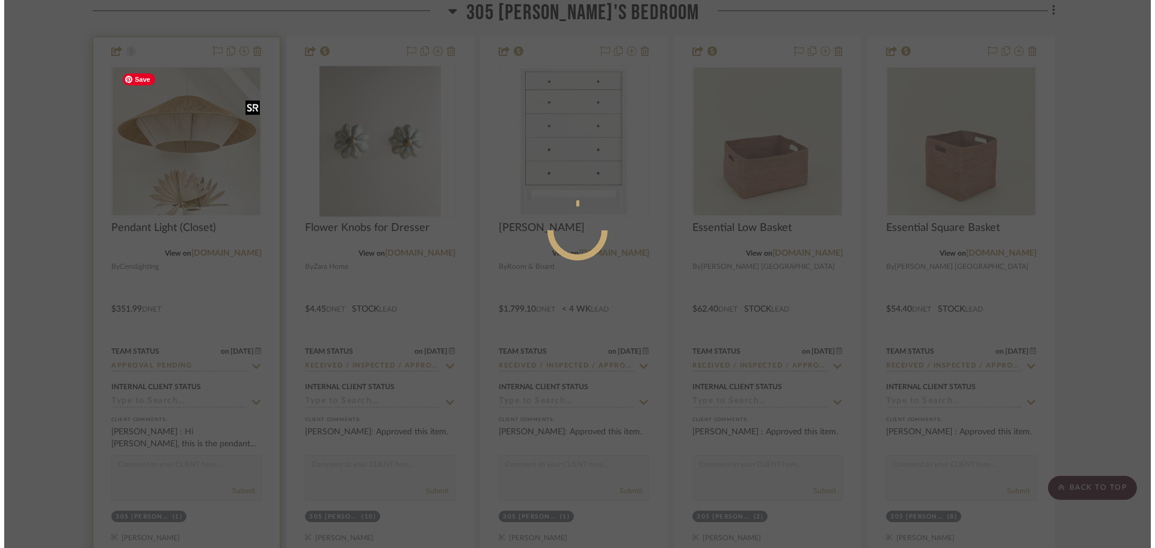
scroll to position [0, 0]
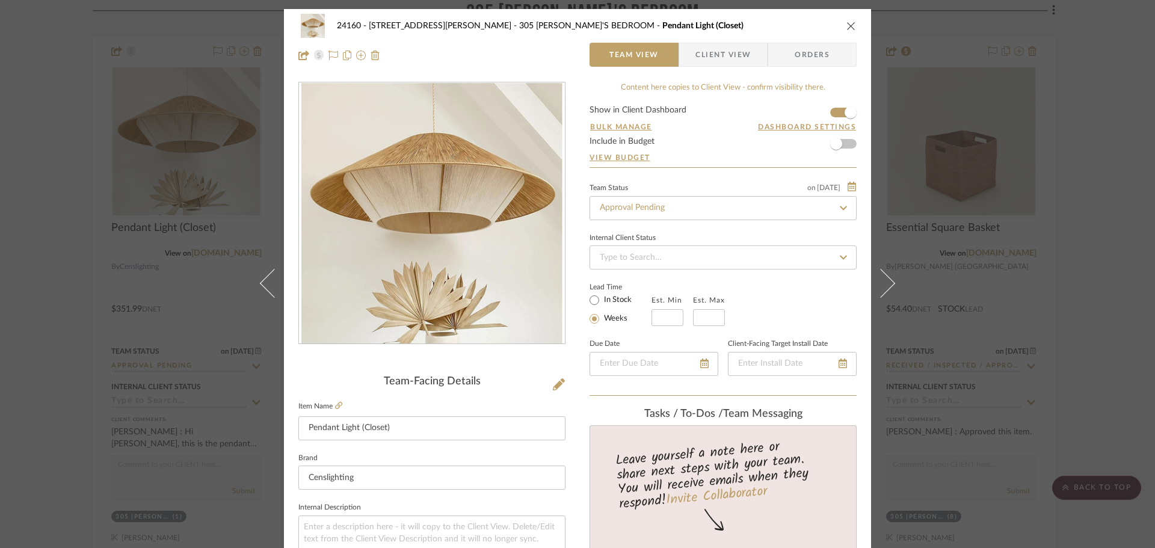
click at [980, 217] on div "24160 - [STREET_ADDRESS] - [PERSON_NAME] 305 [PERSON_NAME]'S BEDROOM Pendant Li…" at bounding box center [577, 274] width 1155 height 548
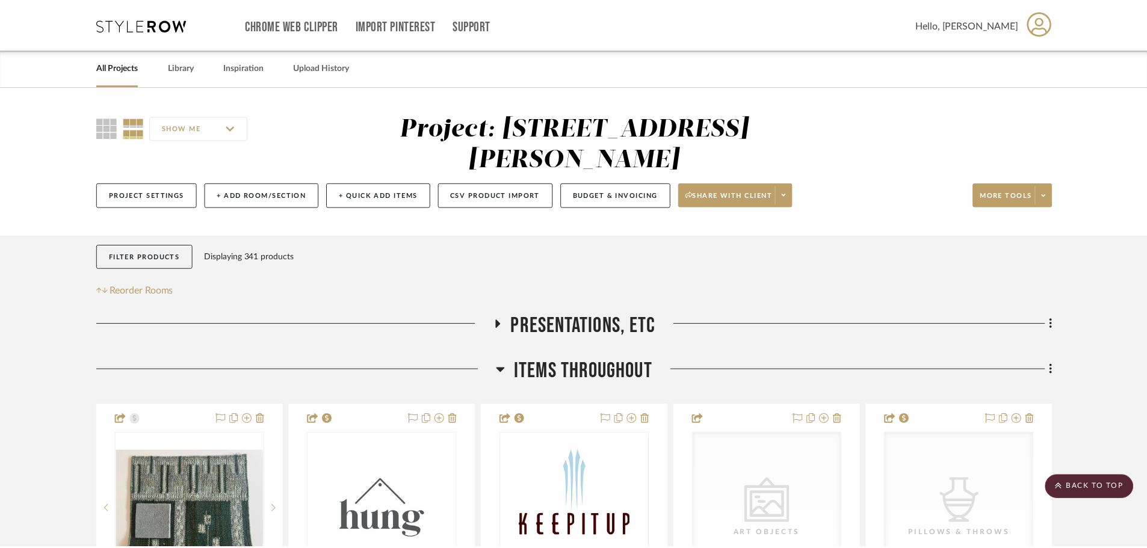
scroll to position [30504, 0]
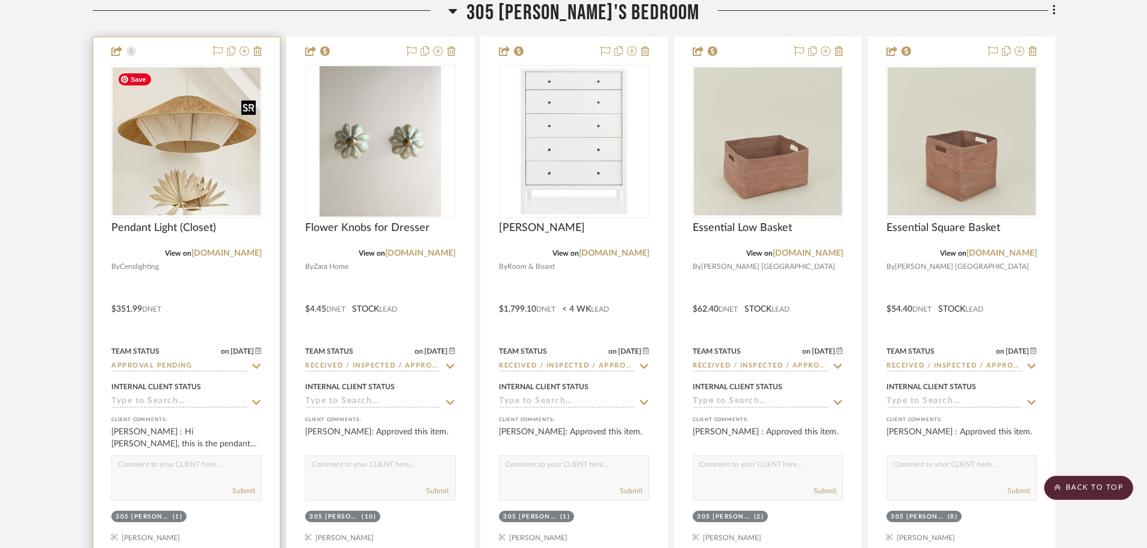
click at [199, 156] on img "0" at bounding box center [187, 141] width 148 height 148
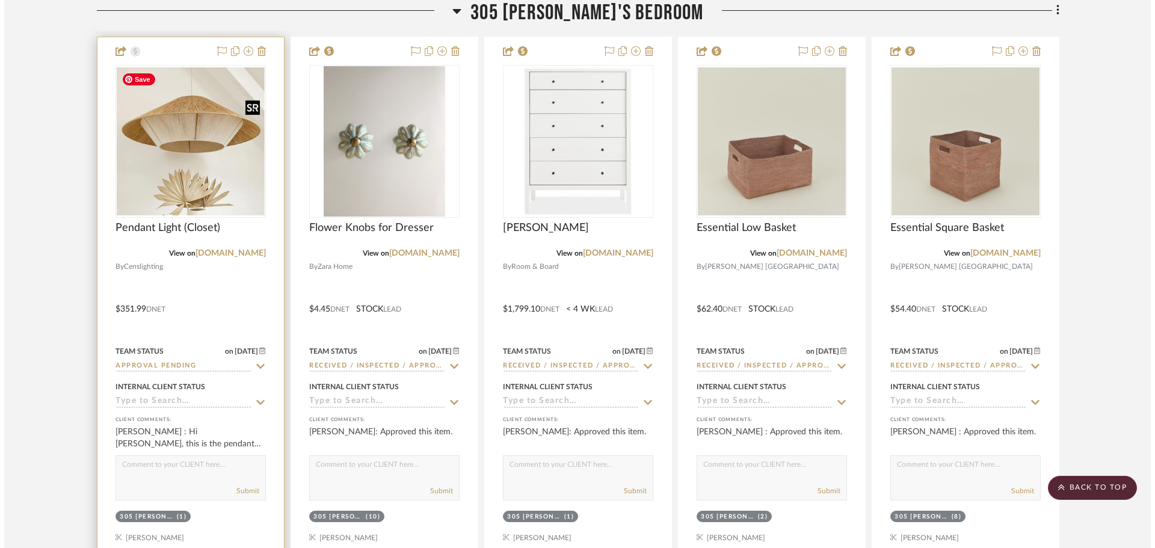
scroll to position [0, 0]
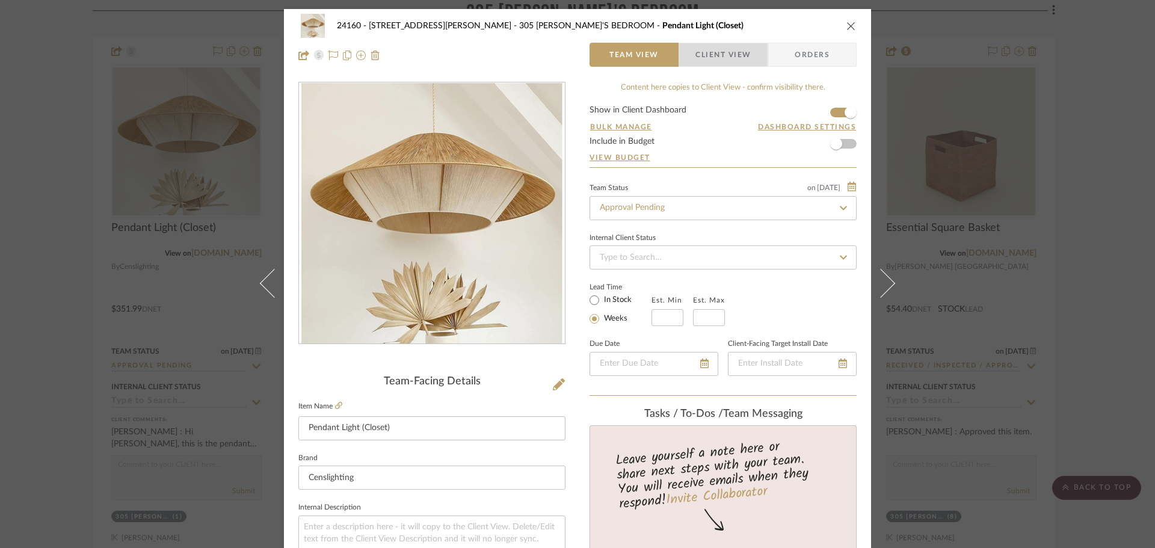
click at [726, 55] on span "Client View" at bounding box center [723, 55] width 55 height 24
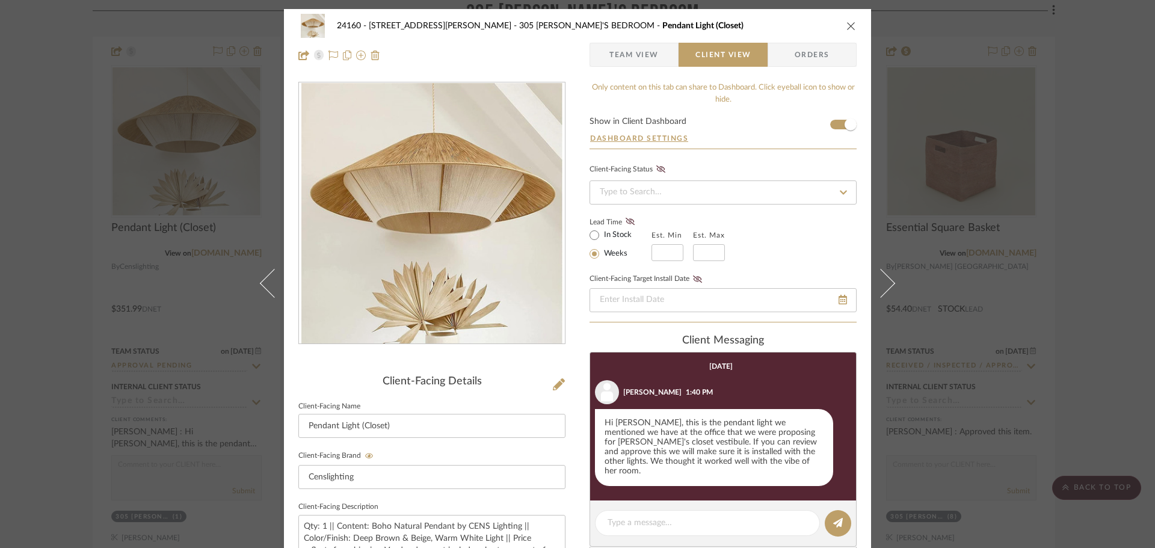
click at [1029, 336] on div "24160 - [STREET_ADDRESS] - [PERSON_NAME] 305 [PERSON_NAME]'S BEDROOM Pendant Li…" at bounding box center [577, 274] width 1155 height 548
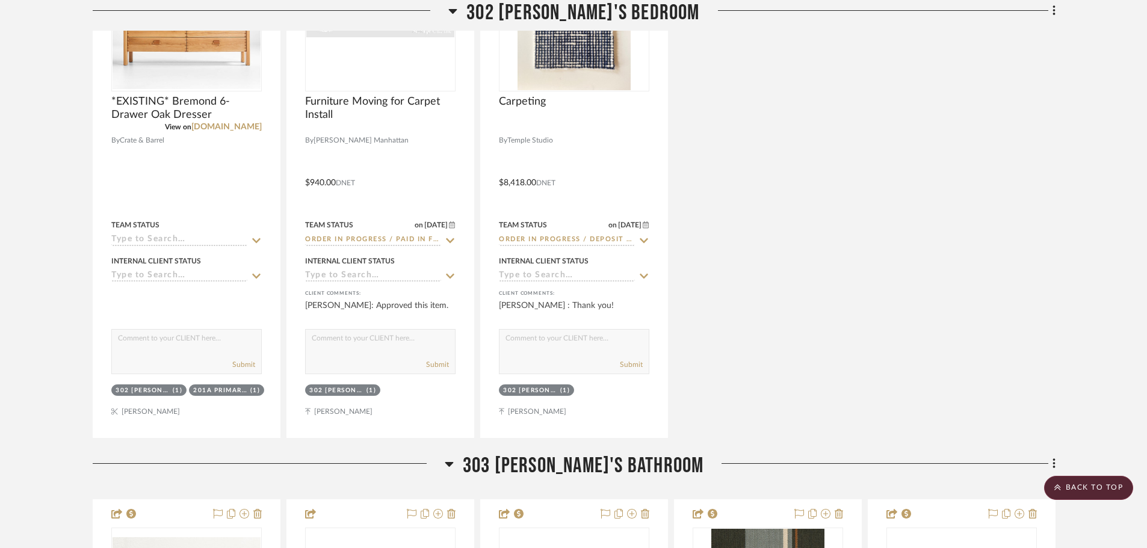
scroll to position [27917, 0]
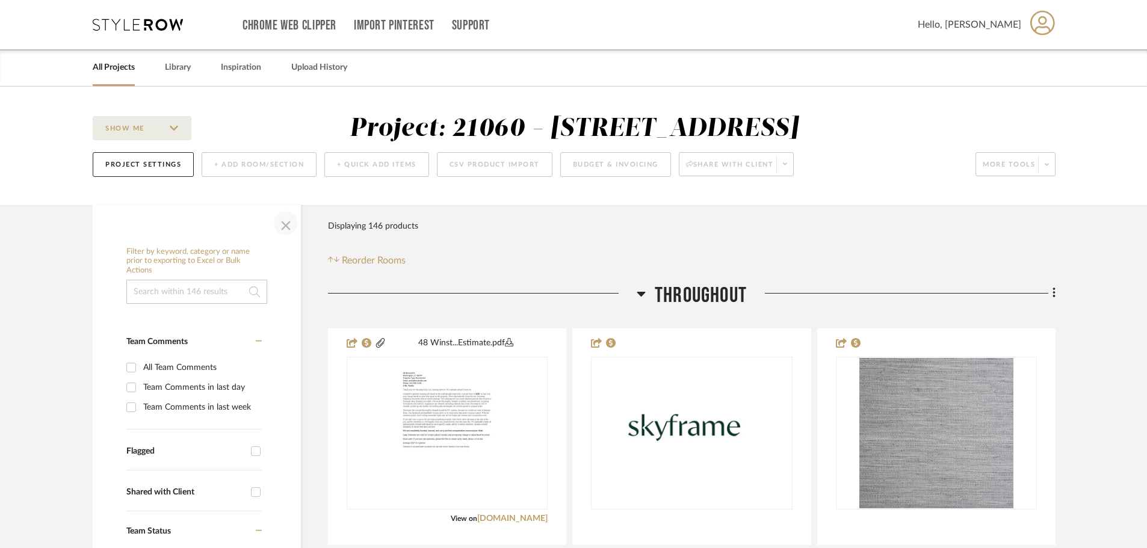
click at [283, 238] on span "button" at bounding box center [285, 223] width 29 height 29
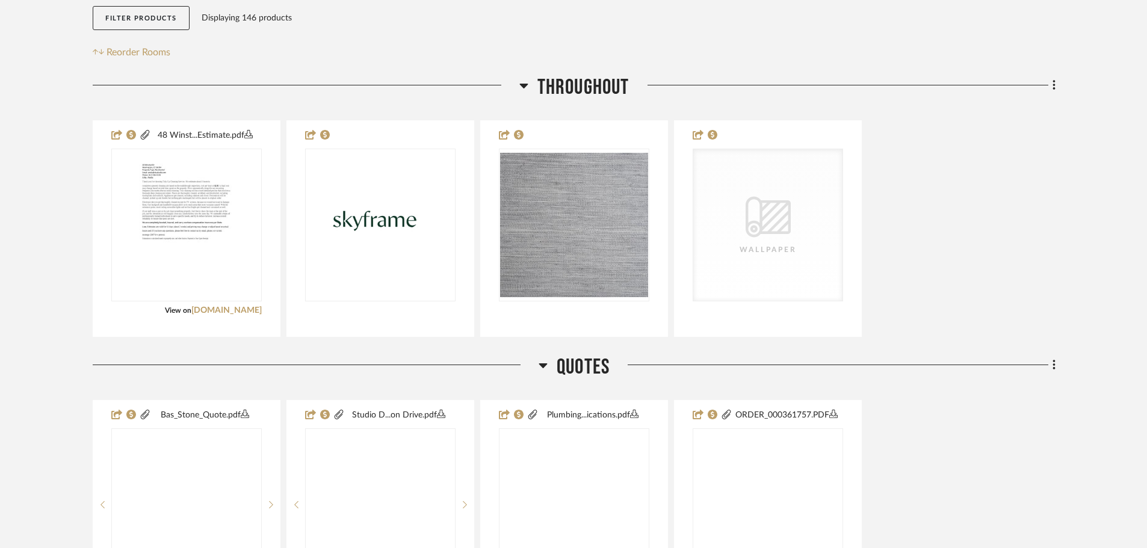
scroll to position [241, 0]
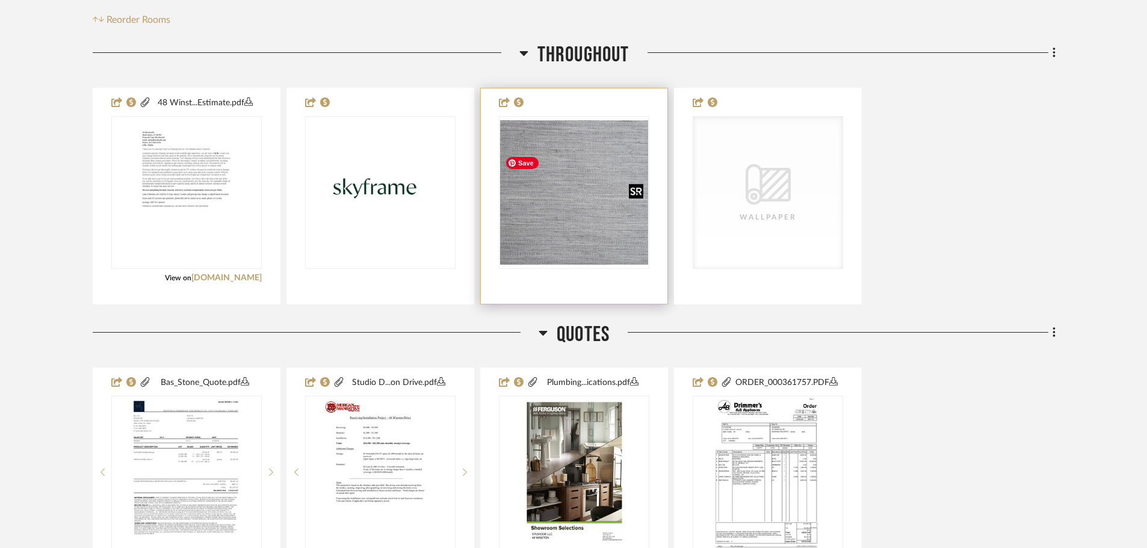
click at [0, 0] on img at bounding box center [0, 0] width 0 height 0
click at [589, 265] on img "0" at bounding box center [574, 192] width 148 height 144
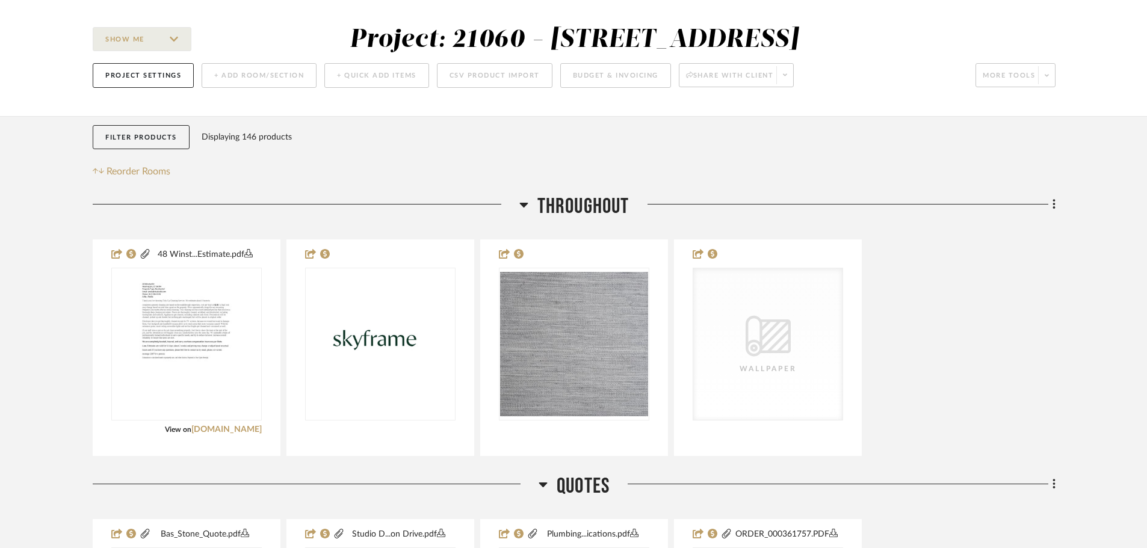
scroll to position [0, 0]
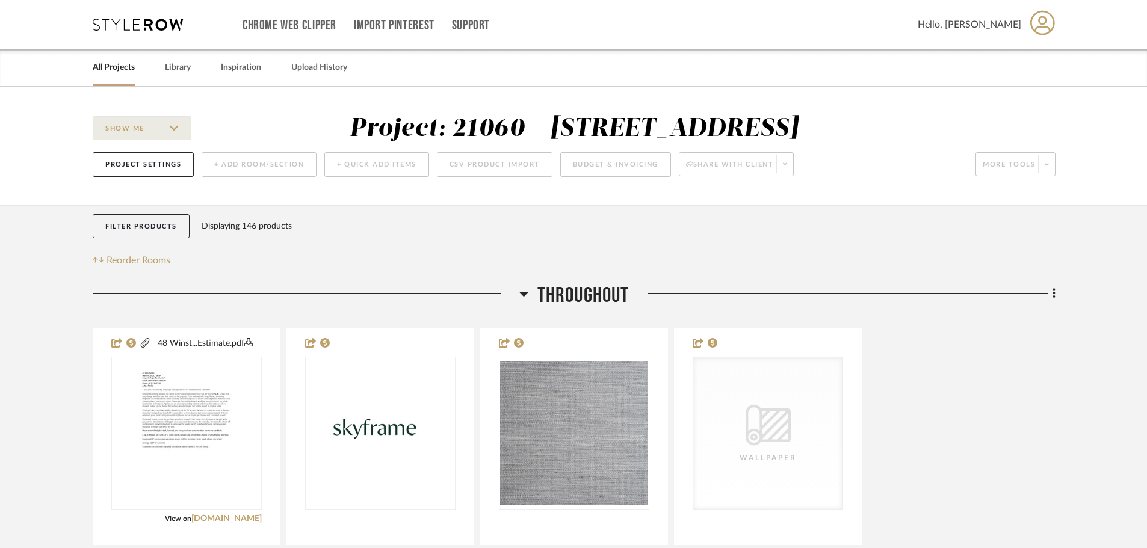
click at [124, 71] on link "All Projects" at bounding box center [114, 68] width 42 height 16
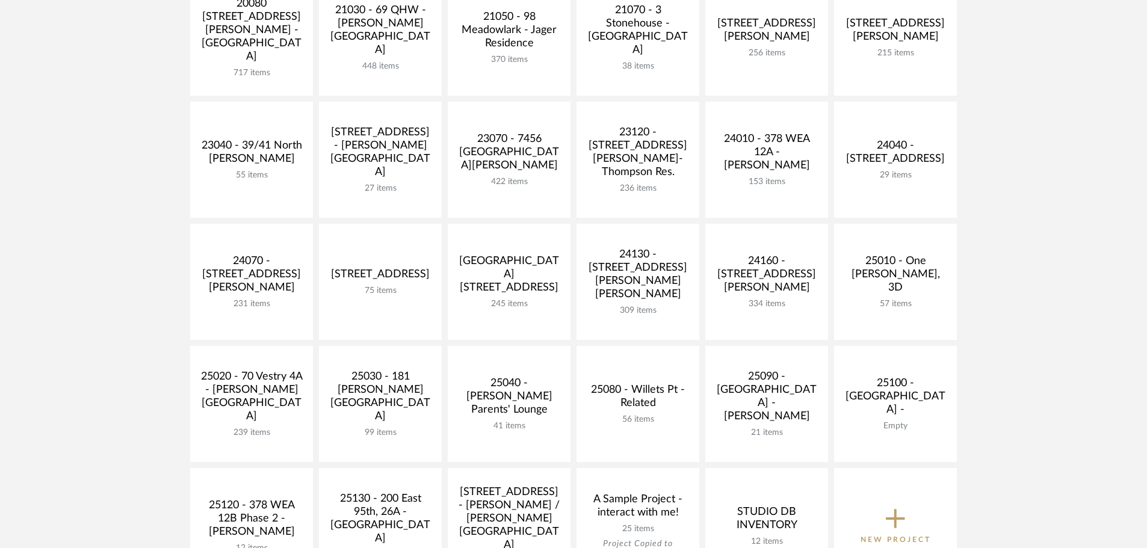
scroll to position [241, 0]
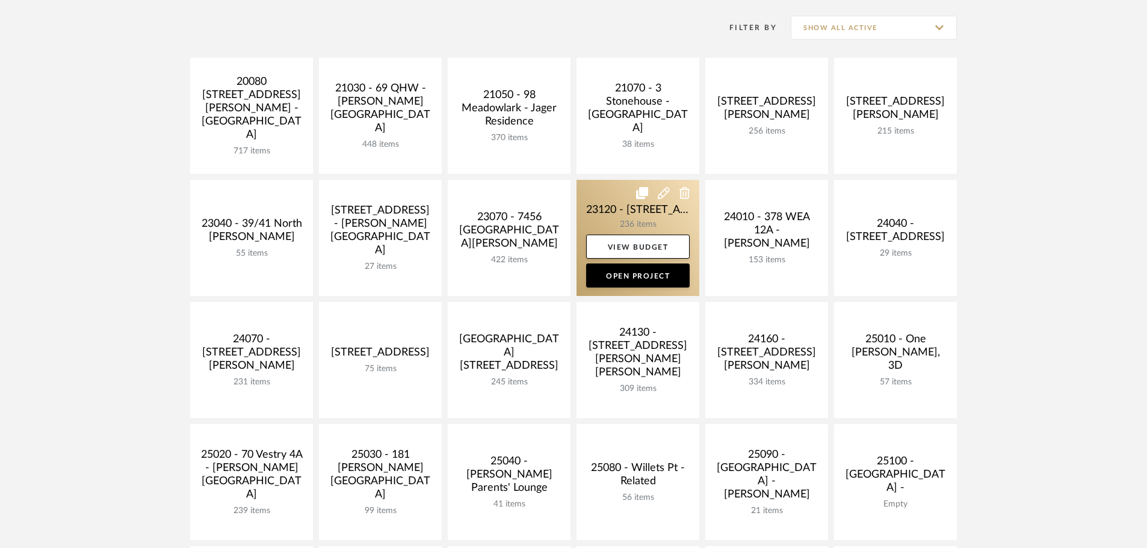
click at [606, 199] on link at bounding box center [637, 238] width 123 height 116
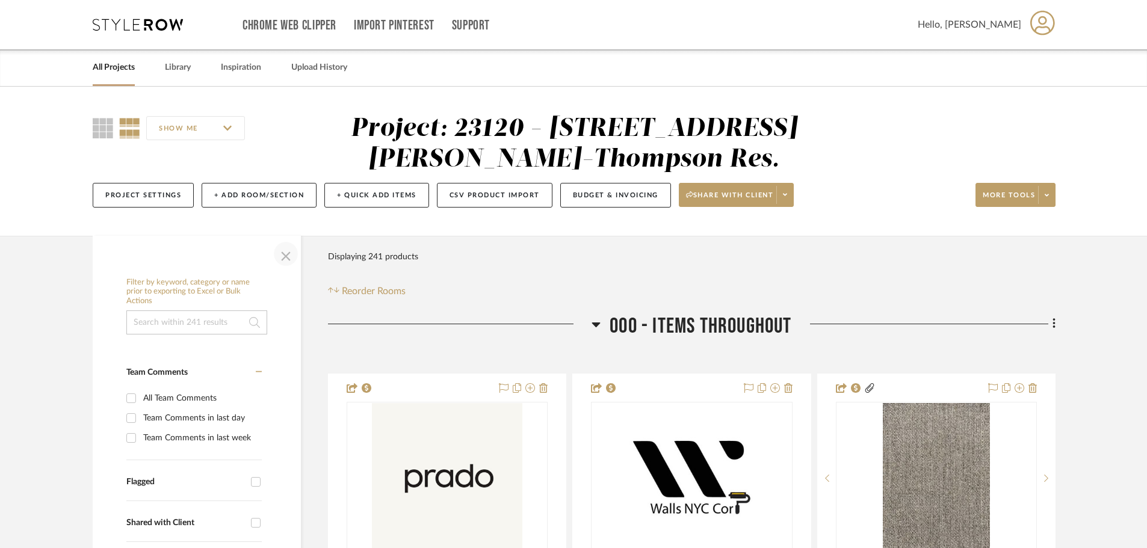
click at [293, 256] on span "button" at bounding box center [285, 253] width 29 height 29
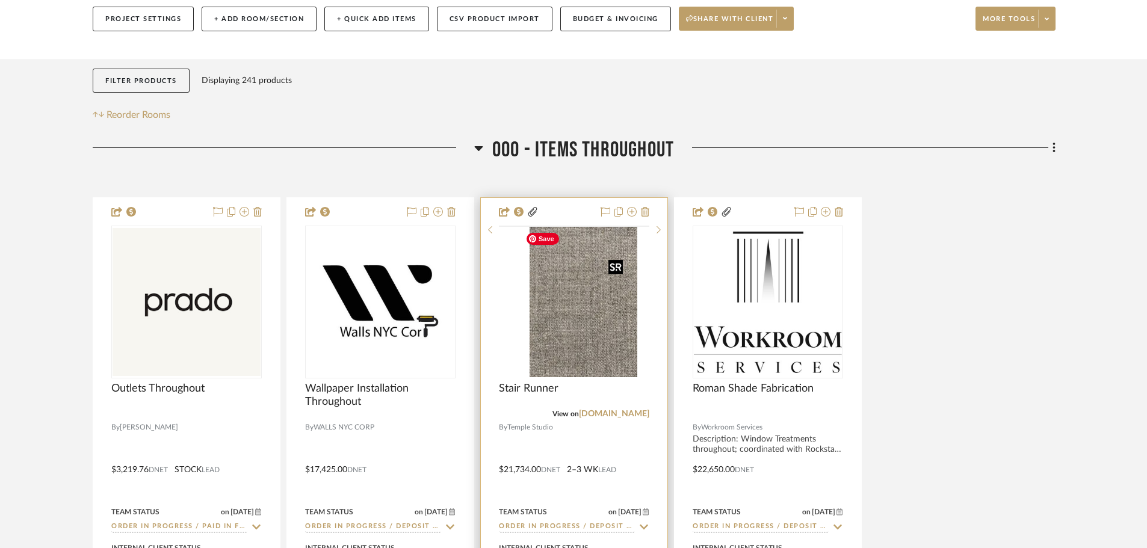
scroll to position [241, 0]
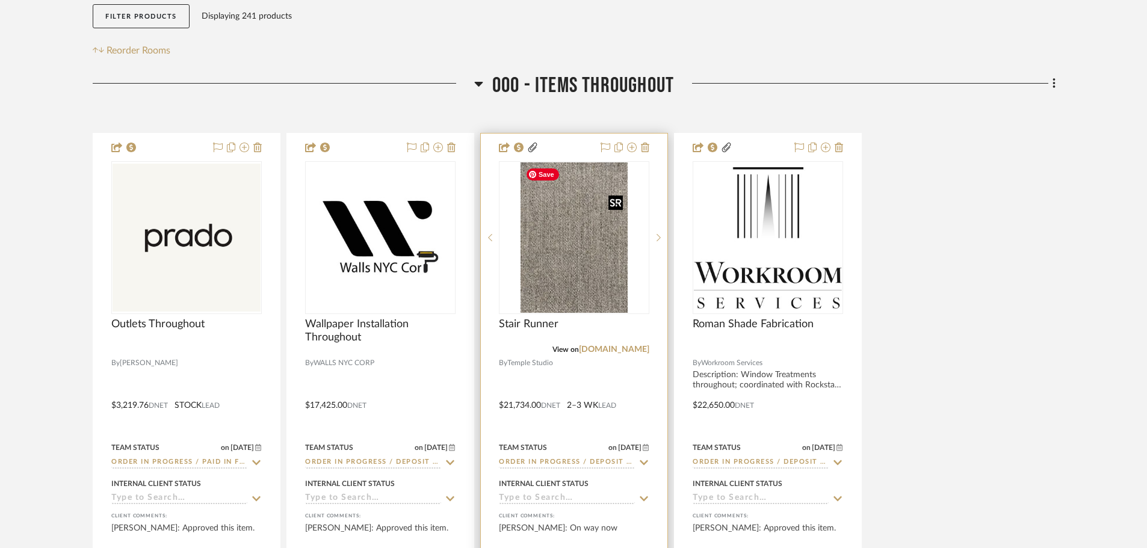
click at [572, 258] on img "0" at bounding box center [574, 237] width 108 height 150
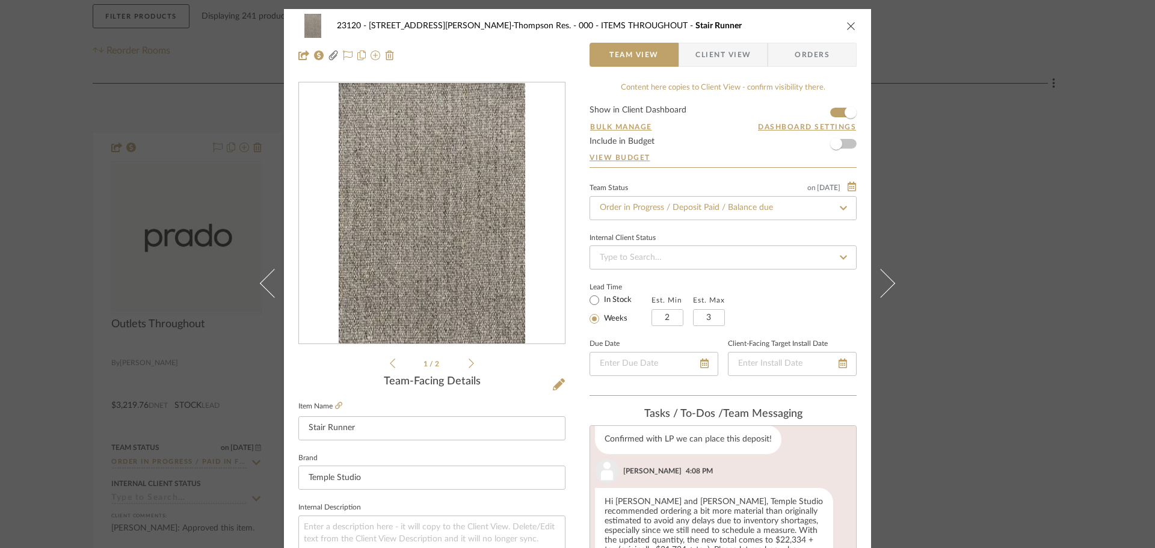
scroll to position [464, 0]
click at [1056, 314] on div "23120 - 239 Dean St, Unwin-Thompson Res. 000 - ITEMS THROUGHOUT Stair Runner Te…" at bounding box center [577, 274] width 1155 height 548
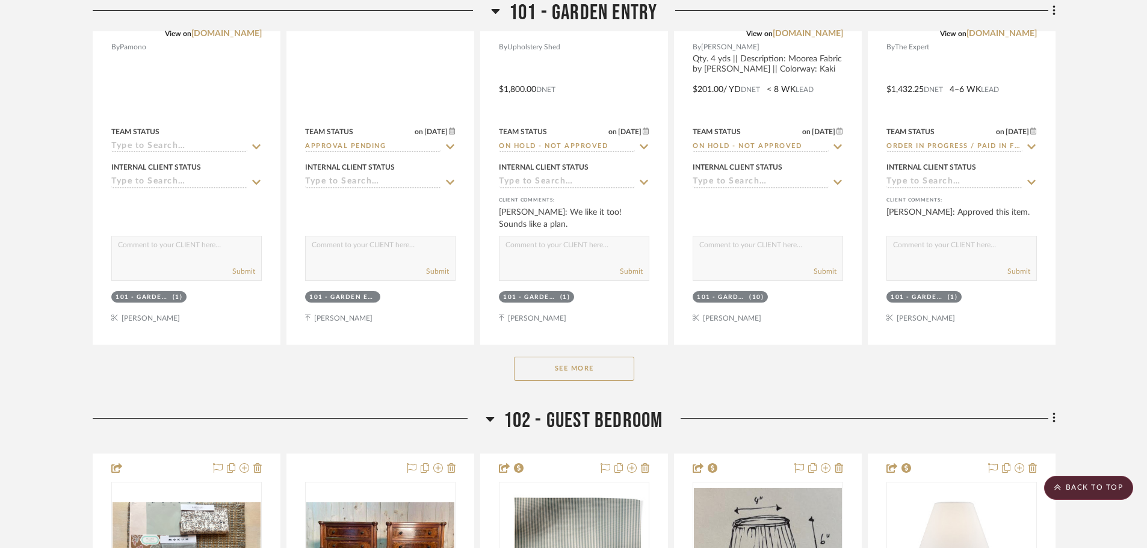
scroll to position [1745, 0]
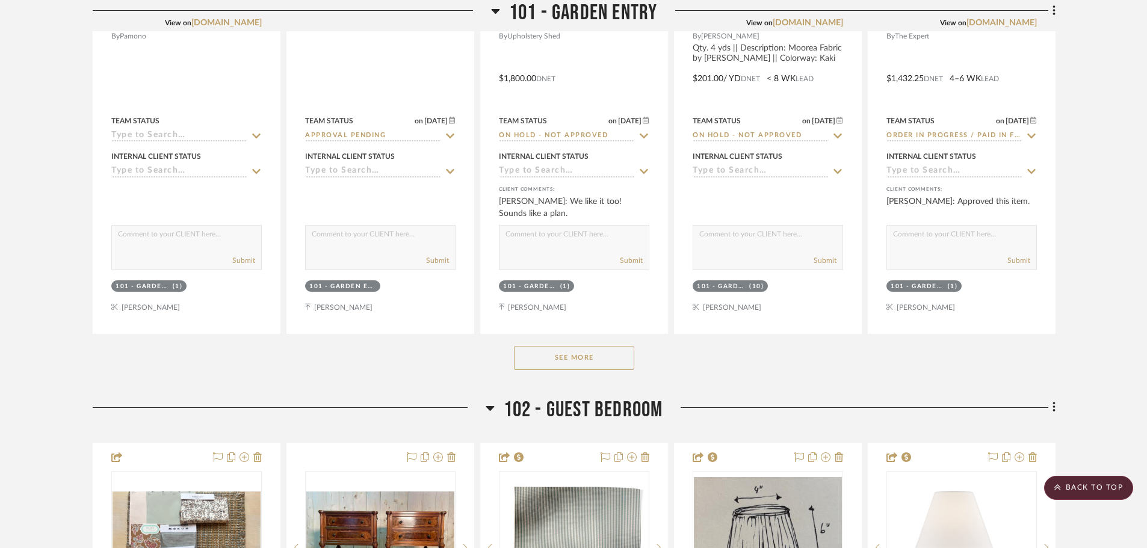
click at [564, 348] on button "See More" at bounding box center [574, 358] width 120 height 24
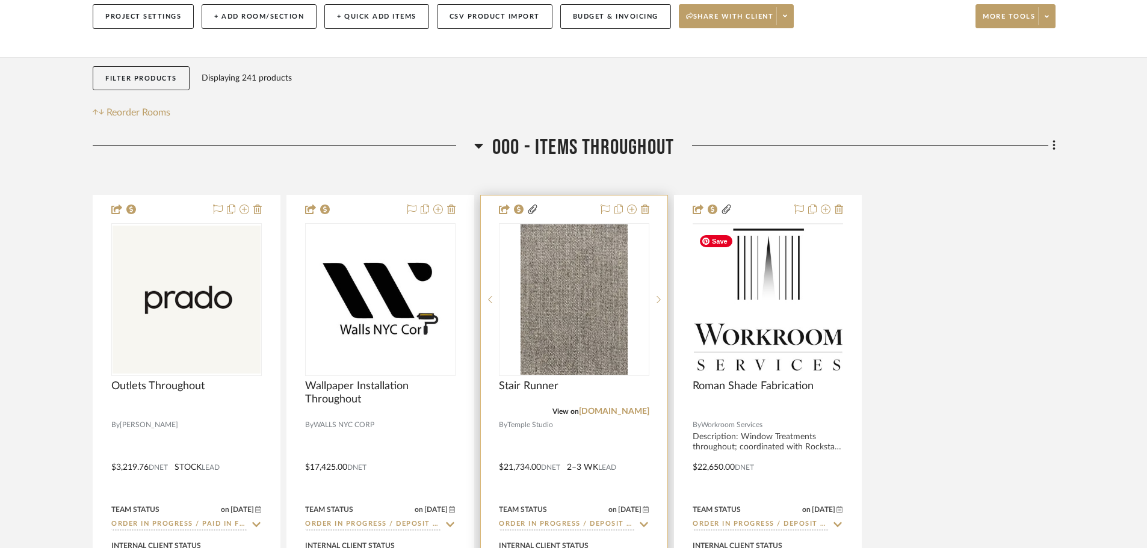
scroll to position [180, 0]
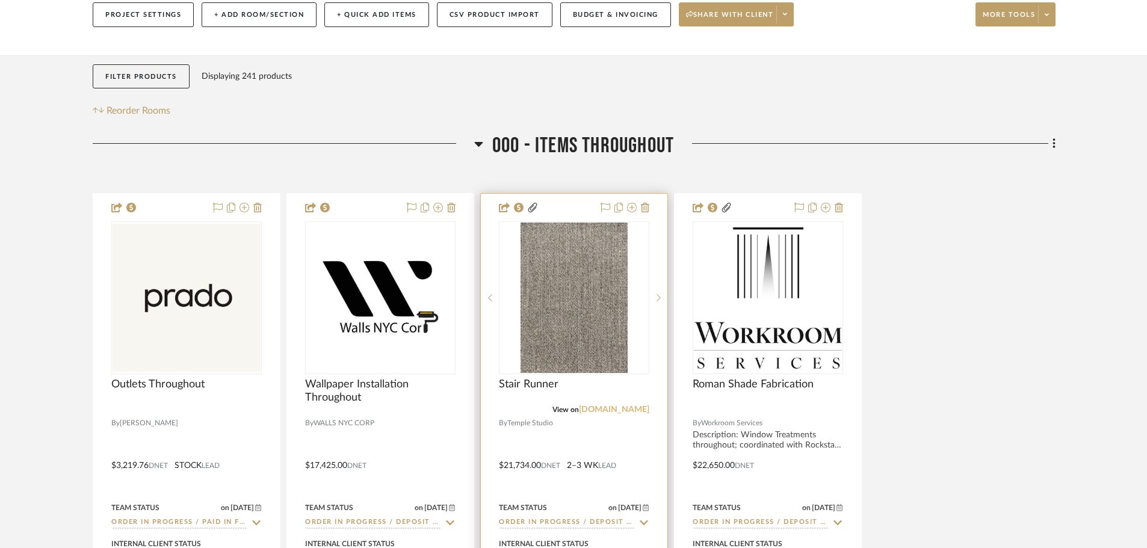
click at [587, 412] on link "elizabetheakins.com" at bounding box center [614, 410] width 70 height 8
